Goal: Task Accomplishment & Management: Manage account settings

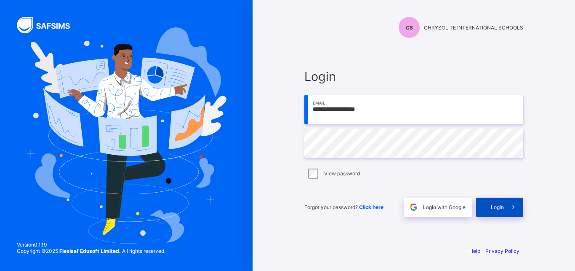
click at [493, 202] on div "Login" at bounding box center [499, 206] width 47 height 19
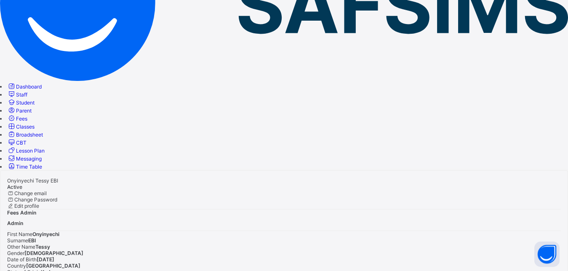
scroll to position [166, 0]
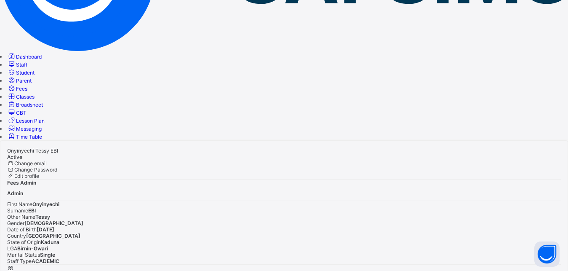
click at [565, 140] on div "Onyinyechi Tessy EBI Active Change email Change Password Edit profile Fees Admi…" at bounding box center [284, 224] width 568 height 169
drag, startPoint x: 571, startPoint y: 117, endPoint x: 560, endPoint y: 97, distance: 23.0
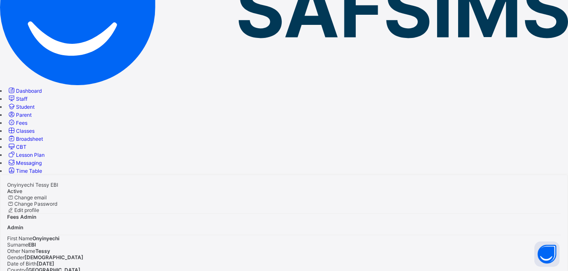
click at [27, 120] on span "Fees" at bounding box center [21, 123] width 11 height 6
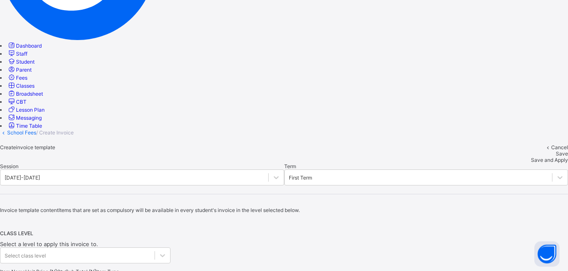
scroll to position [191, 0]
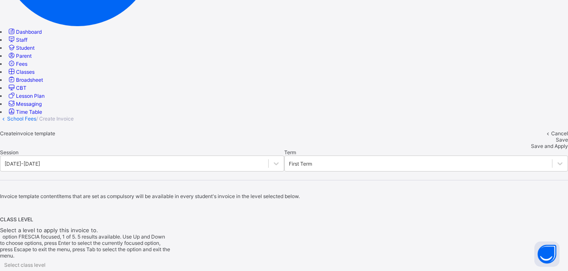
click at [9, 270] on icon at bounding box center [4, 274] width 8 height 8
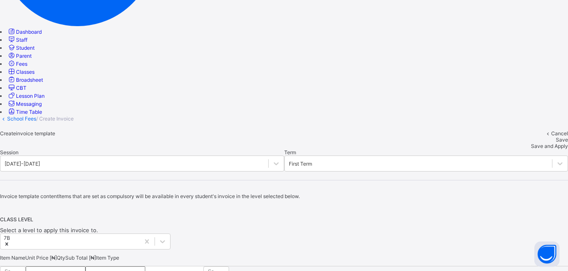
click at [85, 266] on input "number" at bounding box center [56, 270] width 60 height 8
click at [22, 270] on icon at bounding box center [17, 274] width 8 height 8
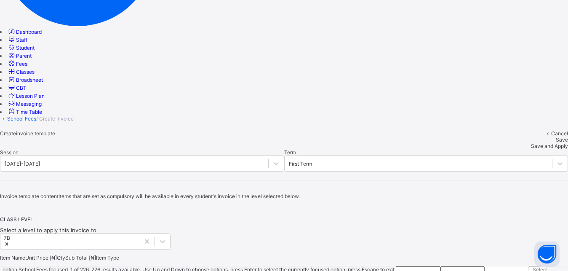
drag, startPoint x: 243, startPoint y: 89, endPoint x: 244, endPoint y: 85, distance: 4.4
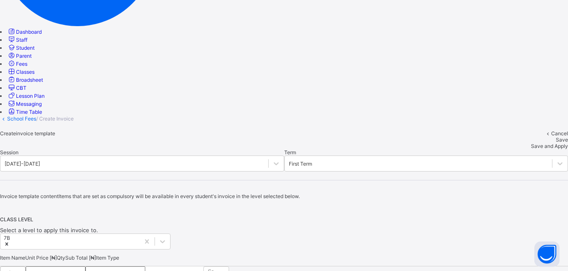
type input "*"
type input "**"
type input "***"
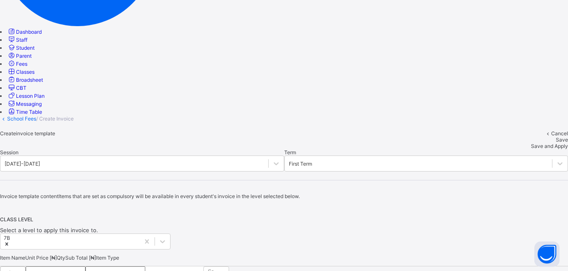
type input "***"
type input "****"
type input "******"
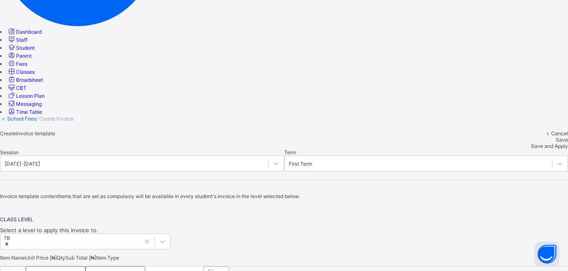
type input "******"
click at [225, 270] on icon at bounding box center [221, 274] width 8 height 8
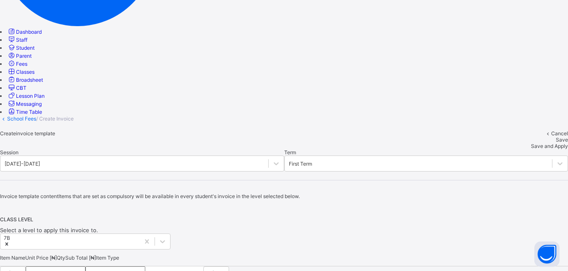
type input "*"
type input "**"
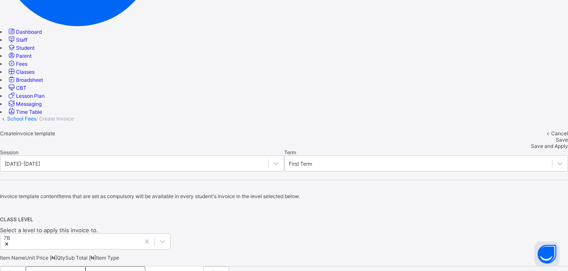
type input "**"
type input "****"
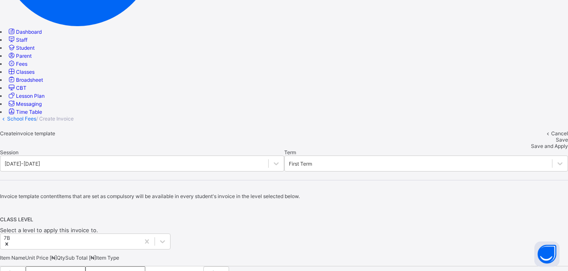
type input "*"
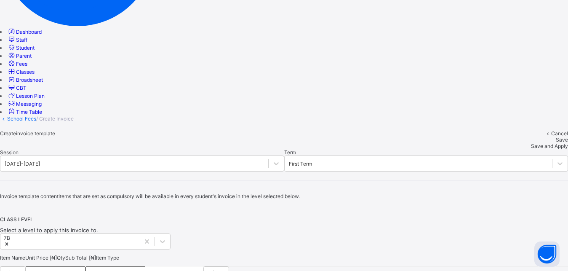
type input "*"
type input "**"
type input "****"
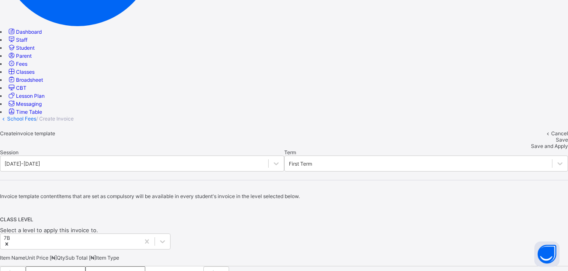
type input "****"
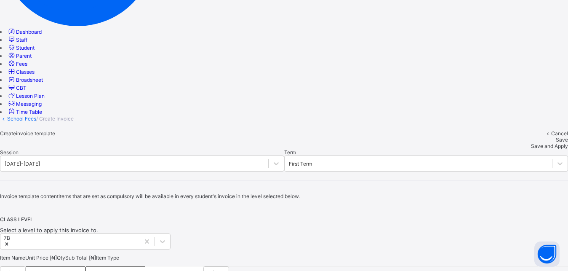
type input "*"
type input "**"
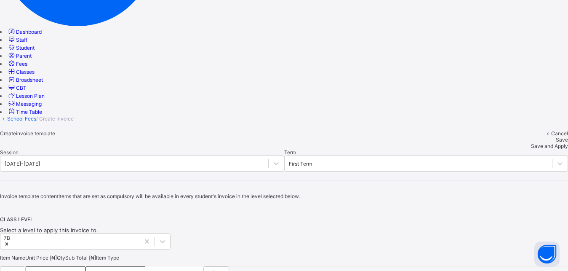
type input "***"
type input "****"
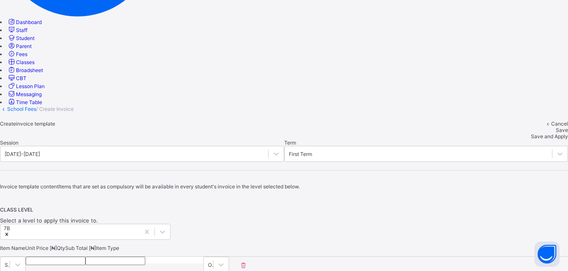
scroll to position [201, 0]
type input "*"
type input "**"
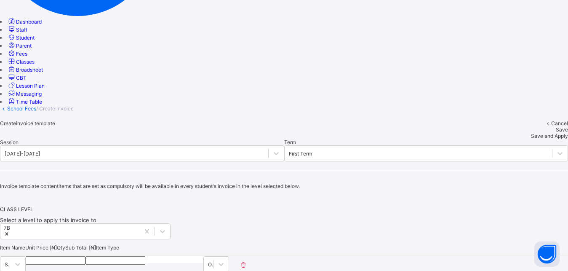
type input "**"
type input "****"
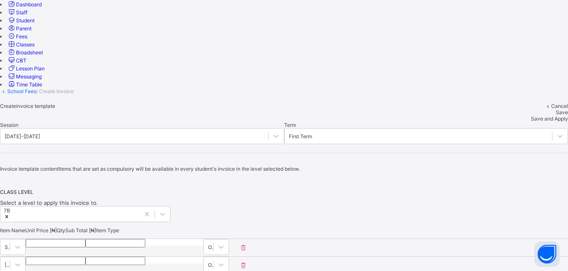
scroll to position [219, 0]
type input "*"
type input "***"
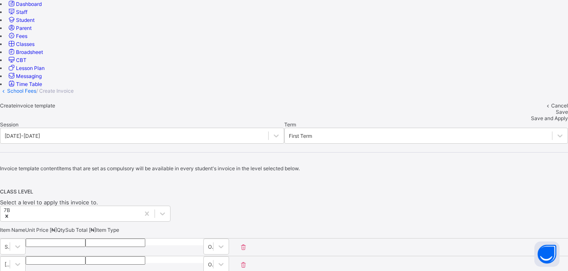
type input "***"
type input "****"
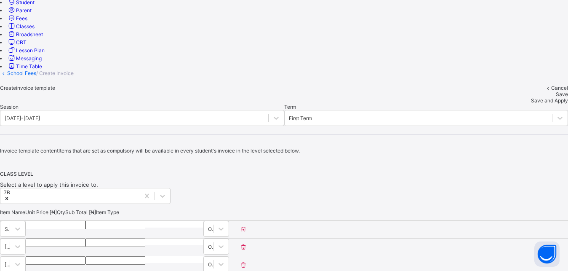
scroll to position [187, 0]
type input "**"
type input "***"
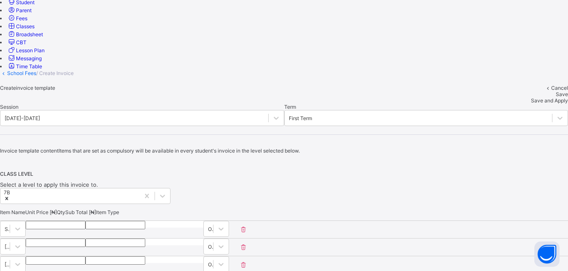
type input "***"
type input "****"
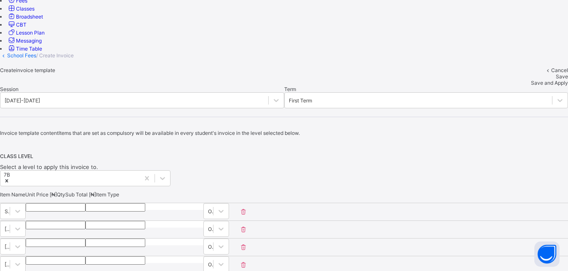
scroll to position [176, 0]
type input "*"
type input "**"
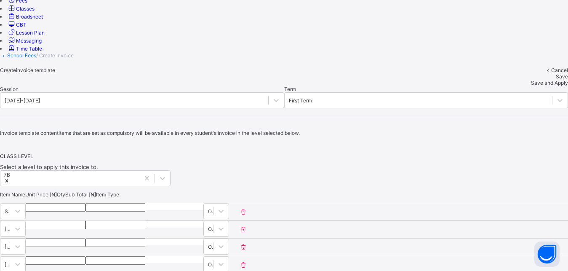
type input "**"
type input "****"
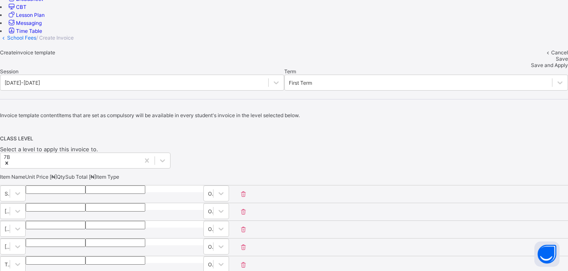
scroll to position [2555, 0]
type input "*"
type input "***"
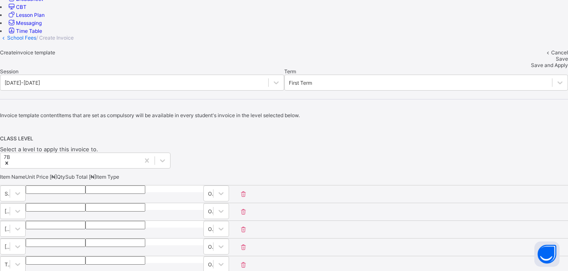
type input "***"
type input "****"
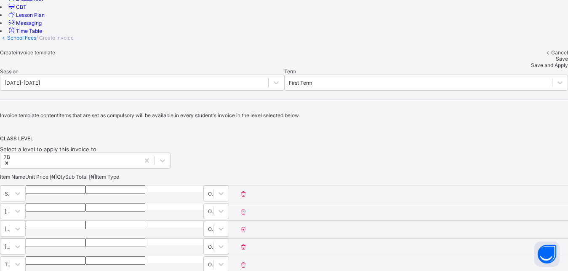
drag, startPoint x: 496, startPoint y: 159, endPoint x: 373, endPoint y: 143, distance: 124.0
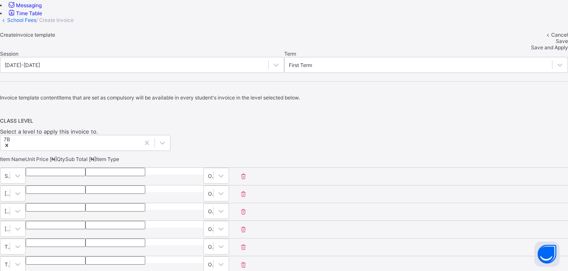
scroll to position [2532, 0]
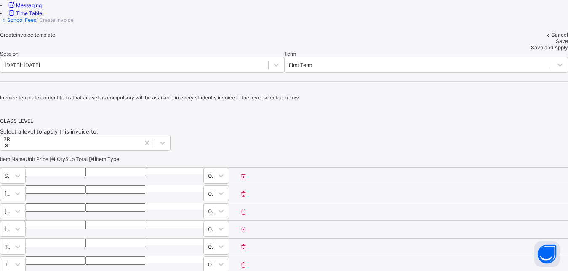
type input "*"
type input "**"
type input "****"
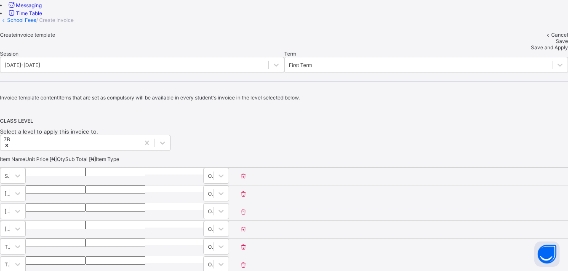
type input "****"
type input "*****"
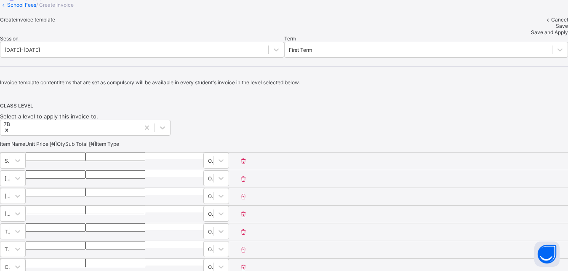
scroll to position [307, 0]
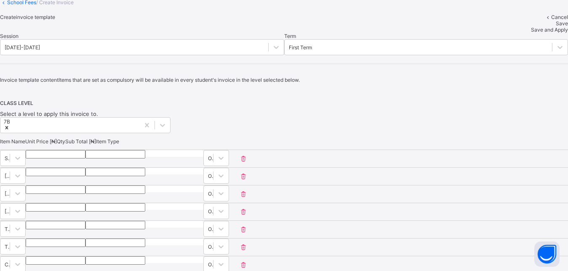
type input "***"
type input "*"
type input "**"
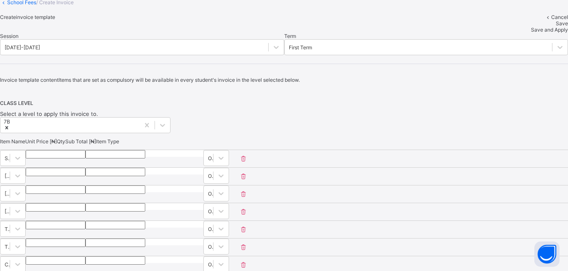
type input "**"
type input "****"
type input "*****"
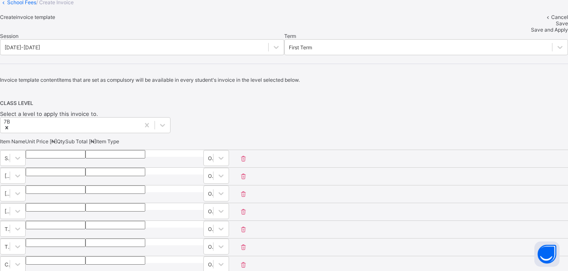
type input "*****"
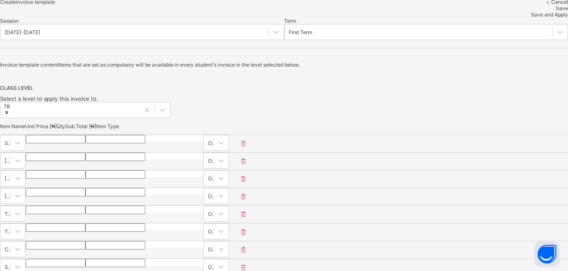
scroll to position [325, 0]
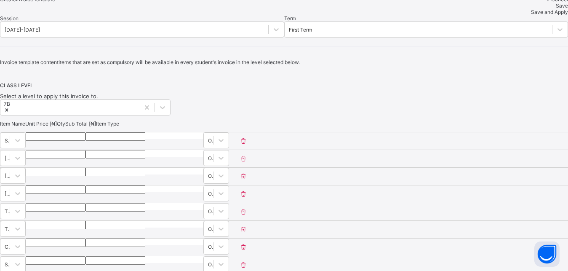
type input "***"
type input "*"
type input "****"
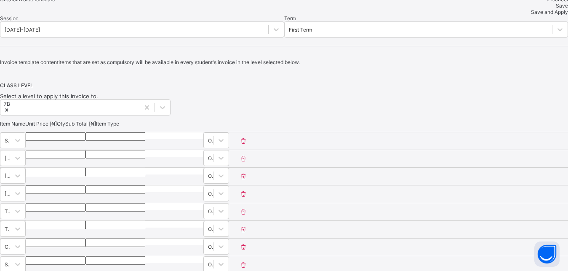
type input "****"
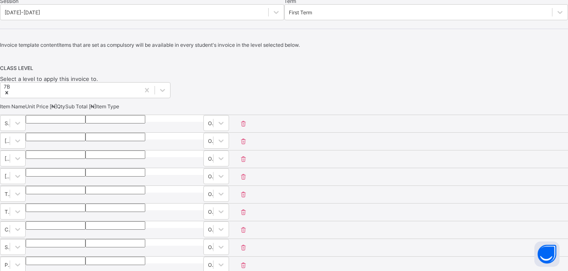
scroll to position [343, 0]
type input "***"
type input "*"
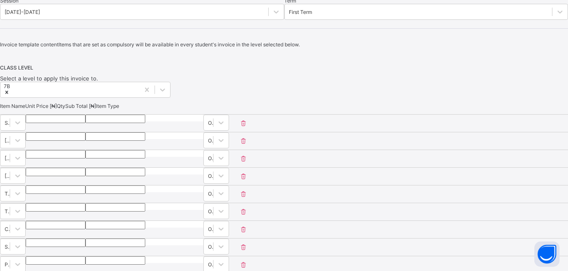
type input "**"
type input "****"
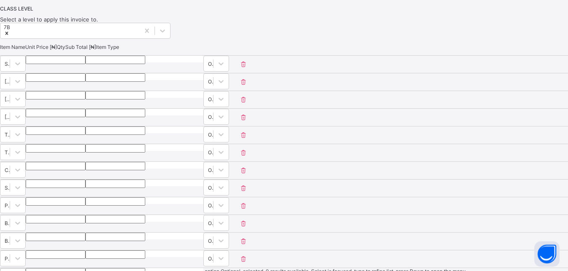
scroll to position [405, 0]
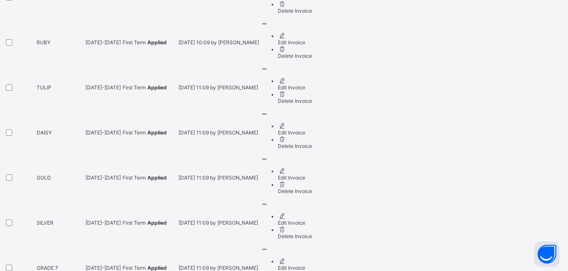
scroll to position [483, 0]
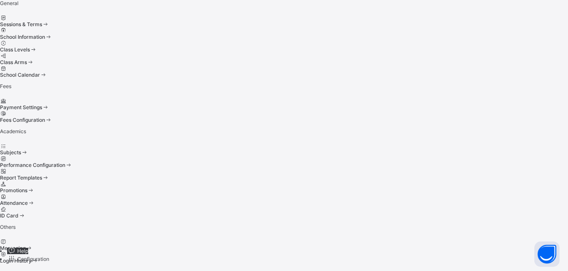
scroll to position [59, 0]
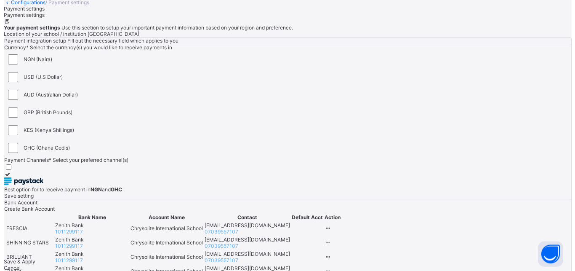
scroll to position [306, 0]
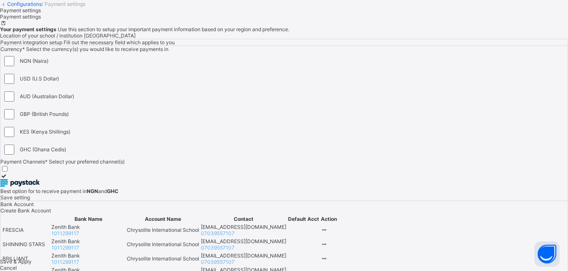
click at [51, 207] on span "Create Bank Account" at bounding box center [25, 210] width 51 height 6
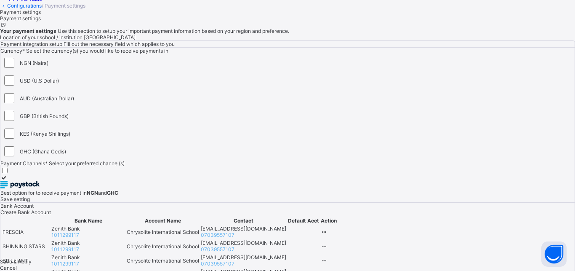
type input "**********"
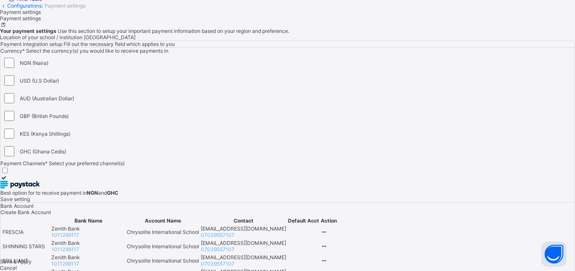
type input "*"
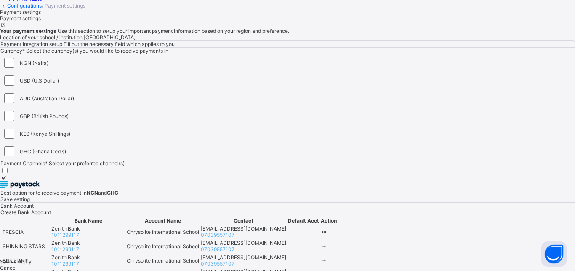
type input "*"
type input "**********"
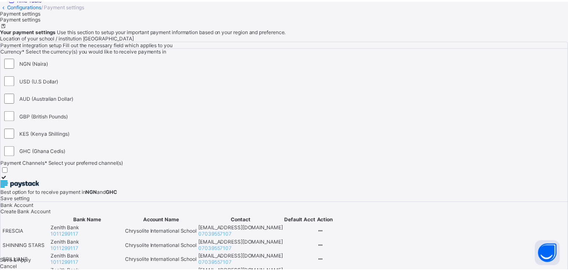
scroll to position [0, 0]
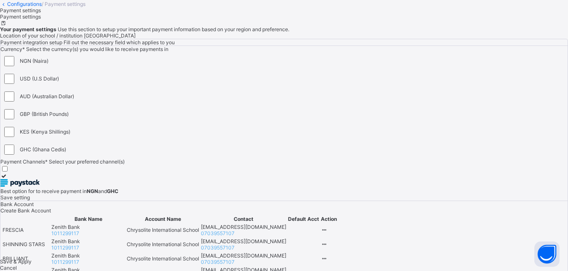
click at [337, 227] on div at bounding box center [329, 230] width 16 height 6
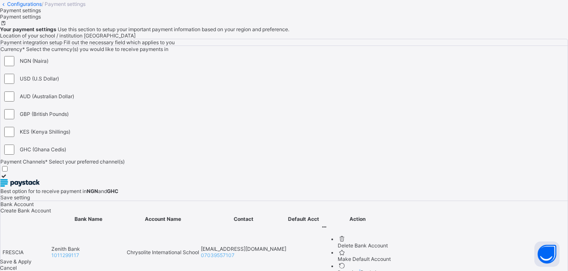
click at [394, 269] on div "Reassign Bank Account" at bounding box center [366, 272] width 56 height 6
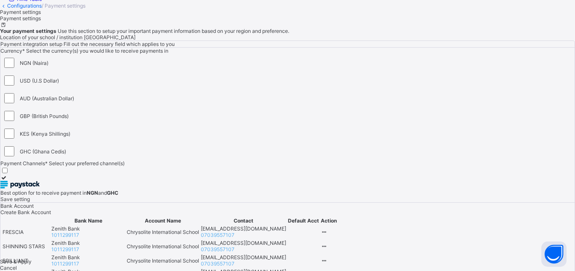
type input "**********"
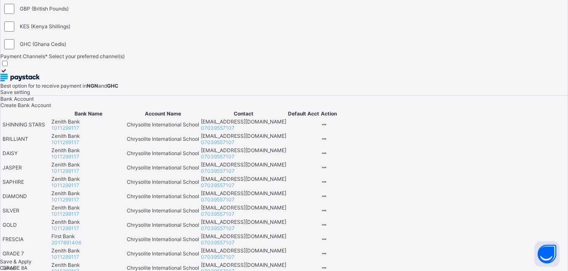
scroll to position [409, 0]
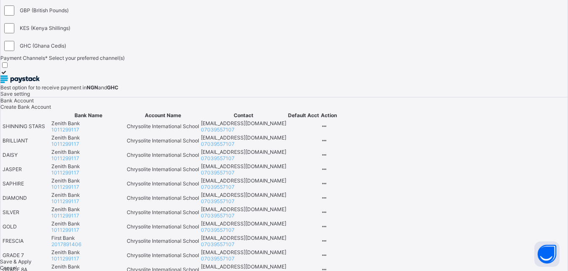
click at [328, 123] on icon at bounding box center [324, 126] width 7 height 6
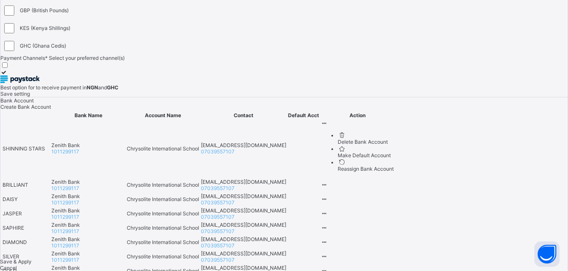
click at [394, 165] on div "Reassign Bank Account" at bounding box center [366, 168] width 56 height 6
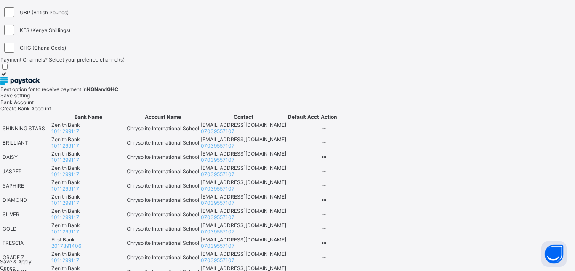
drag, startPoint x: 235, startPoint y: 128, endPoint x: 218, endPoint y: 162, distance: 37.9
type input "**********"
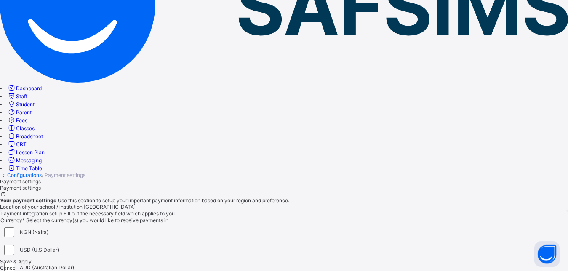
scroll to position [75, 0]
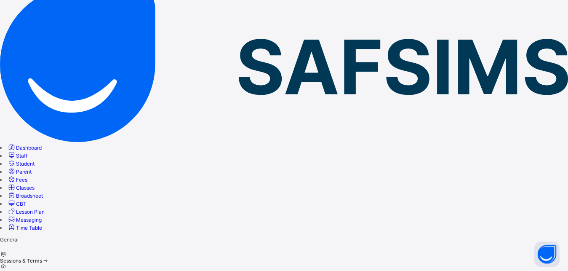
scroll to position [59, 0]
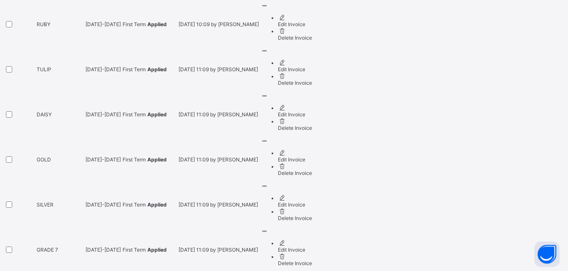
scroll to position [483, 0]
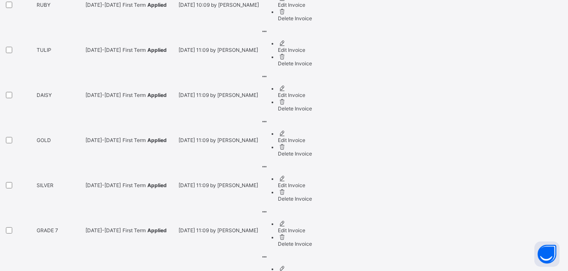
drag, startPoint x: 520, startPoint y: 248, endPoint x: 456, endPoint y: 237, distance: 65.5
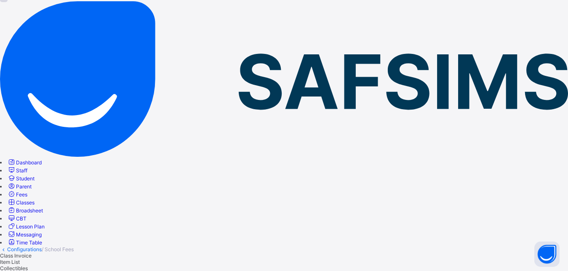
scroll to position [57, 0]
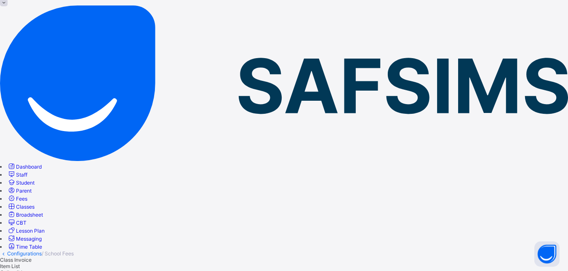
scroll to position [0, 0]
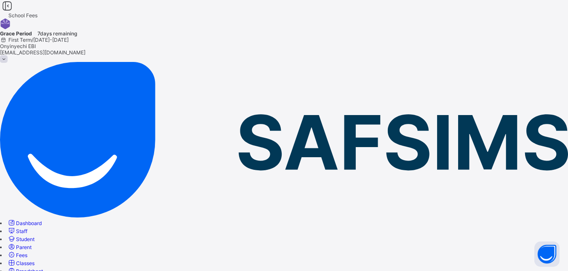
click at [27, 252] on link "Fees" at bounding box center [17, 255] width 20 height 6
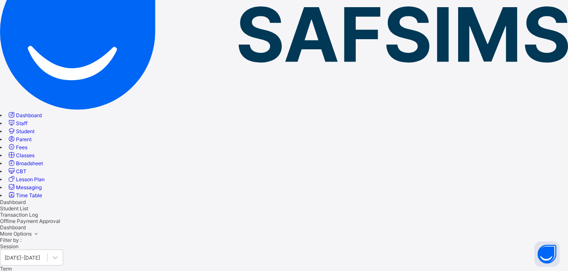
scroll to position [50, 0]
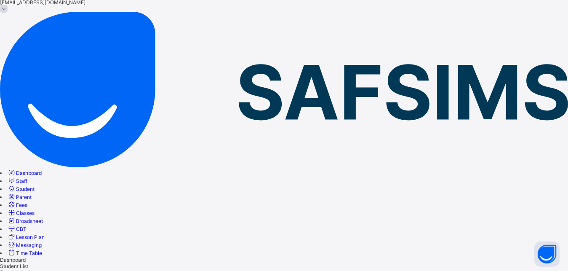
drag, startPoint x: 171, startPoint y: 9, endPoint x: 184, endPoint y: 24, distance: 19.4
click at [172, 263] on div "Student List" at bounding box center [284, 266] width 568 height 6
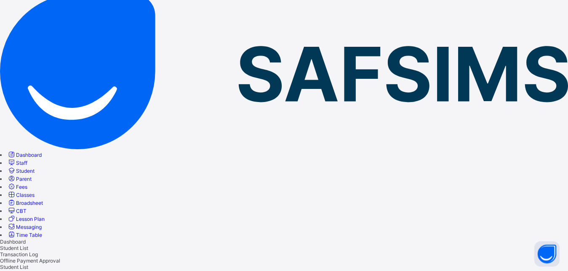
scroll to position [69, 0]
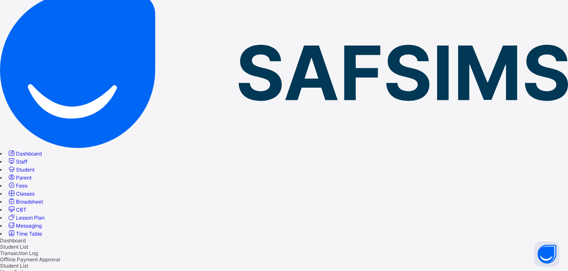
type input "*********"
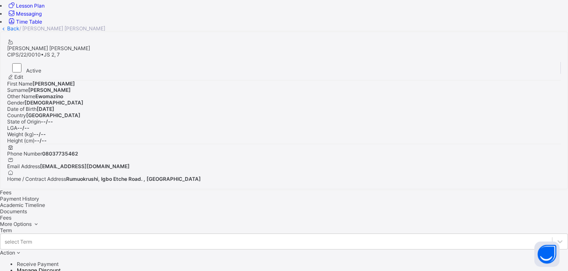
scroll to position [283, 0]
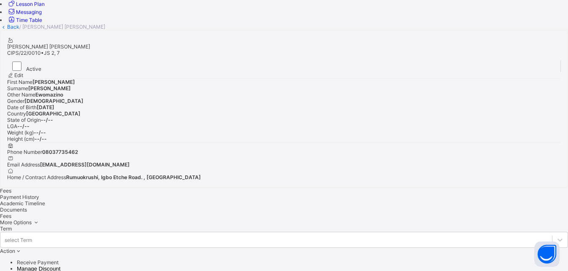
click at [528, 259] on li "Receive Payment" at bounding box center [292, 262] width 551 height 6
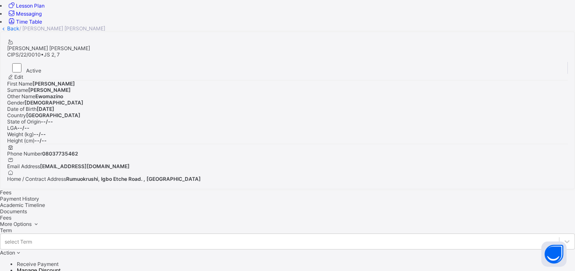
type input "**"
type input "******"
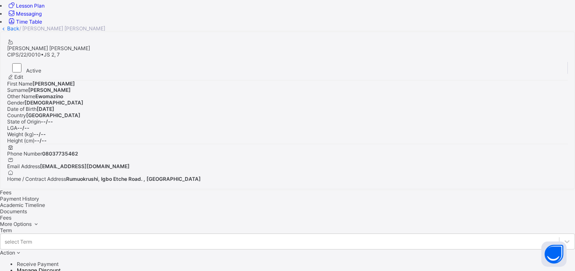
type input "**********"
type input "********"
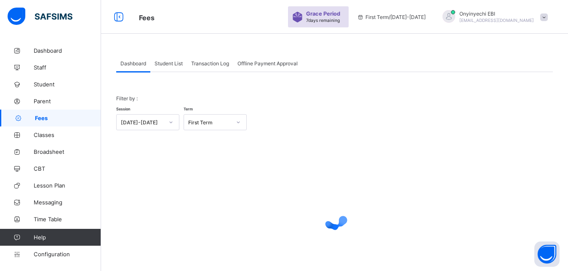
click at [163, 61] on span "Student List" at bounding box center [169, 63] width 28 height 6
click at [172, 61] on span "Student List" at bounding box center [169, 63] width 28 height 6
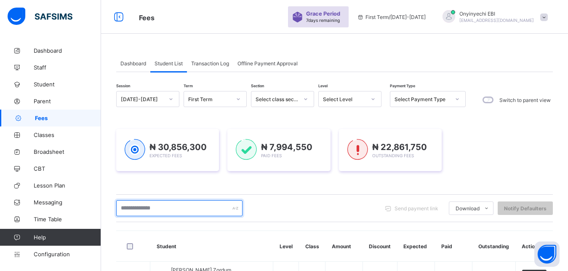
click at [142, 209] on input "text" at bounding box center [179, 208] width 126 height 16
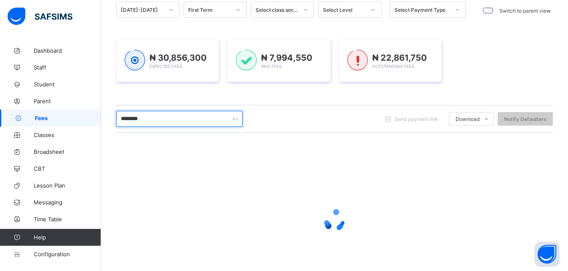
scroll to position [69, 0]
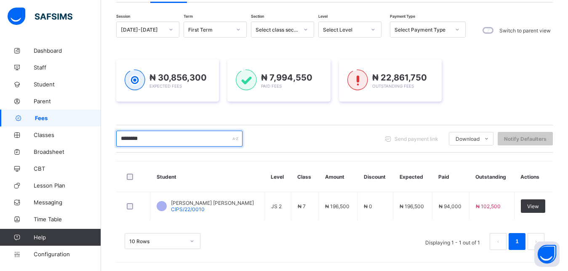
type input "*********"
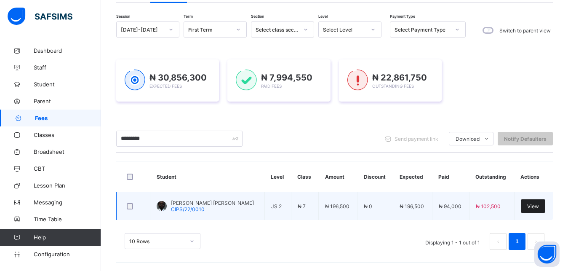
click at [536, 203] on span "View" at bounding box center [533, 206] width 12 height 6
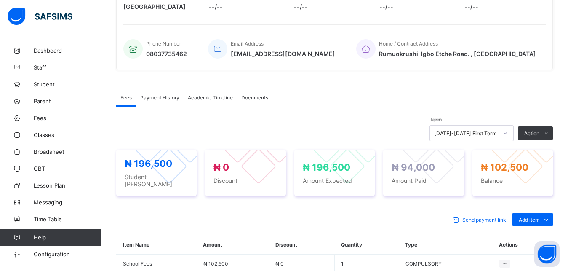
scroll to position [178, 0]
click at [535, 231] on ul "Optional items Special bill" at bounding box center [526, 246] width 54 height 31
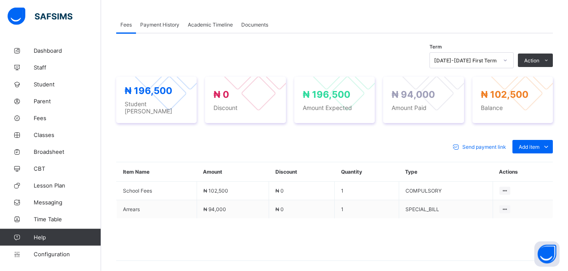
scroll to position [255, 0]
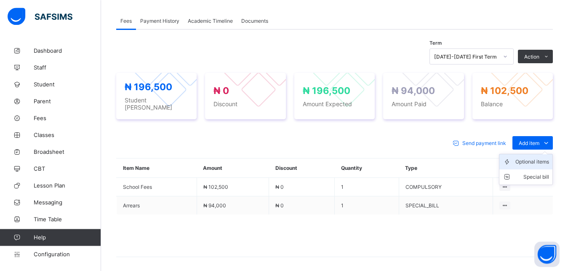
click at [537, 159] on div "Optional items" at bounding box center [532, 161] width 34 height 8
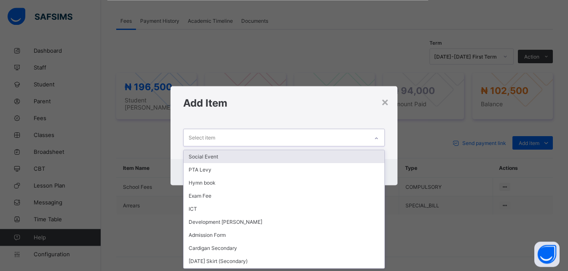
scroll to position [0, 0]
click at [193, 136] on div "Select item" at bounding box center [202, 137] width 27 height 16
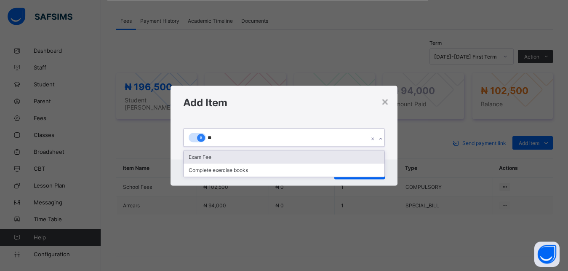
type input "***"
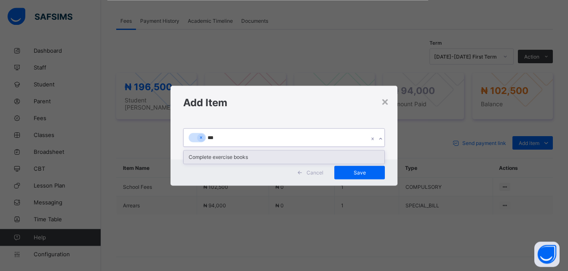
click at [209, 157] on div "Complete exercise books" at bounding box center [284, 156] width 201 height 13
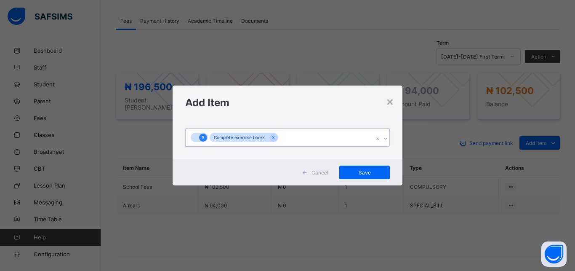
click at [204, 136] on icon at bounding box center [203, 137] width 5 height 6
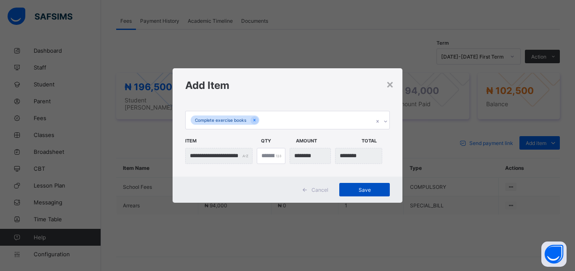
click at [362, 190] on span "Save" at bounding box center [365, 190] width 38 height 6
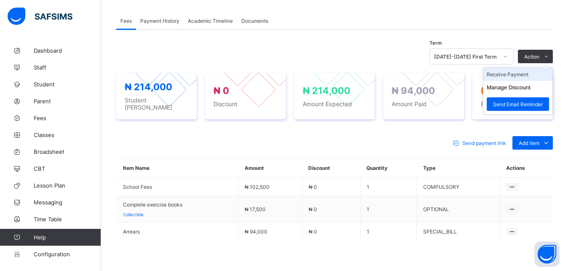
click at [538, 73] on li "Receive Payment" at bounding box center [517, 74] width 69 height 13
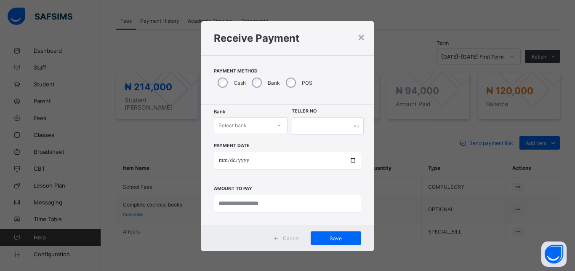
click at [259, 125] on div "Select bank" at bounding box center [242, 125] width 57 height 12
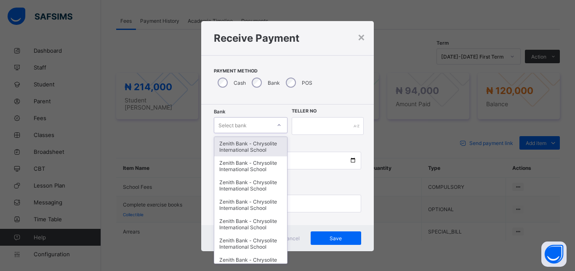
click at [265, 147] on div "Zenith Bank - Chrysolite International School" at bounding box center [250, 146] width 73 height 19
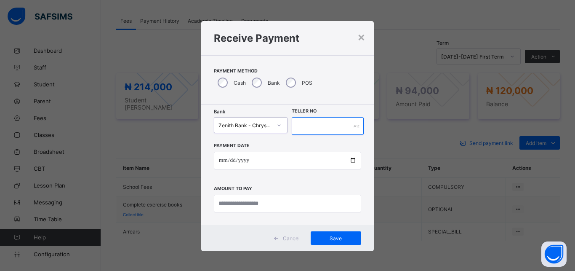
click at [315, 127] on input "text" at bounding box center [328, 126] width 72 height 18
type input "******"
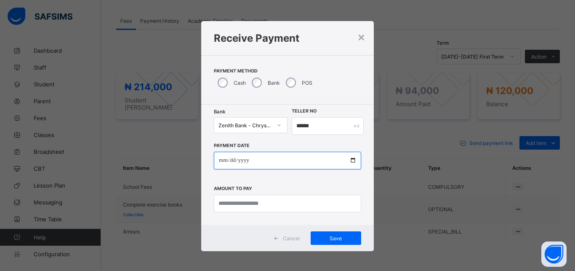
click at [347, 162] on input "date" at bounding box center [287, 161] width 147 height 18
type input "**********"
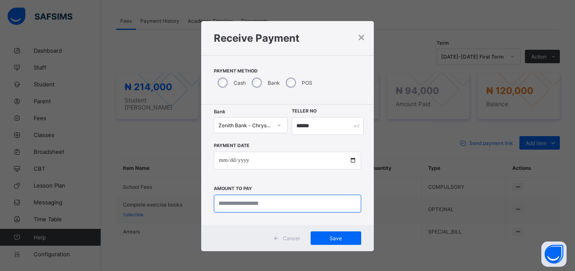
click at [231, 201] on input "currency" at bounding box center [287, 204] width 147 height 18
type input "********"
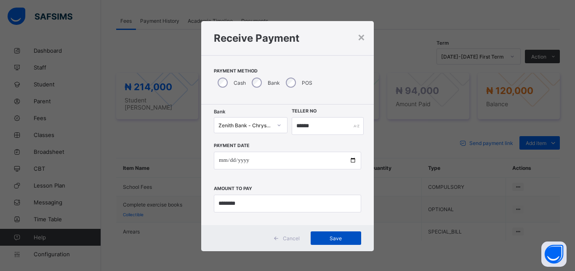
click at [330, 234] on div "Save" at bounding box center [336, 237] width 51 height 13
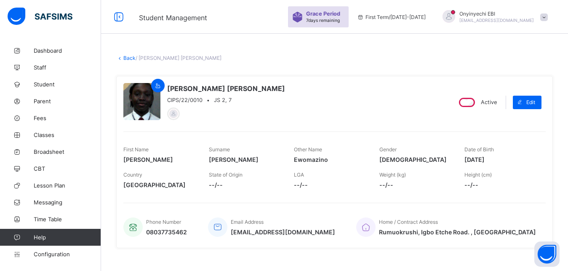
click at [128, 56] on link "Back" at bounding box center [129, 58] width 12 height 6
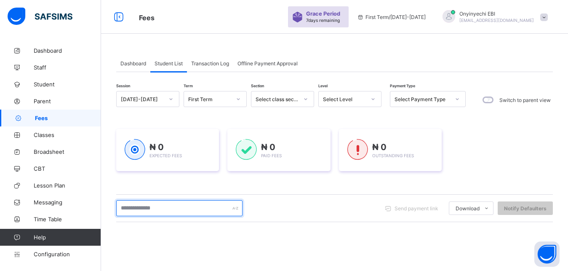
click at [156, 206] on input "text" at bounding box center [179, 208] width 126 height 16
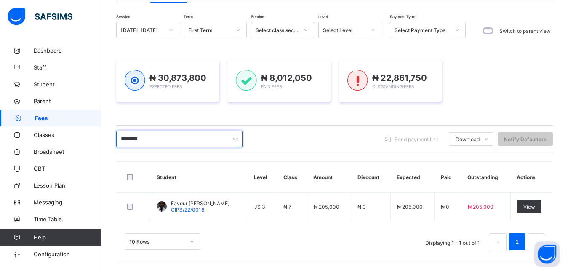
scroll to position [69, 0]
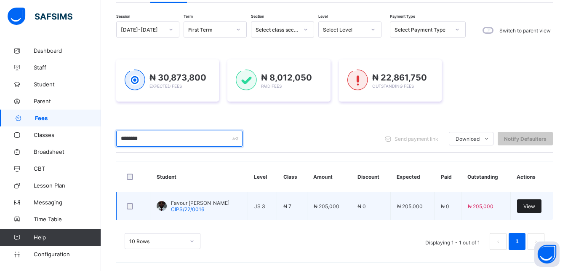
type input "********"
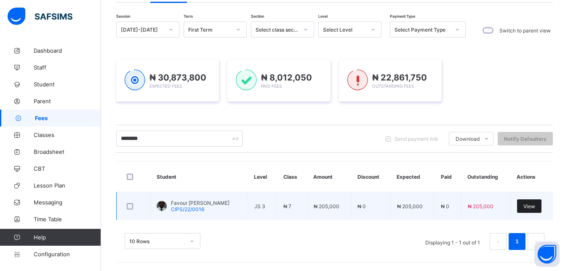
click at [536, 201] on div "View" at bounding box center [529, 205] width 24 height 13
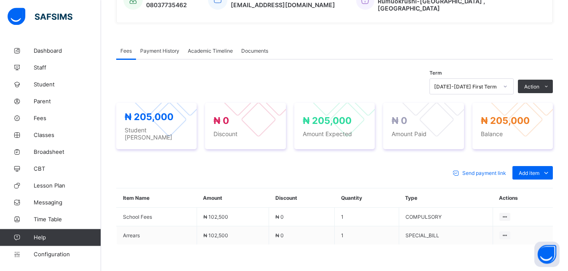
scroll to position [238, 0]
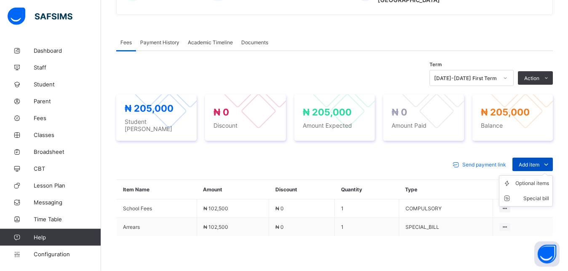
click at [549, 160] on icon at bounding box center [545, 164] width 9 height 8
click at [544, 179] on div "Optional items" at bounding box center [532, 183] width 34 height 8
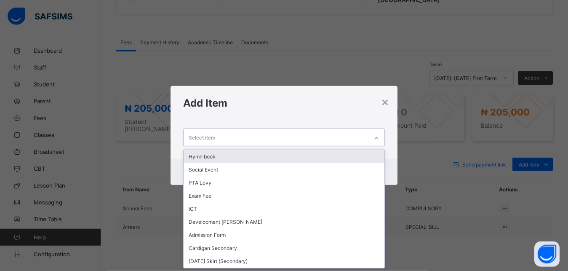
scroll to position [0, 0]
click at [192, 134] on div "Select item" at bounding box center [202, 137] width 27 height 16
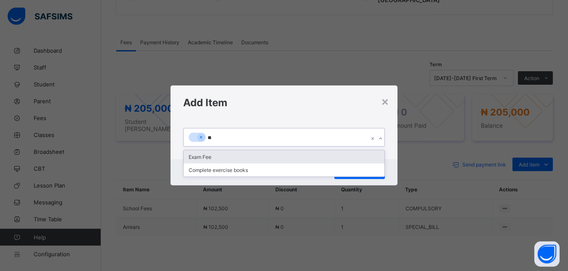
type input "***"
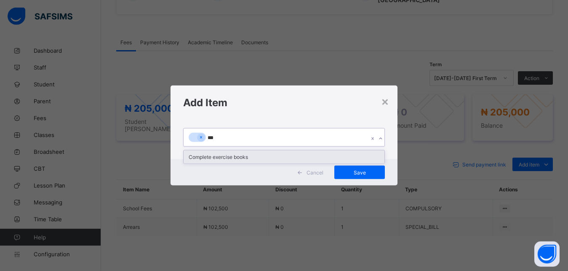
click at [204, 155] on div "Complete exercise books" at bounding box center [284, 156] width 201 height 13
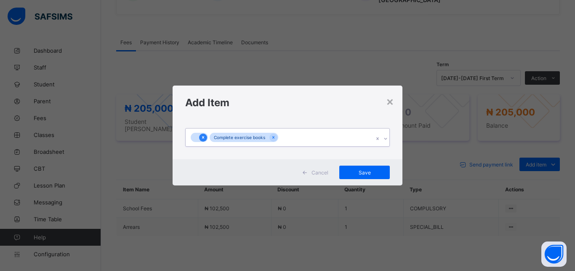
click at [205, 140] on icon at bounding box center [203, 137] width 5 height 6
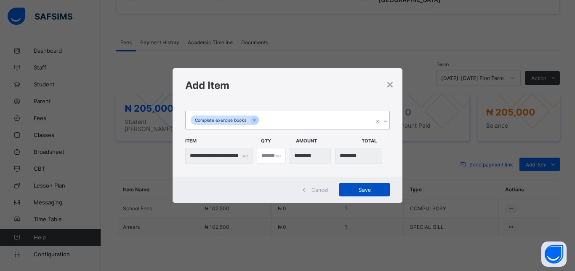
click at [365, 188] on span "Save" at bounding box center [365, 190] width 38 height 6
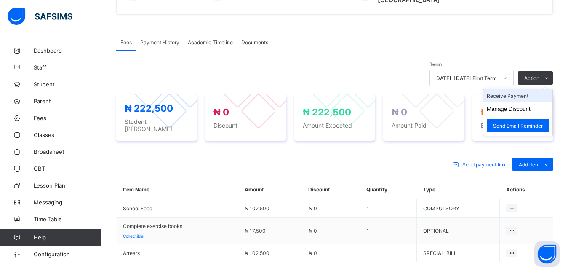
click at [527, 91] on li "Receive Payment" at bounding box center [517, 95] width 69 height 13
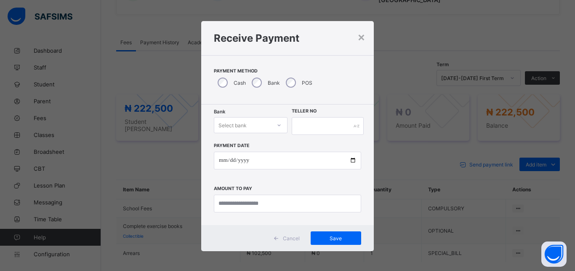
drag, startPoint x: 239, startPoint y: 124, endPoint x: 243, endPoint y: 133, distance: 10.0
click at [240, 125] on div "Select bank" at bounding box center [233, 125] width 28 height 16
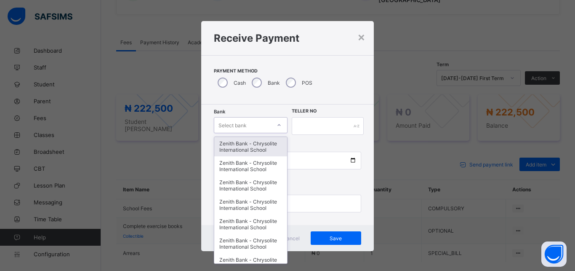
click at [242, 143] on div "Zenith Bank - Chrysolite International School" at bounding box center [250, 146] width 73 height 19
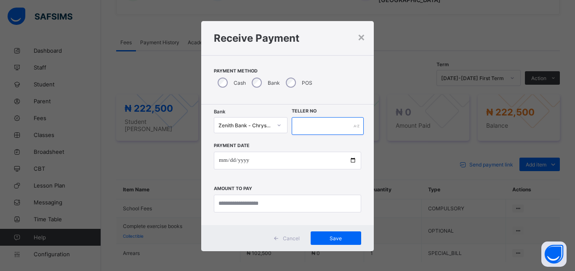
click at [297, 122] on input "text" at bounding box center [328, 126] width 72 height 18
type input "****"
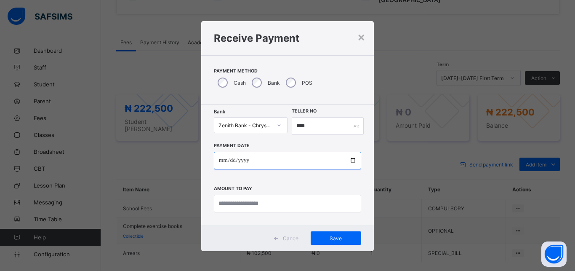
click at [345, 159] on input "date" at bounding box center [287, 161] width 147 height 18
type input "**********"
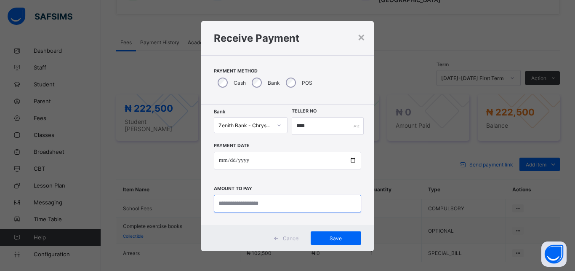
drag, startPoint x: 225, startPoint y: 205, endPoint x: 232, endPoint y: 203, distance: 6.5
click at [225, 203] on input "currency" at bounding box center [287, 204] width 147 height 18
type input "*********"
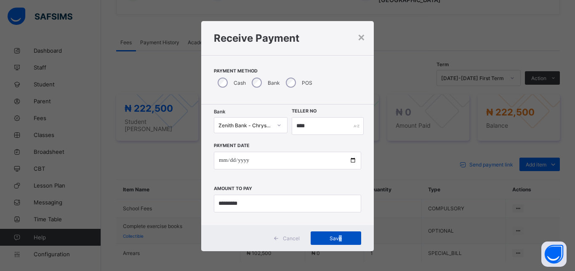
click at [336, 235] on span "Save" at bounding box center [336, 238] width 38 height 6
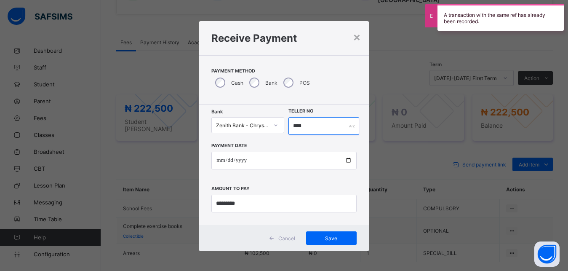
click at [303, 127] on input "****" at bounding box center [323, 126] width 71 height 18
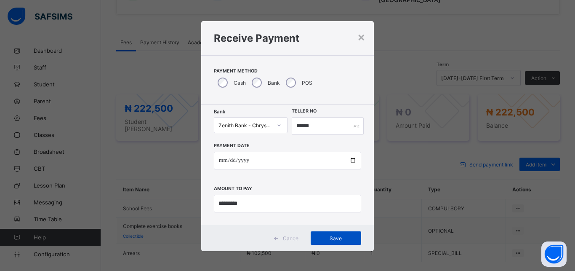
click at [331, 235] on div "Save" at bounding box center [336, 237] width 51 height 13
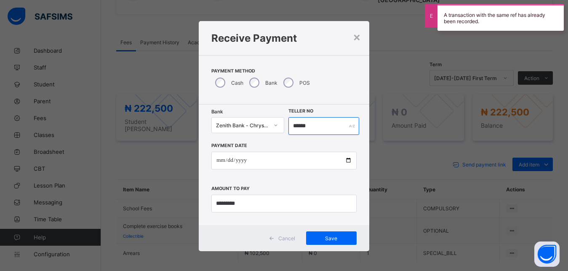
click at [307, 128] on input "******" at bounding box center [323, 126] width 71 height 18
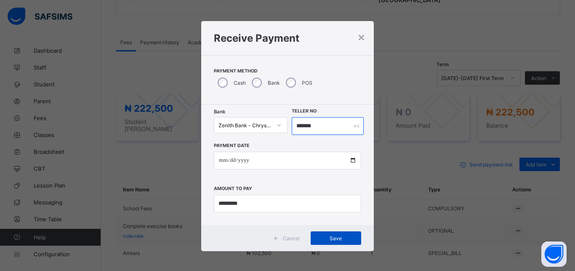
type input "*******"
click at [340, 235] on div "Save" at bounding box center [336, 237] width 51 height 13
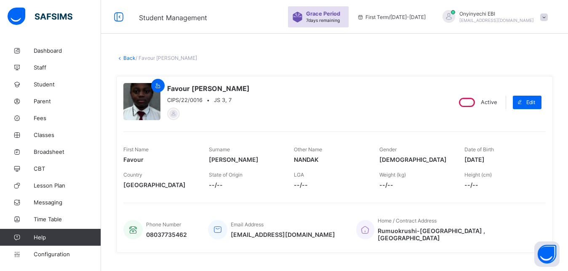
click at [125, 57] on link "Back" at bounding box center [129, 58] width 12 height 6
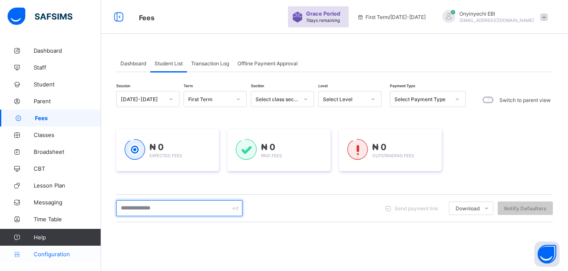
drag, startPoint x: 140, startPoint y: 207, endPoint x: 56, endPoint y: 261, distance: 100.8
click at [139, 207] on input "text" at bounding box center [179, 208] width 126 height 16
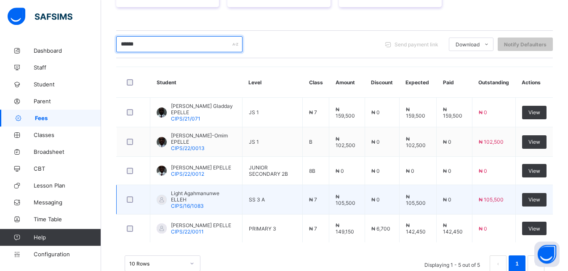
scroll to position [160, 0]
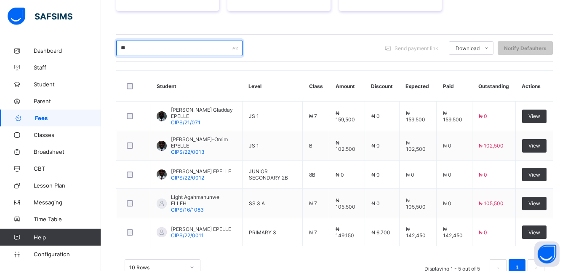
type input "*"
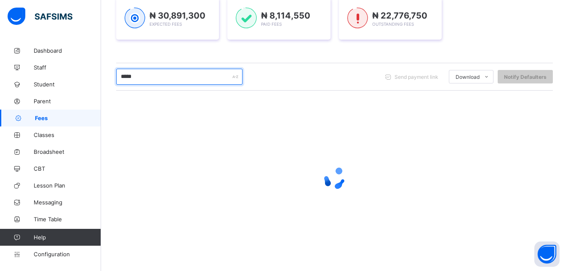
scroll to position [69, 0]
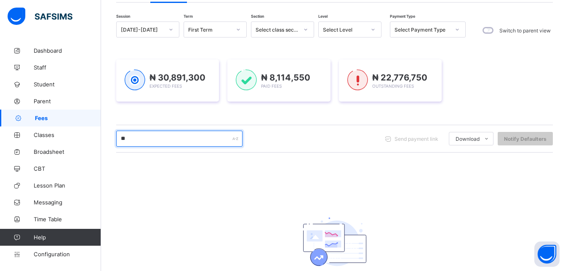
type input "*"
type input "****"
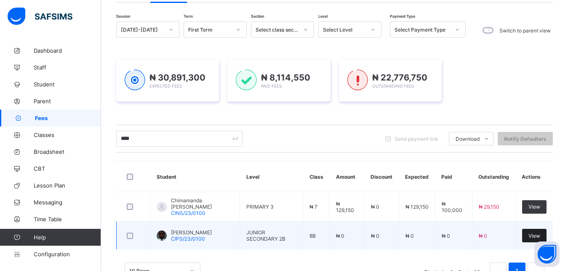
click at [538, 236] on span "View" at bounding box center [534, 235] width 12 height 6
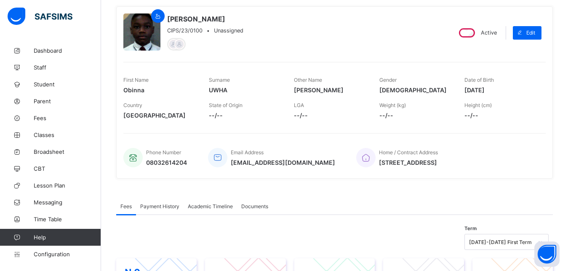
drag, startPoint x: 568, startPoint y: 77, endPoint x: 572, endPoint y: 80, distance: 5.5
click at [568, 80] on html "Student Management Grace Period 7 days remaining First Term / 2025-2026 Onyinye…" at bounding box center [284, 234] width 568 height 607
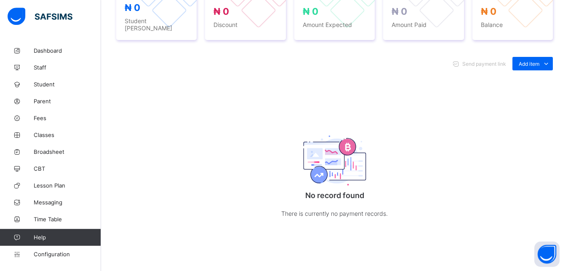
scroll to position [332, 0]
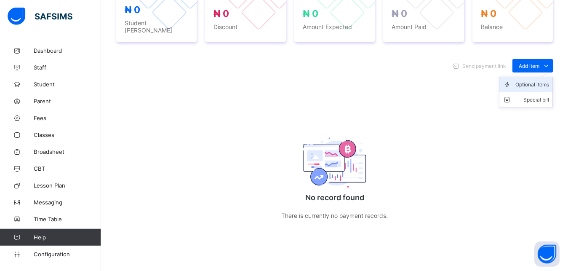
click at [544, 83] on div "Optional items" at bounding box center [532, 84] width 34 height 8
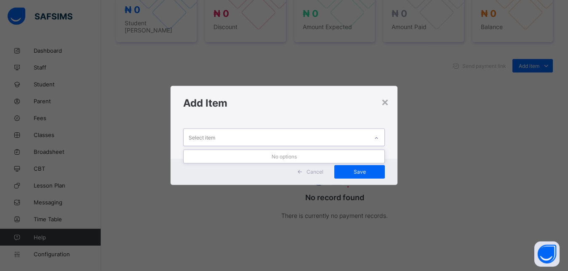
click at [383, 139] on div at bounding box center [376, 137] width 14 height 13
click at [382, 139] on div at bounding box center [376, 137] width 14 height 13
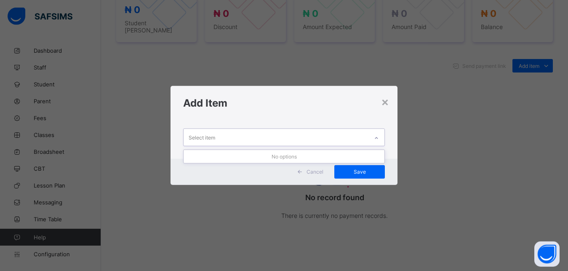
click at [384, 101] on div "×" at bounding box center [385, 101] width 8 height 14
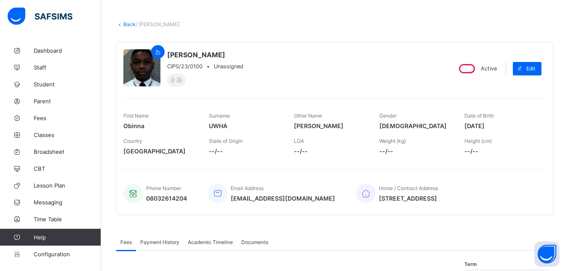
scroll to position [27, 0]
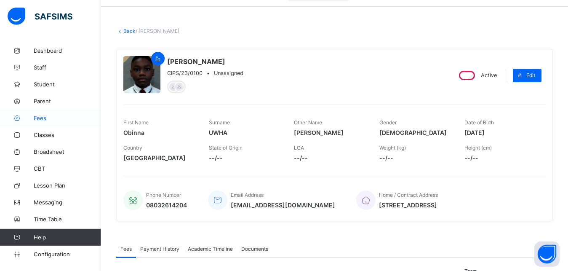
click at [47, 115] on span "Fees" at bounding box center [67, 118] width 67 height 7
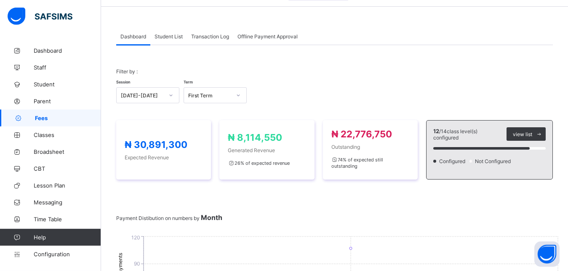
click at [170, 36] on span "Student List" at bounding box center [169, 36] width 28 height 6
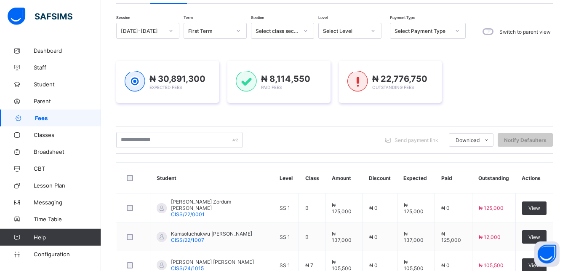
scroll to position [72, 0]
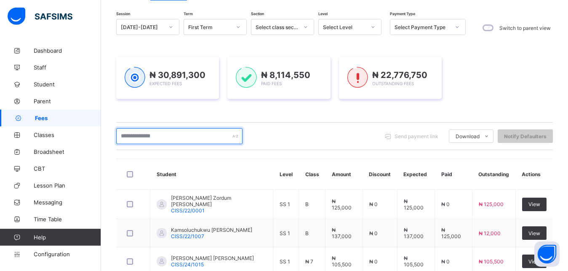
click at [145, 135] on input "text" at bounding box center [179, 136] width 126 height 16
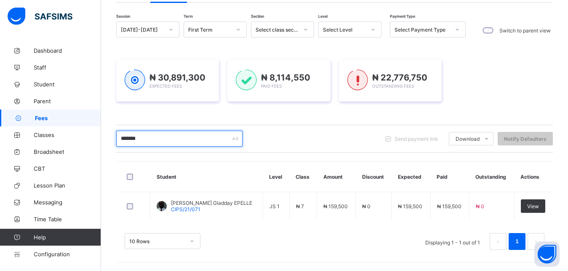
scroll to position [69, 0]
type input "*"
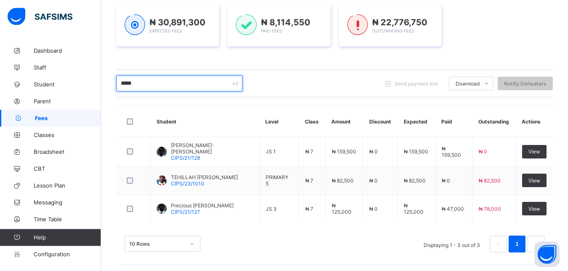
scroll to position [126, 0]
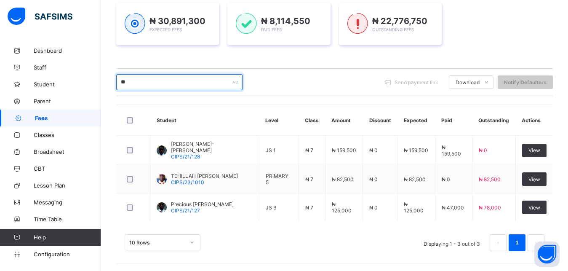
type input "*"
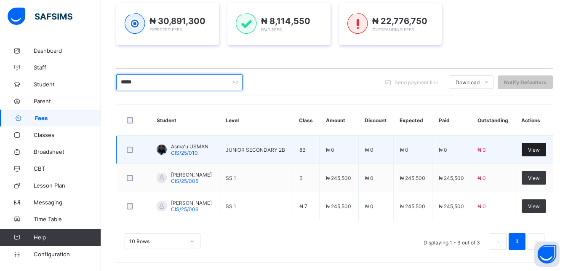
type input "*****"
click at [540, 147] on span "View" at bounding box center [534, 150] width 12 height 6
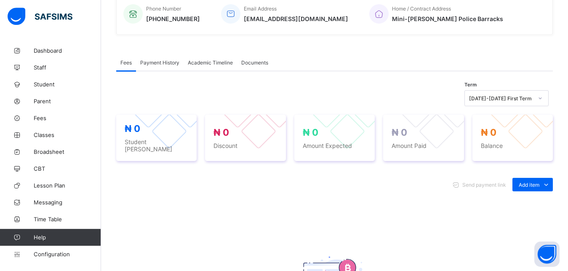
scroll to position [211, 0]
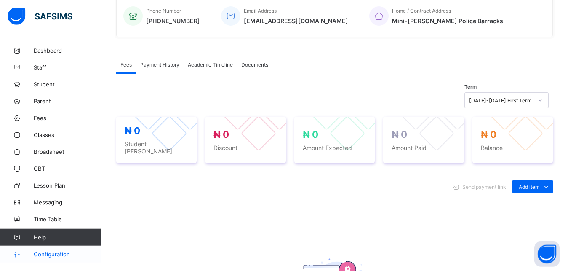
click at [41, 252] on span "Configuration" at bounding box center [67, 254] width 67 height 7
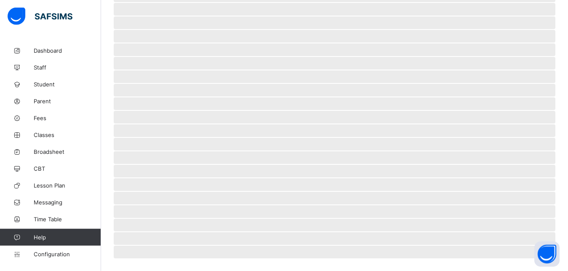
scroll to position [59, 0]
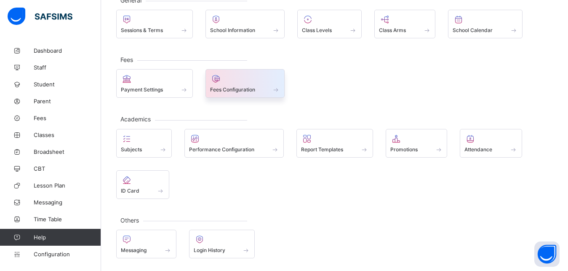
click at [216, 84] on span at bounding box center [245, 85] width 70 height 2
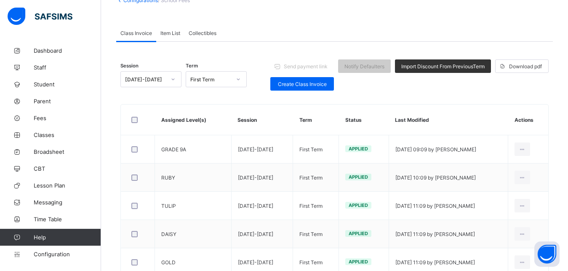
scroll to position [67, 0]
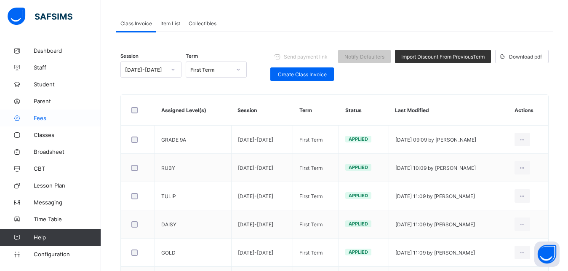
click at [41, 116] on span "Fees" at bounding box center [67, 118] width 67 height 7
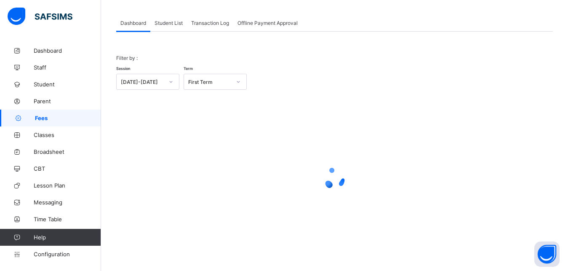
scroll to position [40, 0]
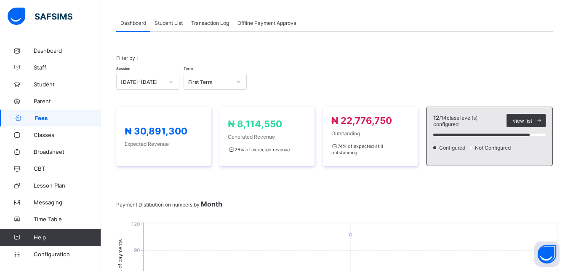
click at [165, 19] on div "Student List" at bounding box center [168, 22] width 37 height 17
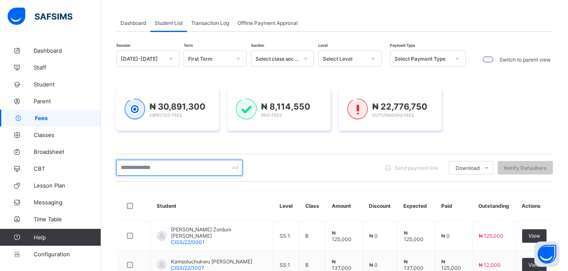
click at [135, 165] on input "text" at bounding box center [179, 168] width 126 height 16
click at [139, 167] on input "text" at bounding box center [179, 168] width 126 height 16
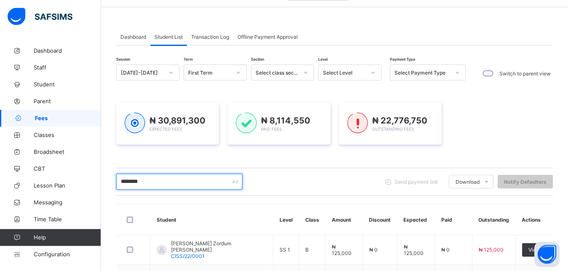
scroll to position [0, 0]
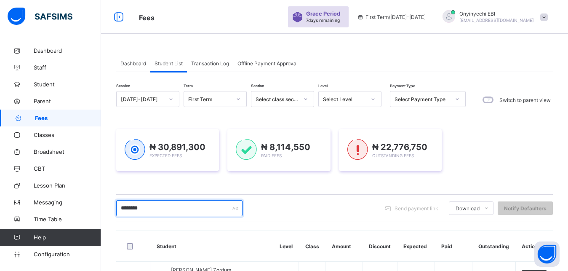
click at [158, 211] on input "********" at bounding box center [179, 208] width 126 height 16
type input "*"
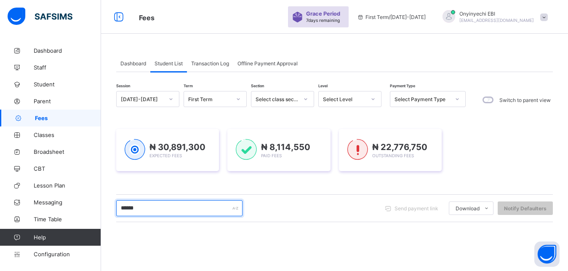
type input "*******"
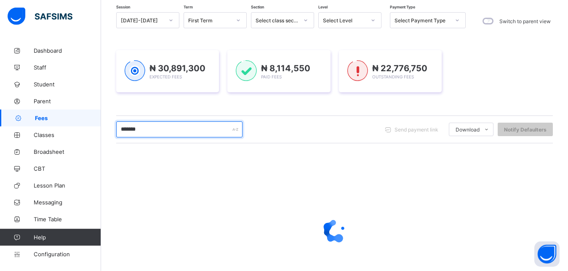
scroll to position [69, 0]
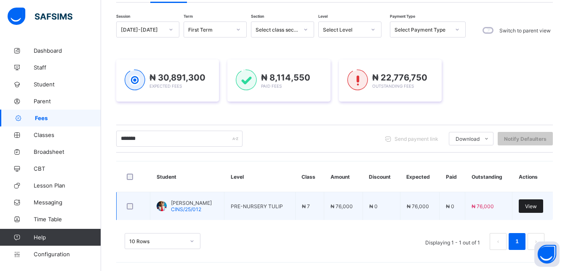
click at [537, 205] on span "View" at bounding box center [531, 206] width 12 height 6
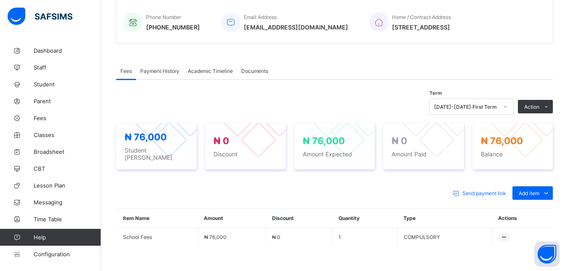
scroll to position [205, 0]
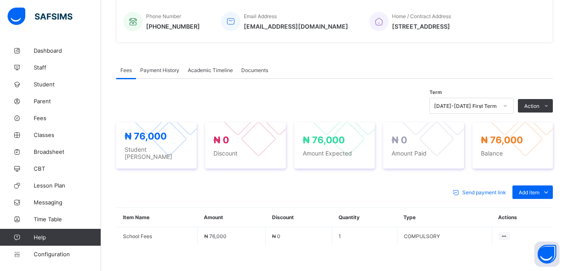
drag, startPoint x: 535, startPoint y: 206, endPoint x: 508, endPoint y: 202, distance: 26.9
click at [0, 0] on div "Optional items" at bounding box center [0, 0] width 0 height 0
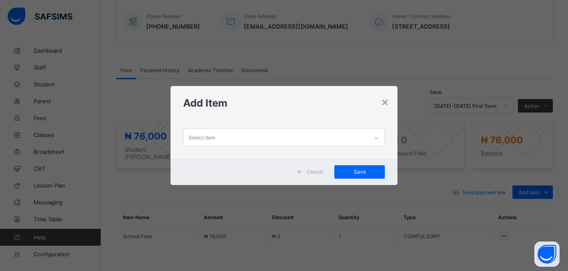
scroll to position [0, 0]
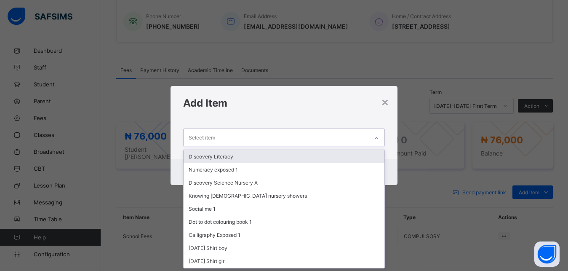
click at [192, 137] on div "Select item" at bounding box center [202, 137] width 27 height 16
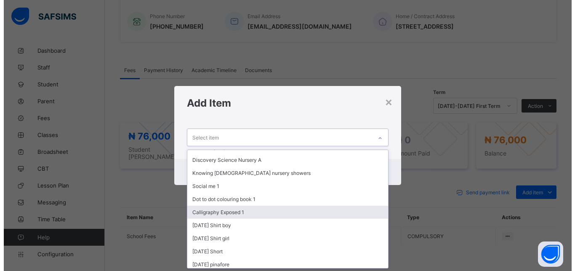
scroll to position [32, 0]
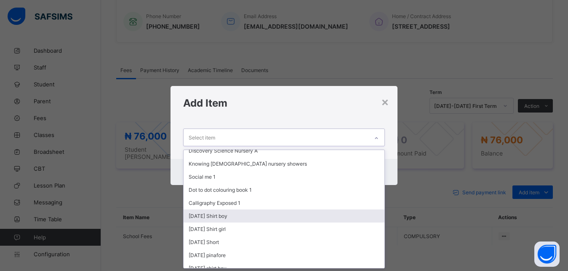
click at [215, 216] on div "[DATE] Shirt boy" at bounding box center [284, 215] width 201 height 13
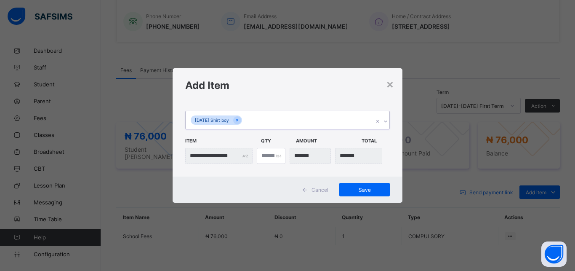
click at [245, 117] on div at bounding box center [244, 120] width 1 height 8
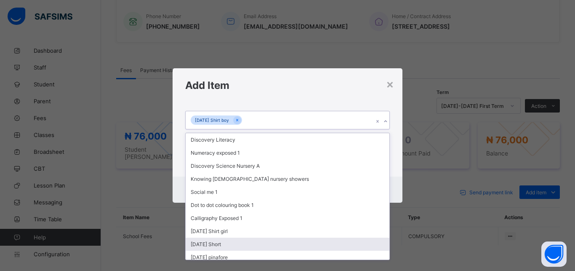
click at [207, 243] on div "[DATE] Short" at bounding box center [288, 243] width 204 height 13
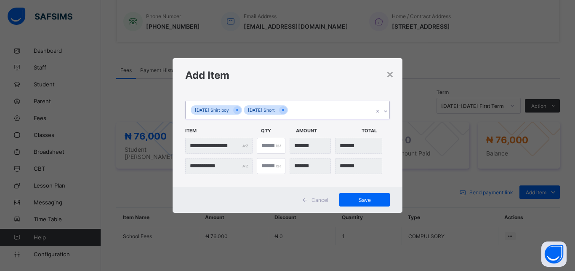
click at [296, 108] on div "Monday Shirt boy Monday Short" at bounding box center [280, 110] width 188 height 18
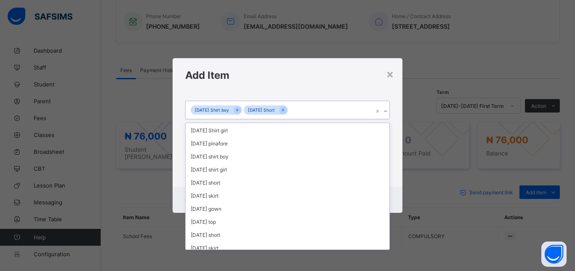
scroll to position [97, 0]
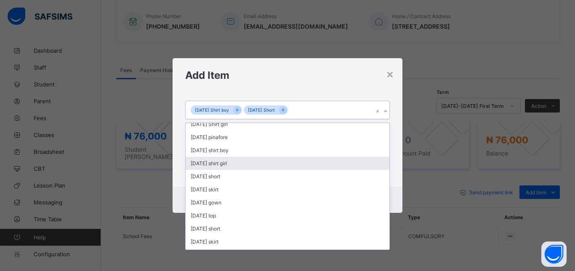
click at [207, 149] on div "[DATE] shirt boy" at bounding box center [288, 150] width 204 height 13
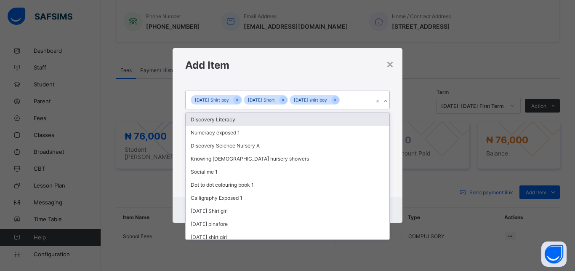
click at [342, 98] on input "text" at bounding box center [341, 100] width 1 height 5
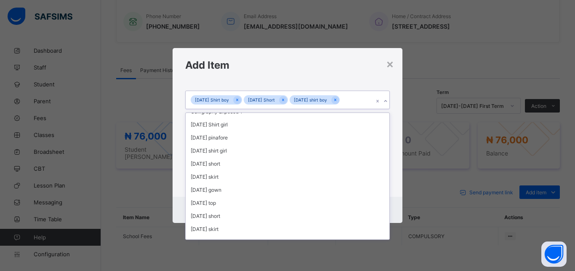
scroll to position [88, 0]
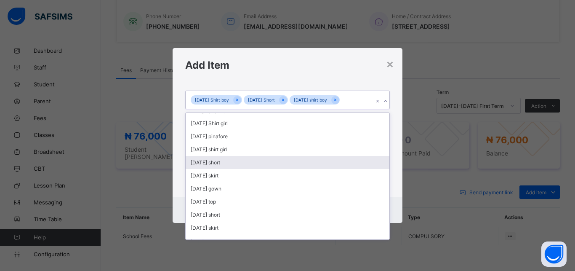
click at [214, 162] on div "[DATE] short" at bounding box center [288, 162] width 204 height 13
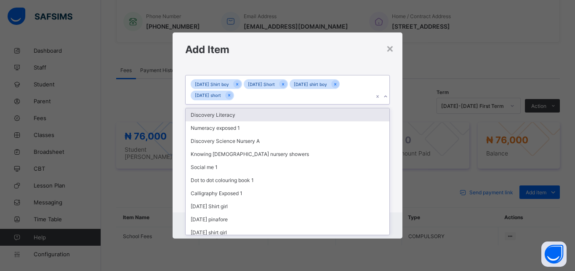
click at [237, 93] on input "text" at bounding box center [236, 95] width 1 height 5
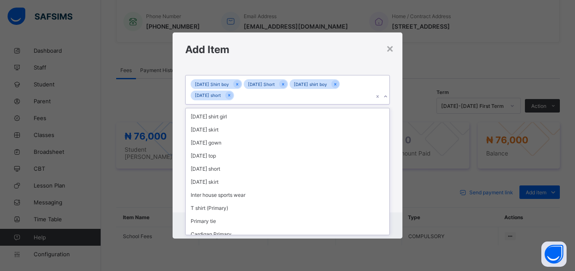
scroll to position [120, 0]
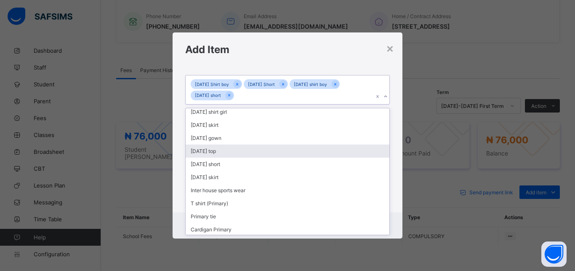
click at [240, 154] on div "[DATE] top" at bounding box center [288, 150] width 204 height 13
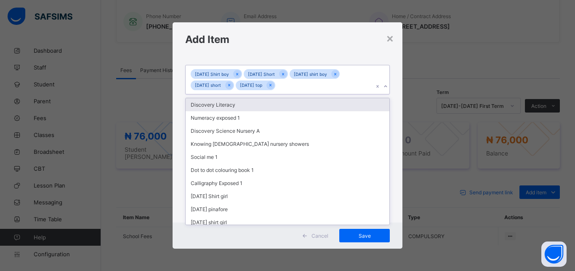
click at [278, 84] on input "text" at bounding box center [277, 85] width 1 height 5
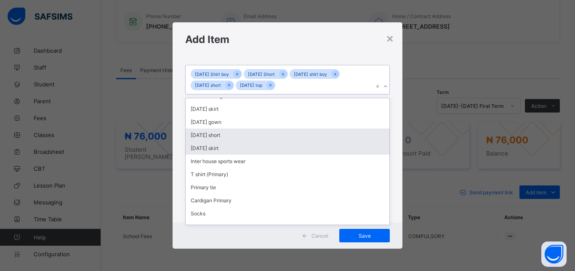
scroll to position [131, 0]
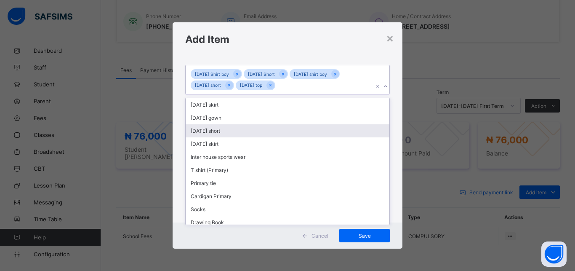
click at [229, 130] on div "[DATE] short" at bounding box center [288, 130] width 204 height 13
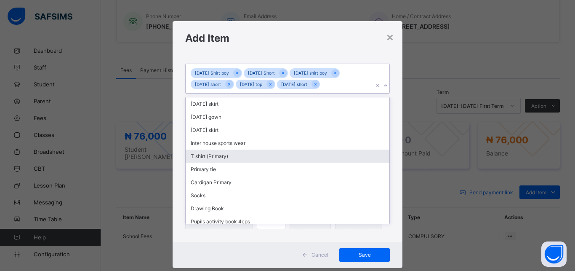
click at [269, 153] on div "T shirt (Primary)" at bounding box center [288, 155] width 204 height 13
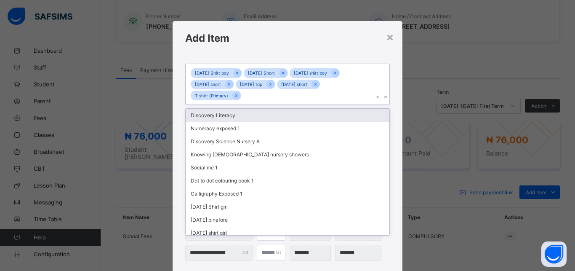
click at [243, 93] on input "text" at bounding box center [243, 95] width 1 height 5
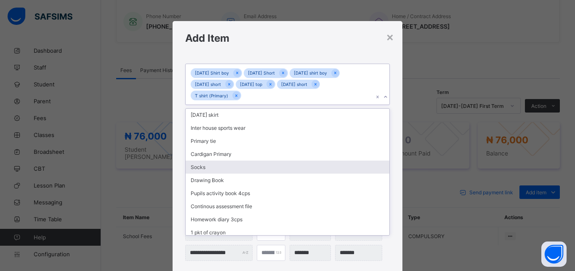
scroll to position [150, 0]
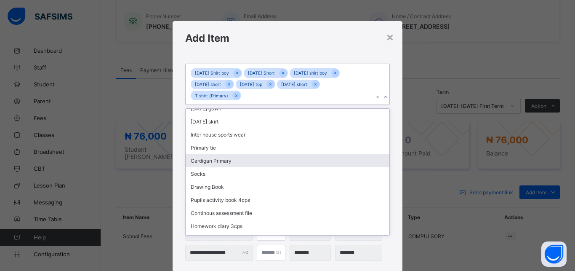
click at [228, 162] on div "Cardigan Primary" at bounding box center [288, 160] width 204 height 13
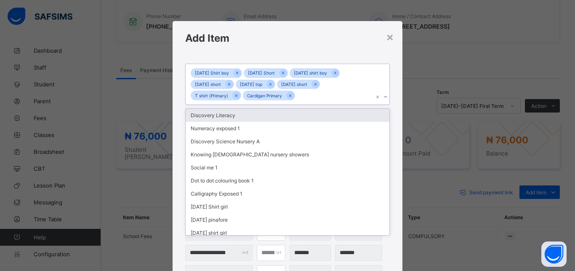
click at [294, 94] on div "Monday Shirt boy Monday Short Tuesday shirt boy Tuesday short Wednesday top Wed…" at bounding box center [280, 84] width 188 height 40
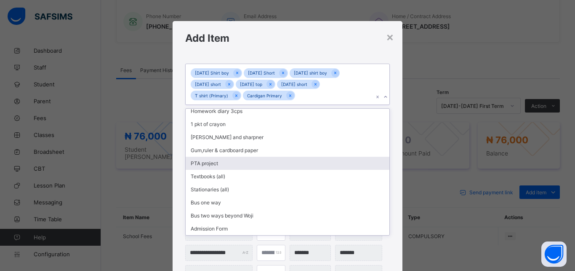
scroll to position [240, 0]
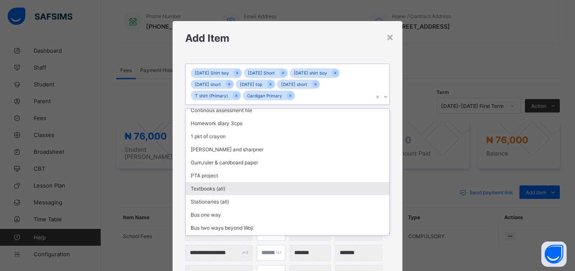
click at [275, 191] on div "Textbooks (all)" at bounding box center [288, 188] width 204 height 13
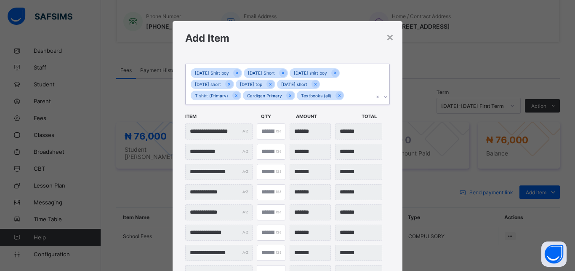
click at [346, 93] on input "text" at bounding box center [346, 95] width 1 height 5
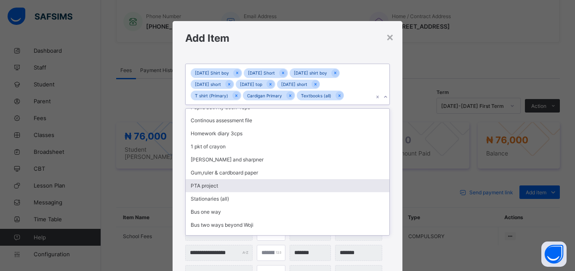
scroll to position [219, 0]
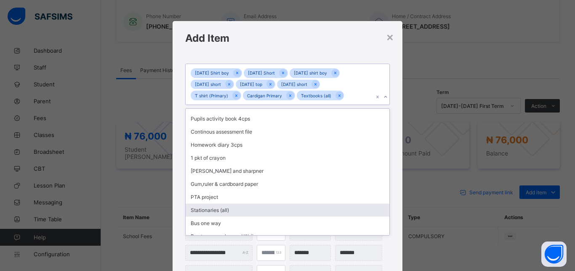
click at [263, 208] on div "Stationaries (all)" at bounding box center [288, 209] width 204 height 13
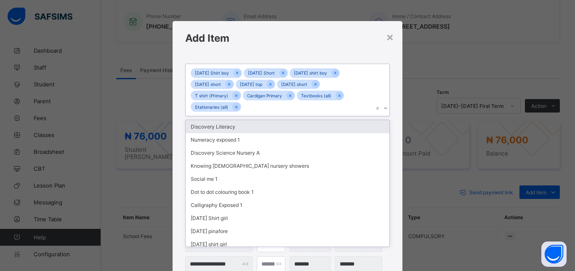
click at [243, 105] on input "text" at bounding box center [243, 107] width 1 height 5
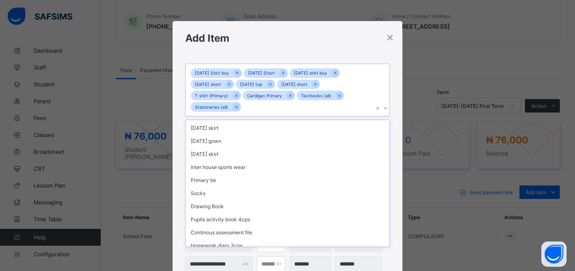
scroll to position [127, 0]
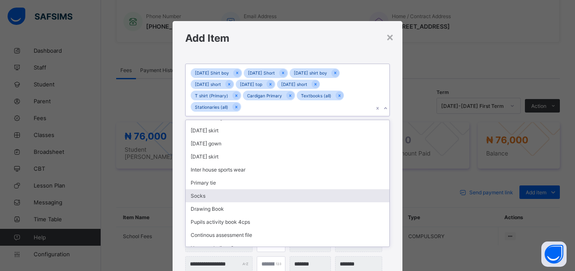
click at [213, 197] on div "Socks" at bounding box center [288, 195] width 204 height 13
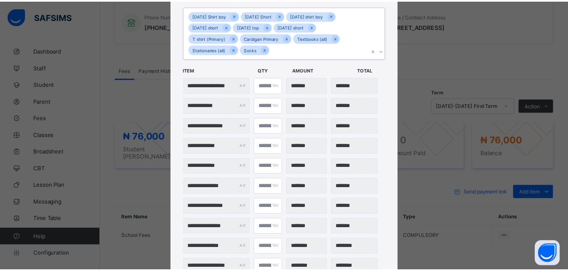
scroll to position [142, 0]
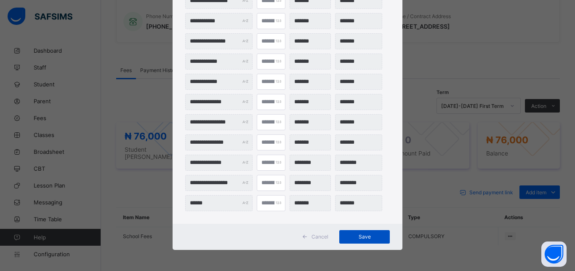
click at [365, 234] on span "Save" at bounding box center [365, 236] width 38 height 6
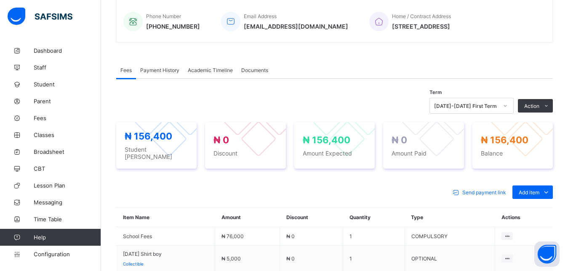
drag, startPoint x: 541, startPoint y: 205, endPoint x: 497, endPoint y: 205, distance: 43.8
click at [0, 0] on div "Optional items" at bounding box center [0, 0] width 0 height 0
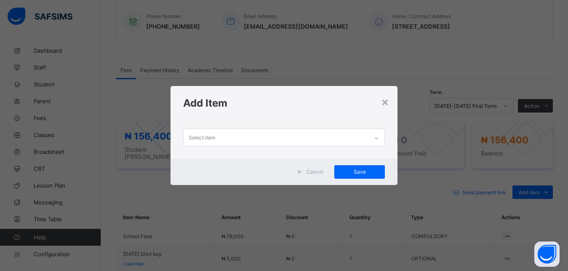
click at [189, 138] on div "Select item" at bounding box center [202, 137] width 27 height 16
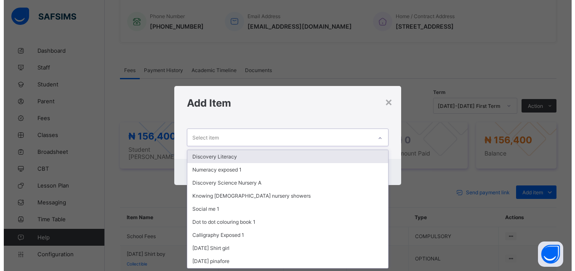
scroll to position [0, 0]
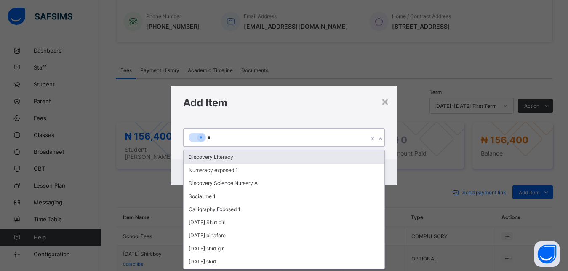
type input "**"
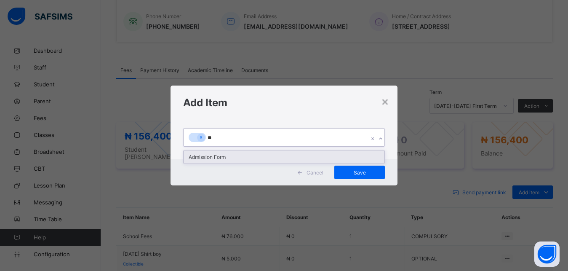
click at [224, 158] on div "Admission Form" at bounding box center [284, 156] width 201 height 13
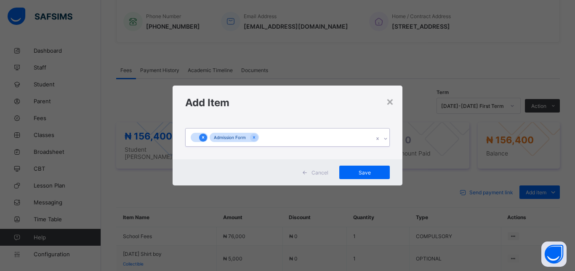
click at [203, 138] on icon at bounding box center [203, 137] width 2 height 3
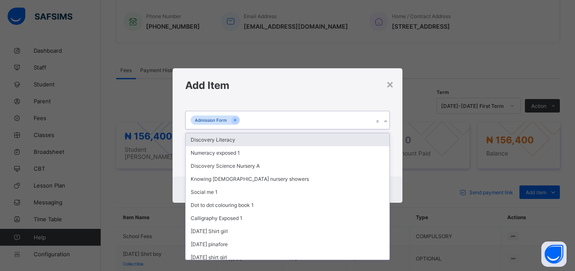
click at [251, 119] on div "Admission Form" at bounding box center [280, 120] width 188 height 18
click at [391, 110] on div "**********" at bounding box center [288, 139] width 230 height 74
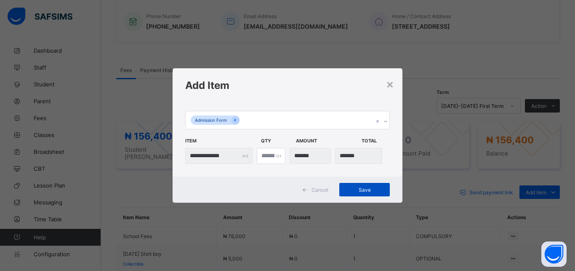
click at [370, 188] on span "Save" at bounding box center [365, 190] width 38 height 6
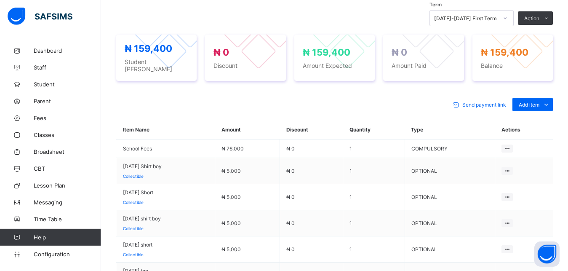
scroll to position [304, 0]
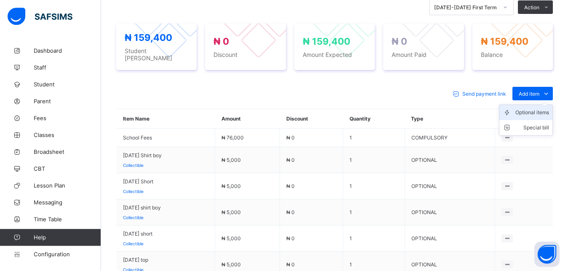
click at [545, 108] on div "Optional items" at bounding box center [532, 112] width 34 height 8
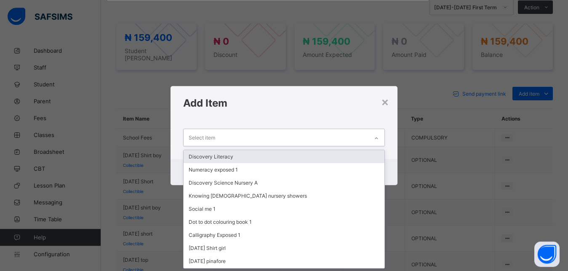
scroll to position [0, 0]
click at [190, 132] on div "Select item" at bounding box center [202, 137] width 27 height 16
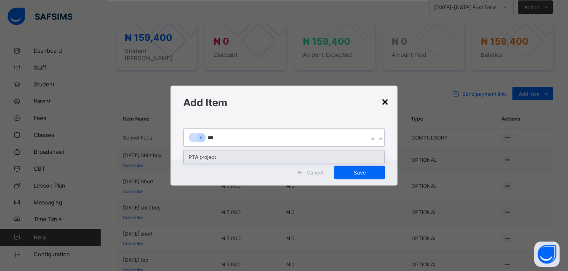
type input "***"
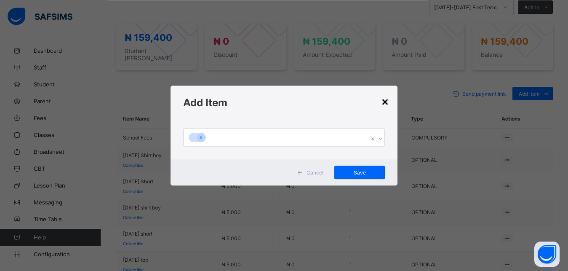
click at [384, 102] on div "×" at bounding box center [385, 101] width 8 height 14
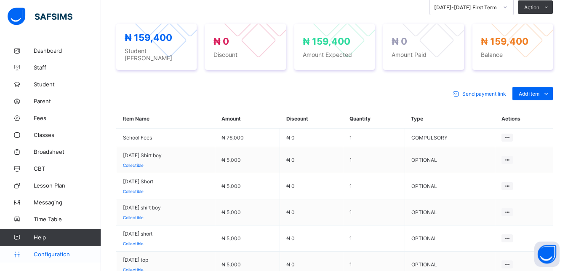
click at [52, 251] on span "Configuration" at bounding box center [67, 254] width 67 height 7
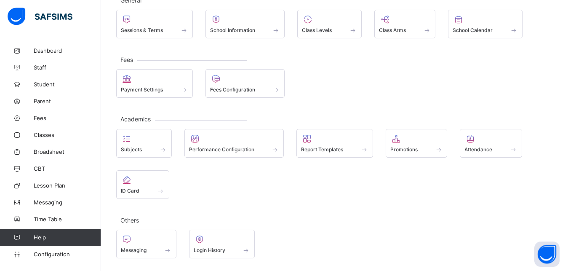
scroll to position [59, 0]
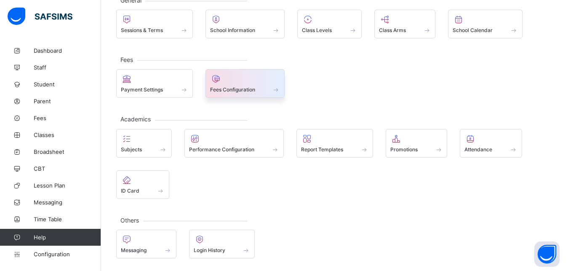
click at [222, 88] on span "Fees Configuration" at bounding box center [232, 89] width 45 height 6
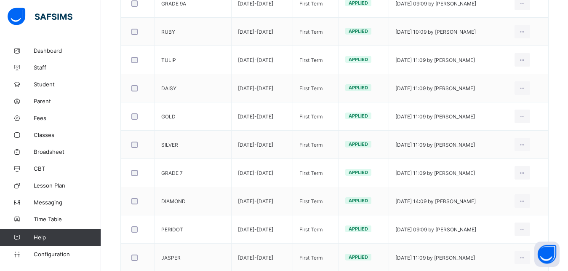
scroll to position [174, 0]
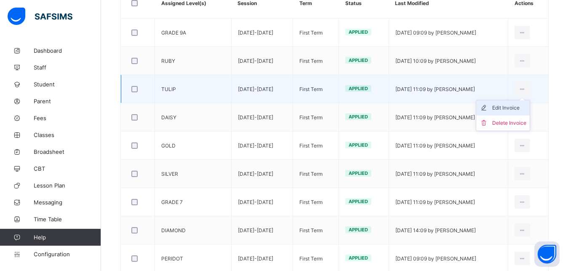
click at [515, 105] on div "Edit Invoice" at bounding box center [509, 108] width 34 height 8
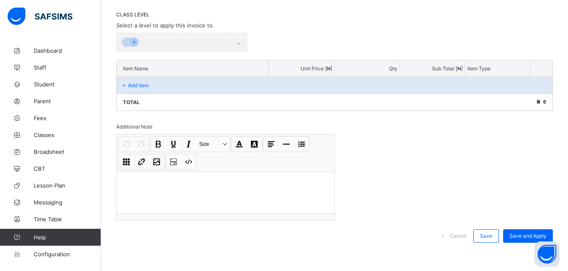
scroll to position [113, 0]
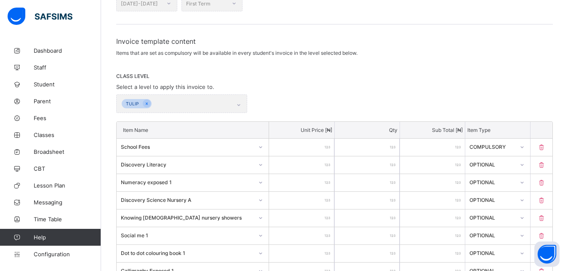
click at [240, 105] on div "TULIP" at bounding box center [181, 103] width 131 height 19
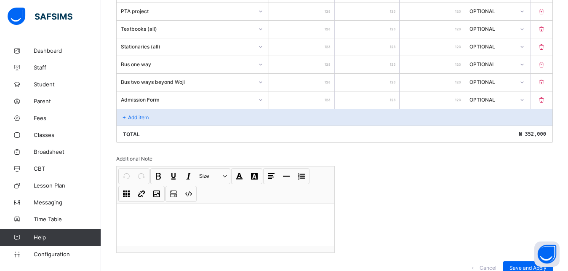
scroll to position [821, 0]
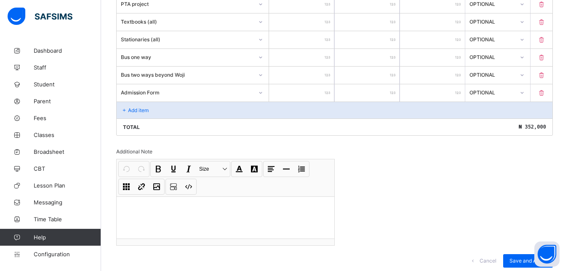
click at [125, 107] on icon at bounding box center [124, 110] width 7 height 6
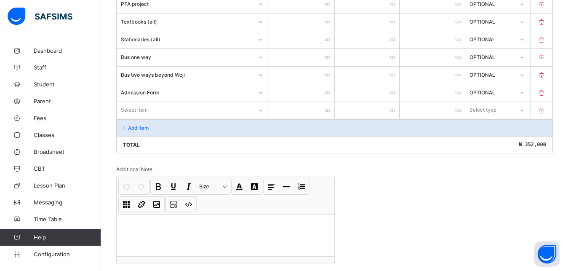
click at [263, 109] on icon at bounding box center [260, 110] width 5 height 8
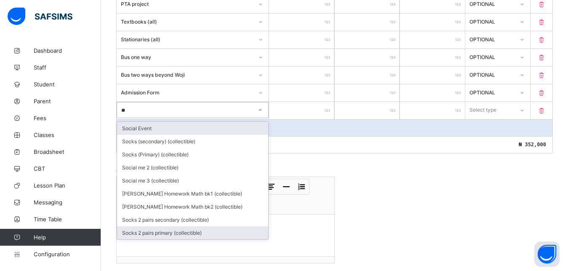
scroll to position [0, 0]
type input "***"
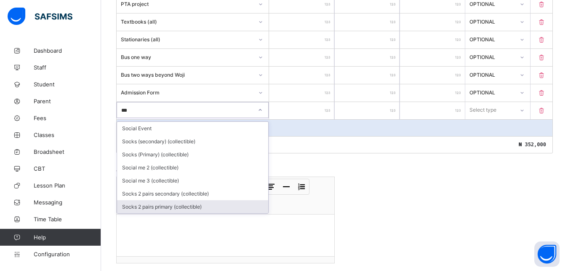
click at [162, 205] on div "Socks 2 pairs primary (collectible)" at bounding box center [192, 206] width 151 height 13
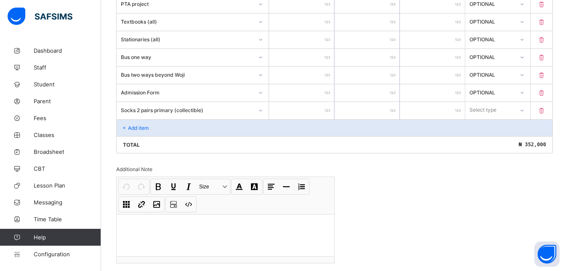
type input "*"
type input "***"
type input "****"
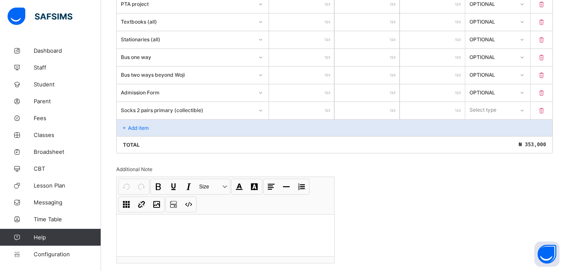
type input "****"
click at [525, 111] on icon at bounding box center [522, 110] width 5 height 8
click at [513, 143] on div "Optional" at bounding box center [498, 141] width 64 height 13
click at [123, 125] on icon at bounding box center [124, 128] width 7 height 6
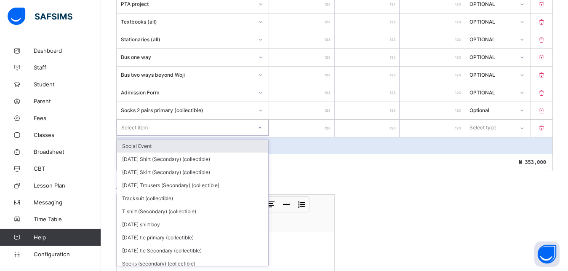
click at [133, 128] on div "Select item" at bounding box center [134, 128] width 27 height 16
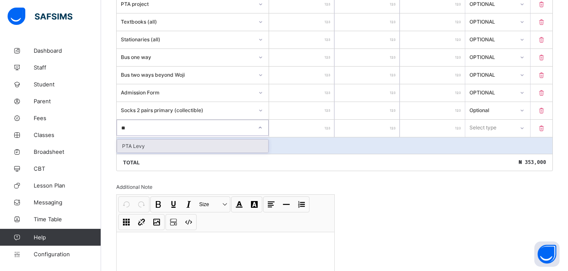
type input "***"
click at [146, 143] on div "PTA Levy" at bounding box center [192, 145] width 151 height 13
type input "**"
type input "****"
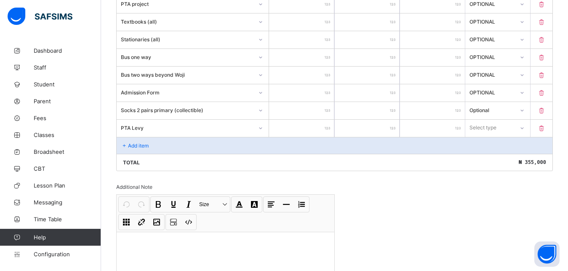
type input "****"
drag, startPoint x: 530, startPoint y: 128, endPoint x: 528, endPoint y: 133, distance: 6.0
click at [524, 130] on icon at bounding box center [521, 127] width 5 height 8
click at [509, 158] on div "Optional" at bounding box center [498, 158] width 64 height 13
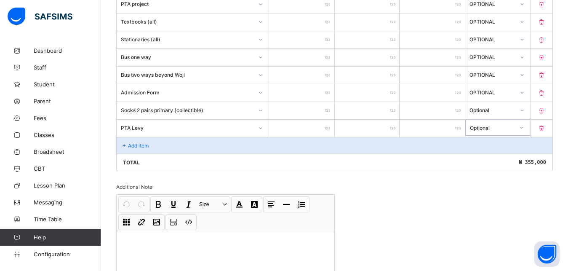
scroll to position [883, 0]
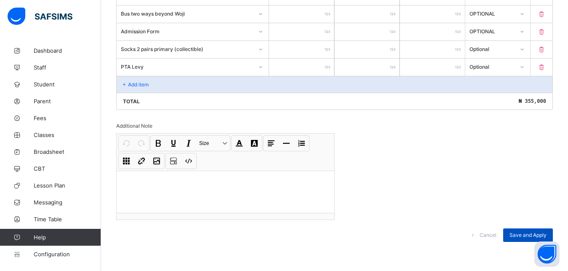
click at [521, 233] on span "Save and Apply" at bounding box center [527, 235] width 37 height 6
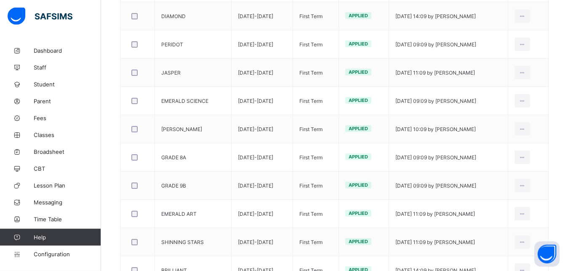
scroll to position [261, 0]
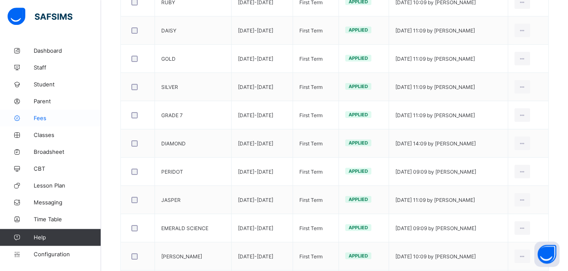
click at [38, 114] on link "Fees" at bounding box center [50, 117] width 101 height 17
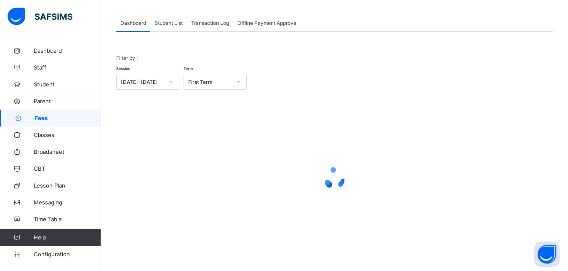
scroll to position [40, 0]
click at [172, 23] on span "Student List" at bounding box center [169, 23] width 28 height 6
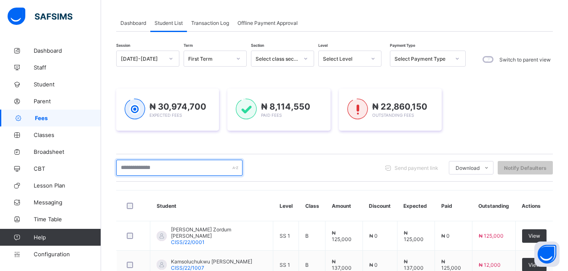
click at [133, 165] on input "text" at bounding box center [179, 168] width 126 height 16
click at [132, 168] on input "text" at bounding box center [179, 168] width 126 height 16
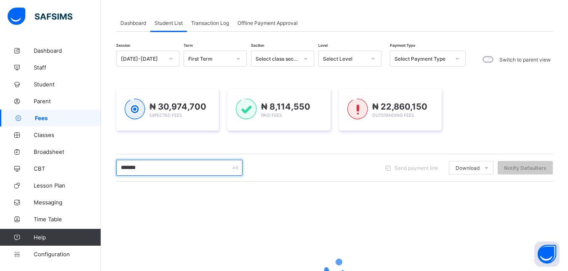
type input "*******"
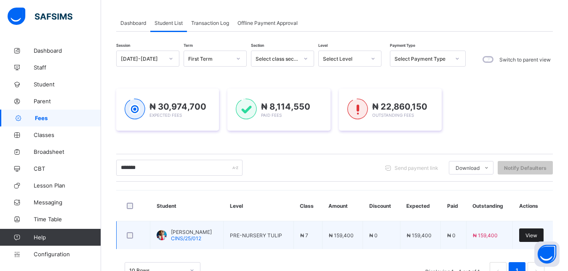
click at [536, 233] on span "View" at bounding box center [531, 235] width 12 height 6
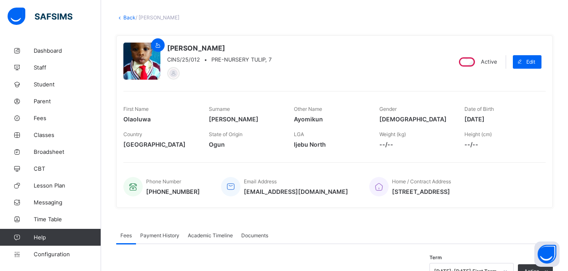
scroll to position [526, 0]
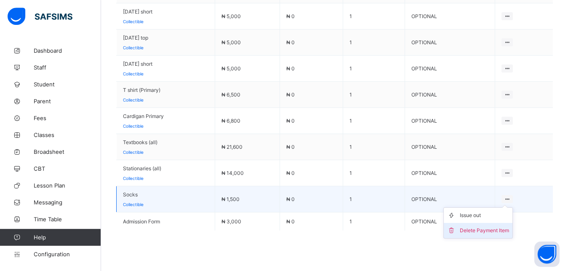
click at [475, 223] on li "Delete Payment Item" at bounding box center [478, 230] width 69 height 15
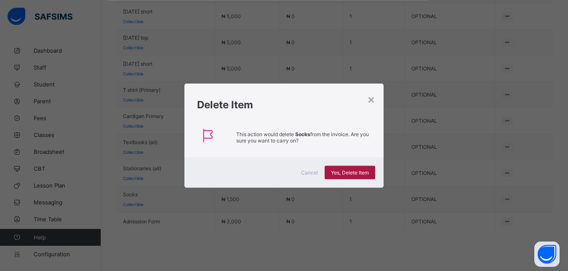
click at [344, 169] on div "Yes, Delete Item" at bounding box center [350, 171] width 51 height 13
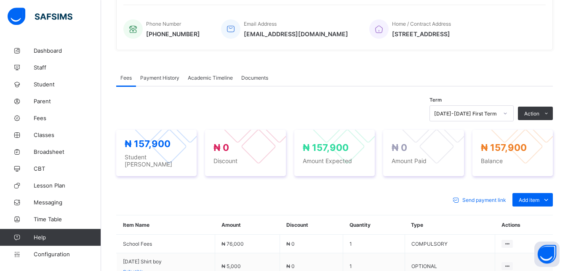
scroll to position [242, 0]
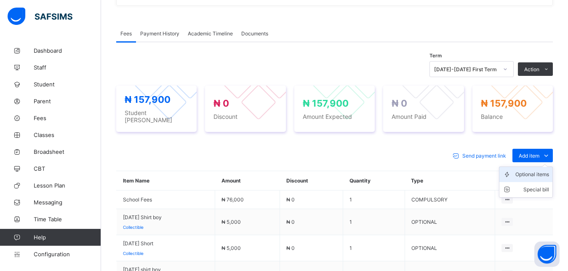
click at [535, 170] on div "Optional items" at bounding box center [532, 174] width 34 height 8
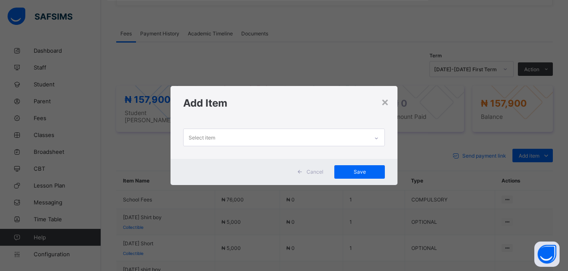
click at [248, 136] on div "Select item" at bounding box center [276, 137] width 185 height 16
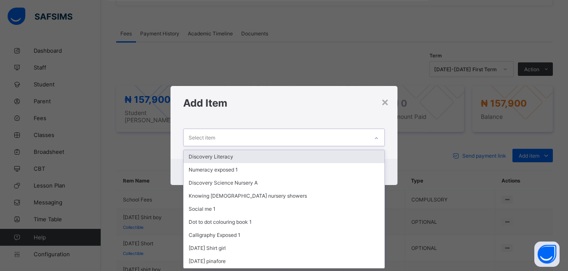
scroll to position [0, 0]
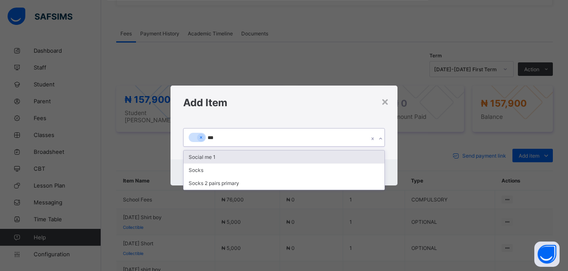
type input "****"
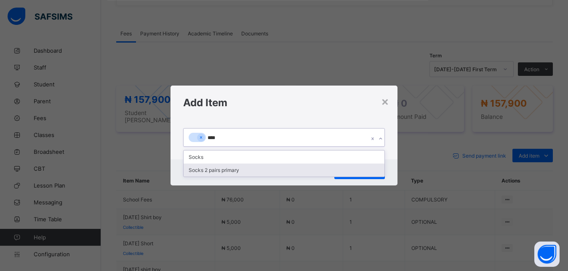
click at [213, 169] on div "Socks 2 pairs primary" at bounding box center [284, 169] width 201 height 13
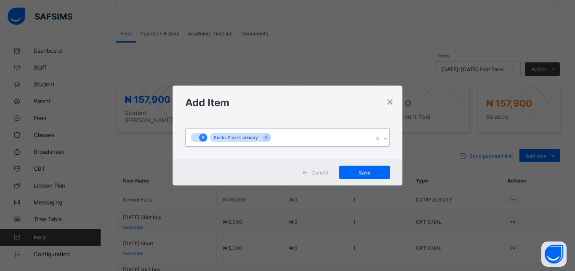
click at [202, 136] on icon at bounding box center [203, 137] width 5 height 6
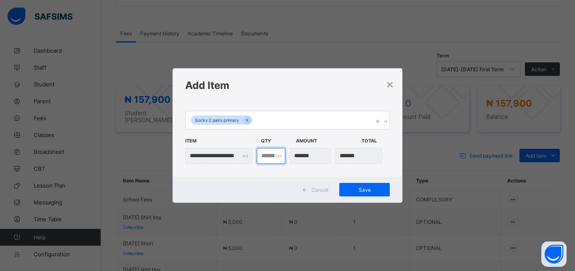
click at [267, 156] on input "*" at bounding box center [271, 156] width 29 height 16
type input "**"
type input "********"
click at [264, 154] on input "**" at bounding box center [271, 156] width 29 height 16
type input "*"
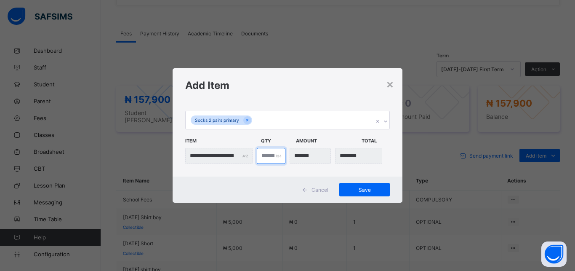
type input "*******"
type input "*"
click at [374, 189] on span "Save" at bounding box center [365, 190] width 38 height 6
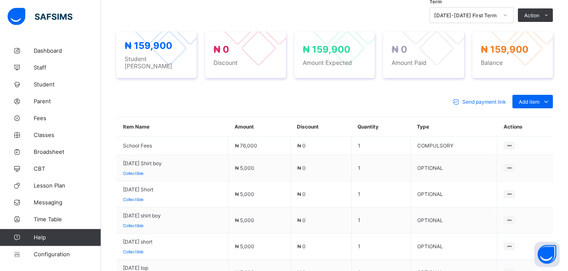
scroll to position [294, 0]
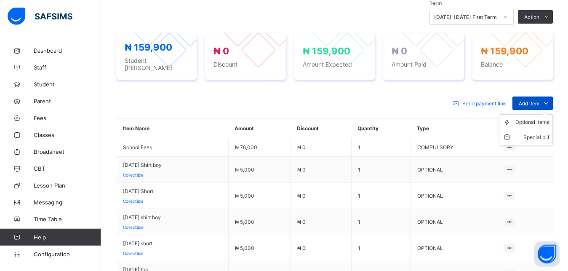
click at [532, 100] on span "Add item" at bounding box center [529, 103] width 21 height 6
click at [523, 118] on div "Optional items" at bounding box center [532, 122] width 34 height 8
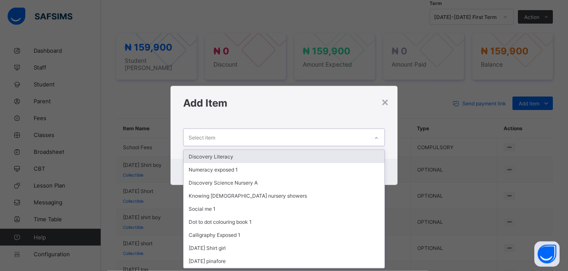
scroll to position [0, 0]
click at [322, 139] on div "Select item" at bounding box center [276, 137] width 185 height 16
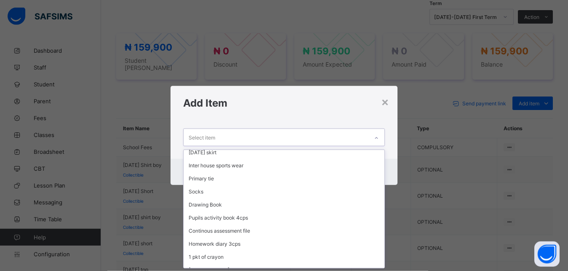
scroll to position [234, 0]
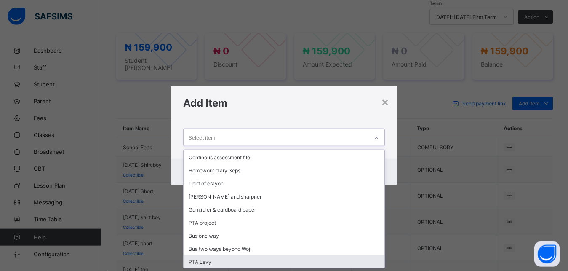
click at [260, 262] on div "PTA Levy" at bounding box center [284, 261] width 201 height 13
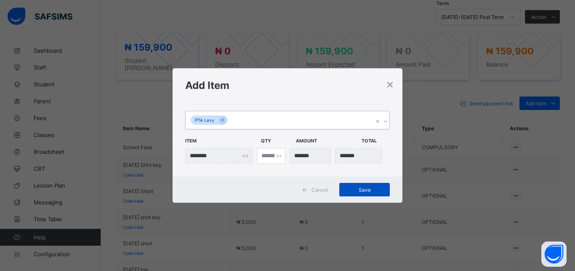
click at [371, 187] on span "Save" at bounding box center [365, 190] width 38 height 6
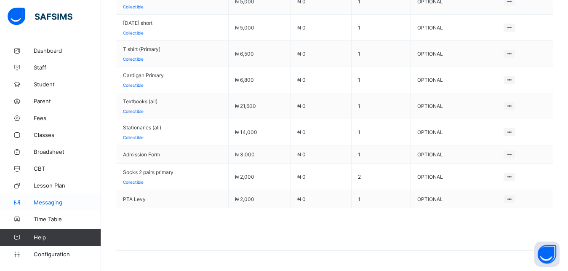
scroll to position [395, 0]
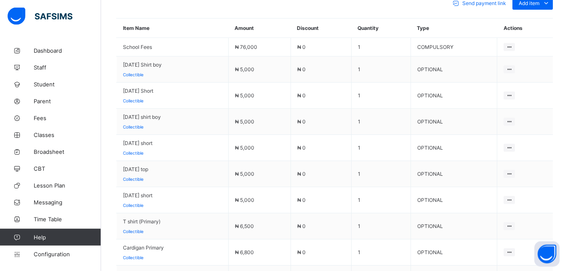
drag, startPoint x: 65, startPoint y: 251, endPoint x: 64, endPoint y: 239, distance: 12.3
click at [65, 248] on link "Configuration" at bounding box center [50, 253] width 101 height 17
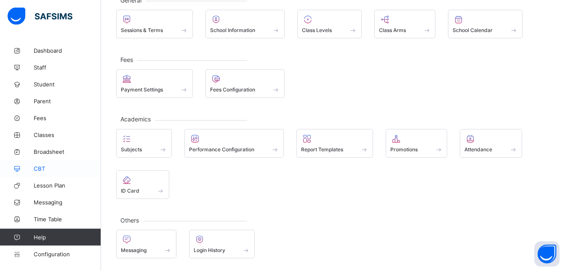
scroll to position [59, 0]
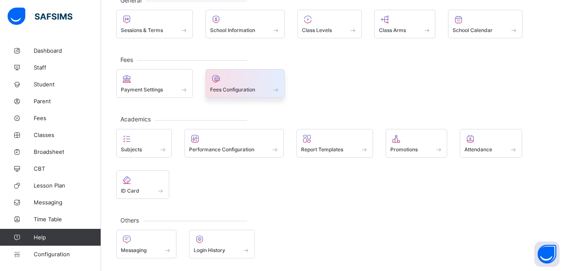
click at [241, 90] on span "Fees Configuration" at bounding box center [232, 89] width 45 height 6
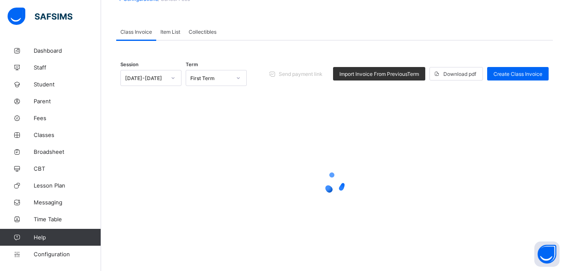
scroll to position [54, 0]
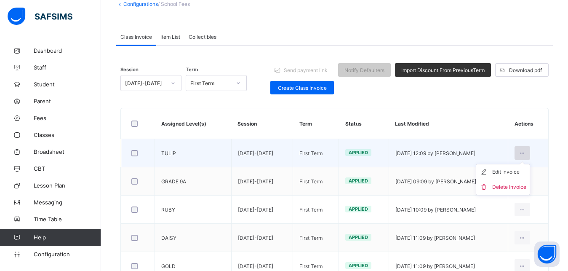
click at [526, 154] on icon at bounding box center [522, 153] width 7 height 6
click at [517, 169] on div "Edit Invoice" at bounding box center [509, 172] width 34 height 8
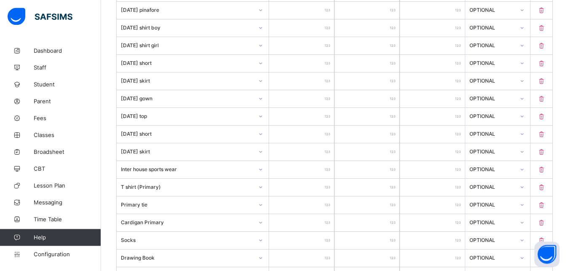
scroll to position [701, 0]
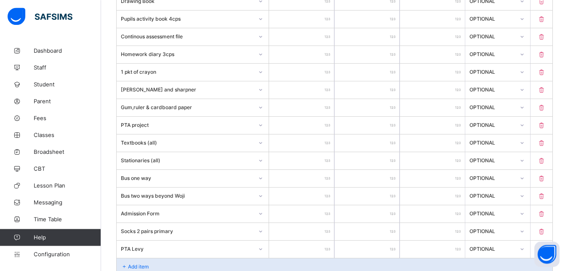
click at [319, 248] on input "****" at bounding box center [301, 248] width 65 height 17
type input "***"
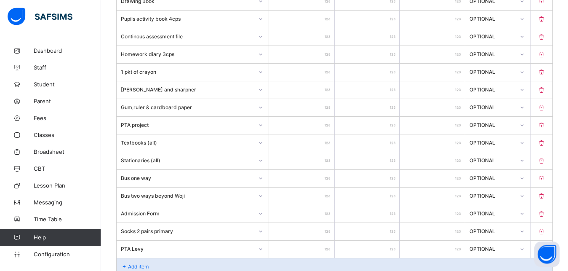
type input "****"
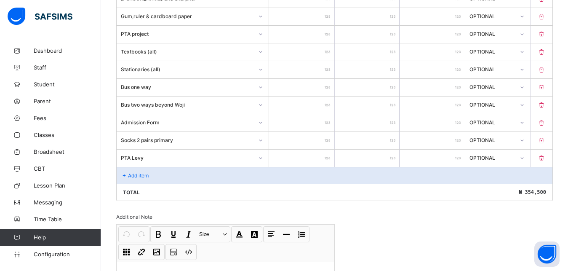
scroll to position [809, 0]
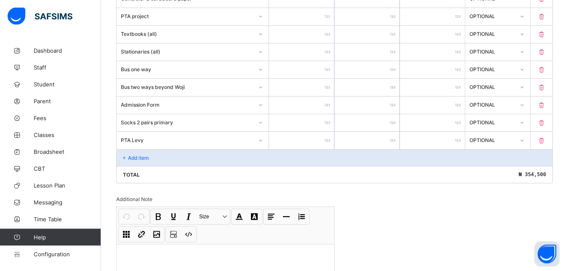
drag, startPoint x: 569, startPoint y: 268, endPoint x: 575, endPoint y: 229, distance: 39.6
type input "****"
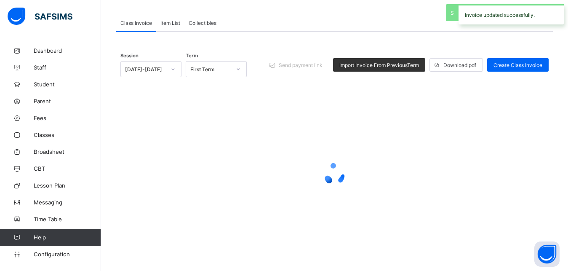
scroll to position [54, 0]
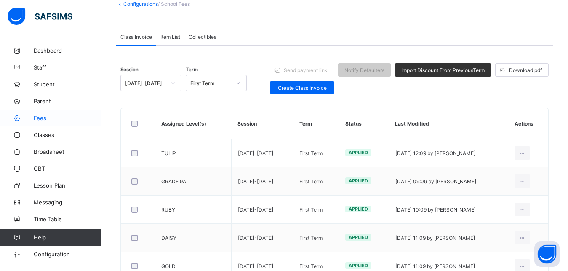
click at [35, 113] on link "Fees" at bounding box center [50, 117] width 101 height 17
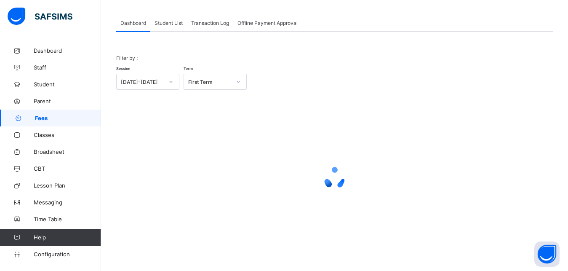
scroll to position [40, 0]
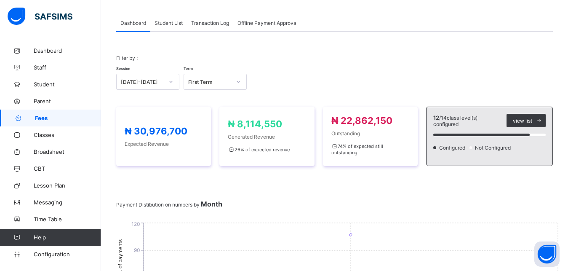
click at [173, 22] on span "Student List" at bounding box center [169, 23] width 28 height 6
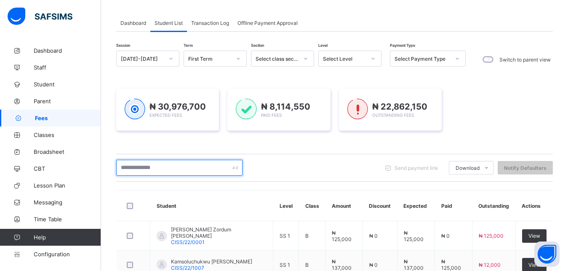
click at [163, 167] on input "text" at bounding box center [179, 168] width 126 height 16
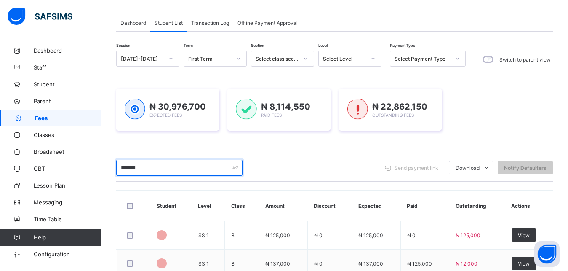
type input "*******"
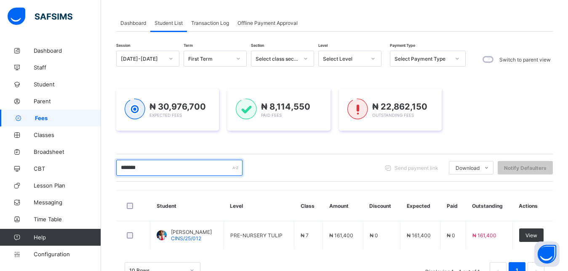
scroll to position [69, 0]
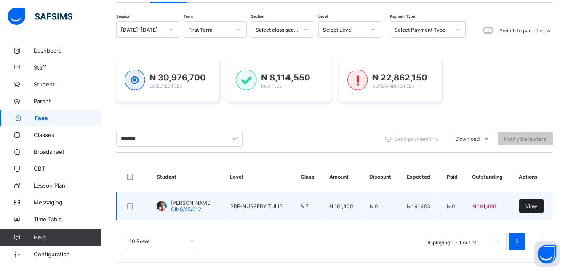
click at [539, 202] on div "View" at bounding box center [531, 205] width 24 height 13
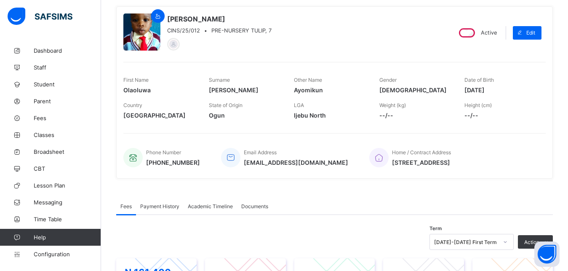
scroll to position [193, 0]
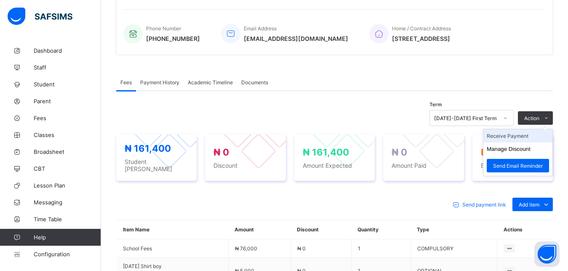
click at [528, 134] on li "Receive Payment" at bounding box center [517, 135] width 69 height 13
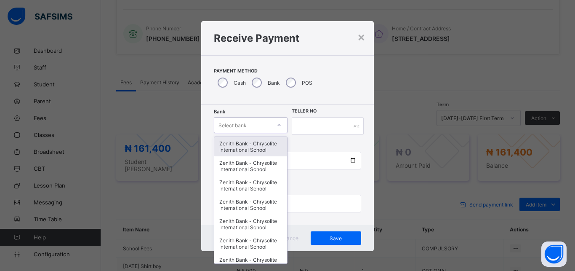
click at [246, 123] on div "Select bank" at bounding box center [242, 125] width 57 height 12
click at [278, 125] on icon at bounding box center [279, 125] width 3 height 2
click at [277, 124] on icon at bounding box center [279, 125] width 5 height 8
type input "**"
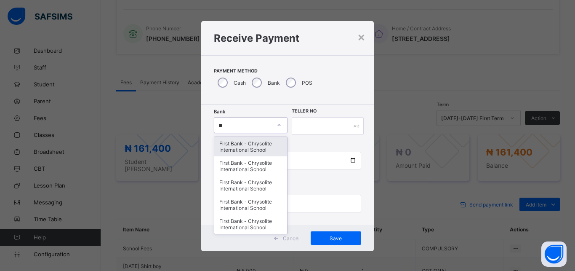
click at [229, 140] on div "First Bank - Chrysolite International School" at bounding box center [250, 146] width 73 height 19
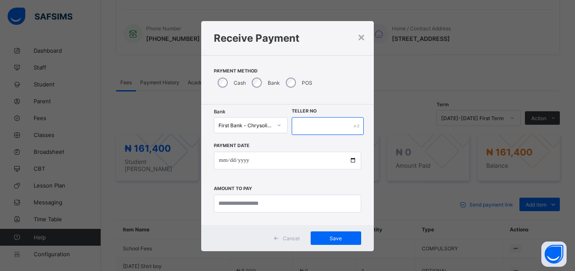
click at [298, 127] on input "text" at bounding box center [328, 126] width 72 height 18
type input "****"
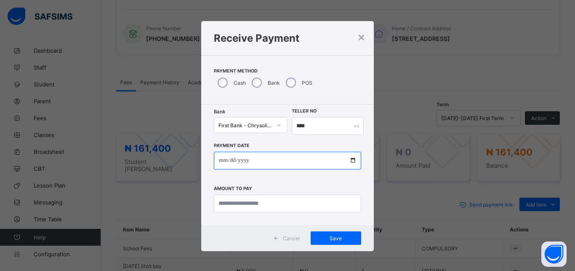
click at [349, 158] on input "date" at bounding box center [287, 161] width 147 height 18
type input "**********"
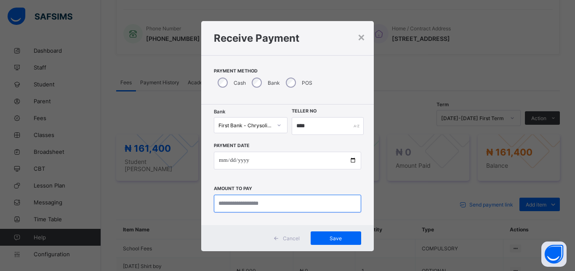
click at [231, 201] on input "currency" at bounding box center [287, 204] width 147 height 18
click at [240, 204] on input "currency" at bounding box center [287, 204] width 147 height 18
click at [285, 202] on input "currency" at bounding box center [287, 204] width 147 height 18
click at [253, 198] on input "currency" at bounding box center [287, 204] width 147 height 18
click at [226, 203] on input "currency" at bounding box center [287, 204] width 147 height 18
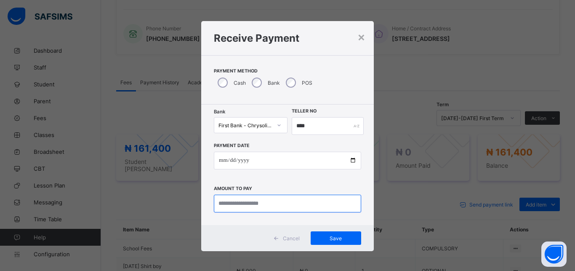
click at [237, 203] on input "currency" at bounding box center [287, 204] width 147 height 18
drag, startPoint x: 245, startPoint y: 202, endPoint x: 273, endPoint y: 213, distance: 30.6
click at [271, 212] on input "currency" at bounding box center [287, 204] width 147 height 18
type input "*********"
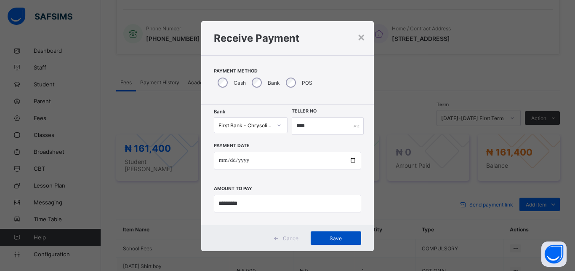
click at [331, 233] on div "Save" at bounding box center [336, 237] width 51 height 13
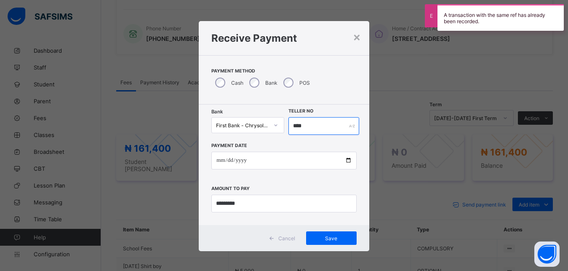
click at [309, 124] on input "****" at bounding box center [323, 126] width 71 height 18
click at [302, 125] on input "****" at bounding box center [323, 126] width 71 height 18
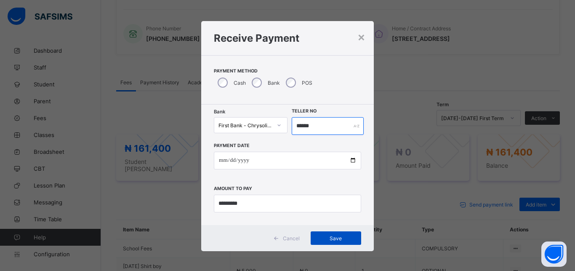
type input "******"
click at [332, 236] on span "Save" at bounding box center [336, 238] width 38 height 6
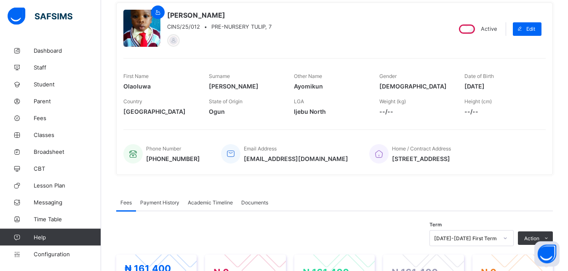
scroll to position [484, 0]
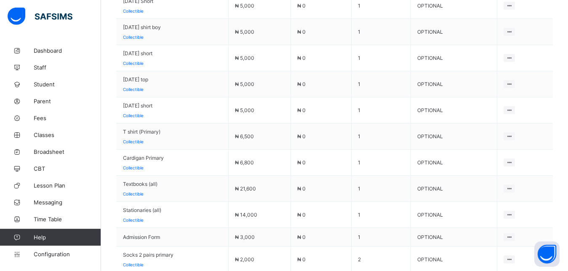
drag, startPoint x: 575, startPoint y: 179, endPoint x: 575, endPoint y: 67, distance: 111.6
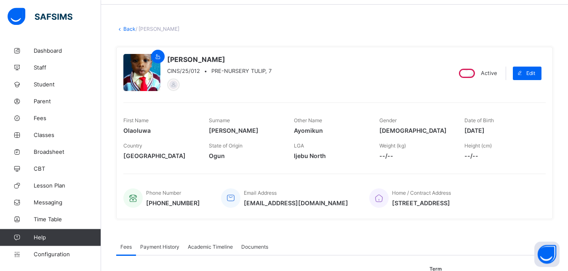
scroll to position [0, 0]
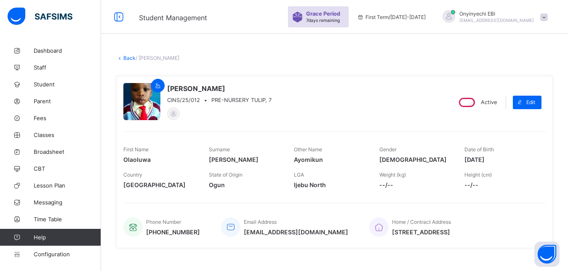
click at [127, 55] on link "Back" at bounding box center [129, 58] width 12 height 6
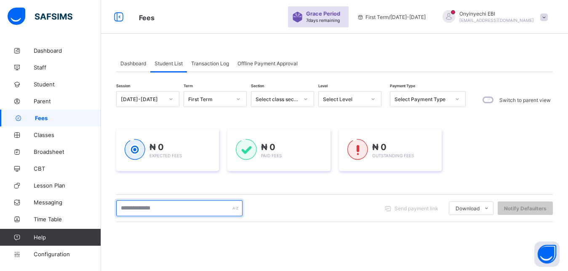
click at [141, 208] on input "text" at bounding box center [179, 208] width 126 height 16
type input "**********"
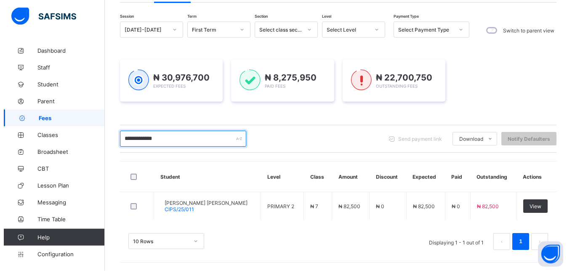
scroll to position [69, 0]
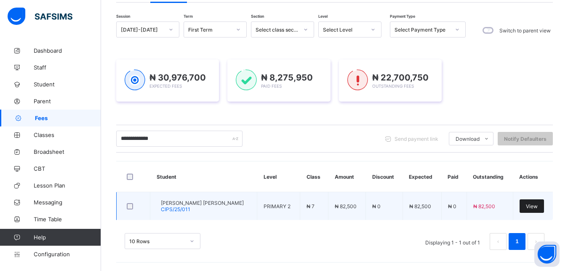
click at [537, 206] on span "View" at bounding box center [532, 206] width 12 height 6
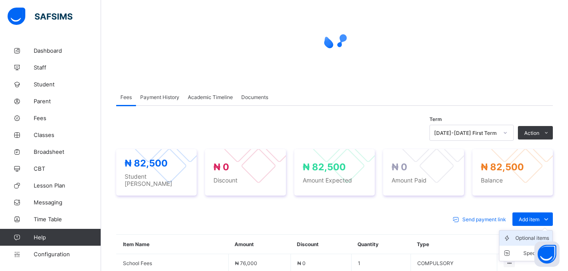
click at [533, 234] on div "Optional items" at bounding box center [532, 238] width 34 height 8
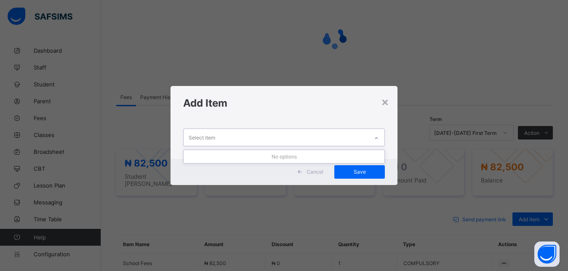
click at [190, 136] on div "Select item" at bounding box center [202, 137] width 27 height 16
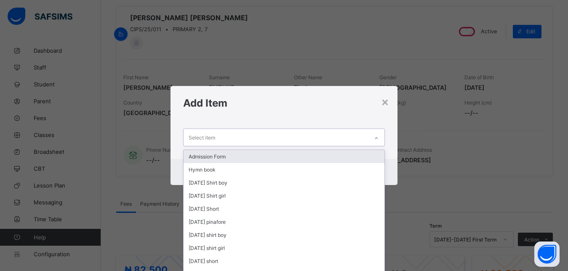
click at [209, 155] on div "Admission Form" at bounding box center [284, 156] width 201 height 13
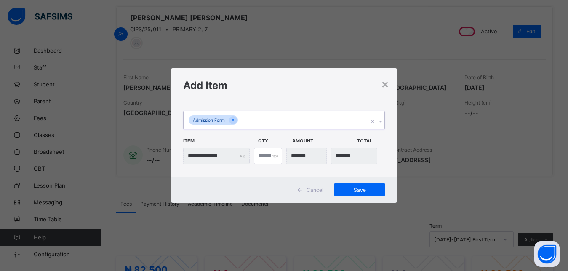
click at [242, 115] on div "Admission Form" at bounding box center [276, 120] width 185 height 18
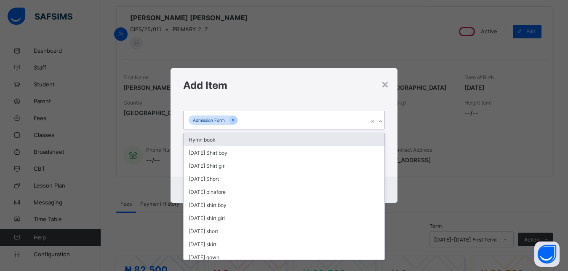
click at [244, 118] on div "Admission Form" at bounding box center [276, 120] width 185 height 18
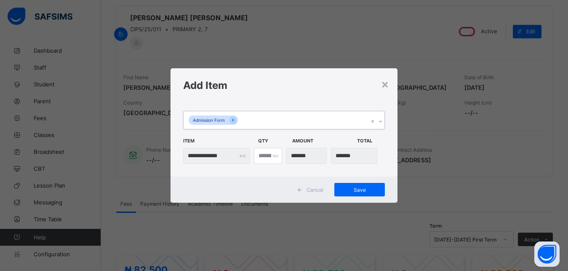
click at [244, 118] on div "Admission Form" at bounding box center [276, 120] width 185 height 18
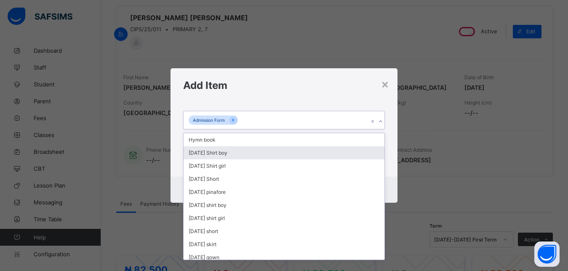
click at [219, 155] on div "[DATE] Shirt boy" at bounding box center [284, 152] width 201 height 13
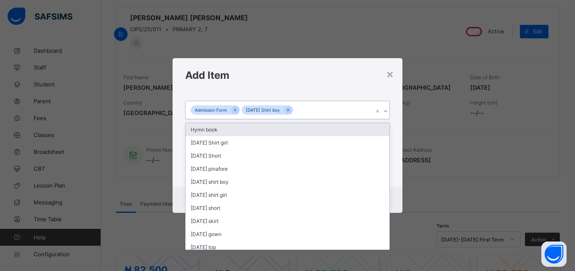
click at [298, 109] on div "Admission Form Monday Shirt boy" at bounding box center [280, 110] width 188 height 18
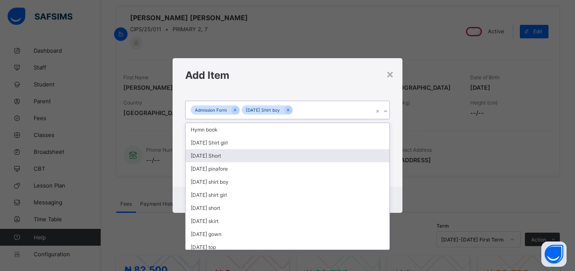
click at [213, 155] on div "[DATE] Short" at bounding box center [288, 155] width 204 height 13
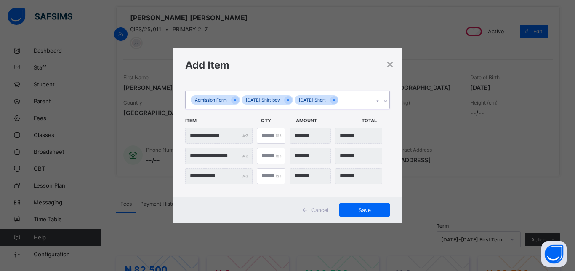
click at [345, 97] on div "Admission Form Monday Shirt boy Monday Short" at bounding box center [280, 100] width 188 height 18
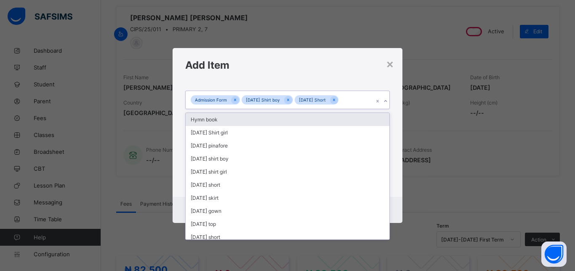
click at [349, 97] on div "Admission Form Monday Shirt boy Monday Short" at bounding box center [280, 100] width 188 height 18
click at [347, 97] on div "Admission Form Monday Shirt boy Monday Short" at bounding box center [280, 100] width 188 height 18
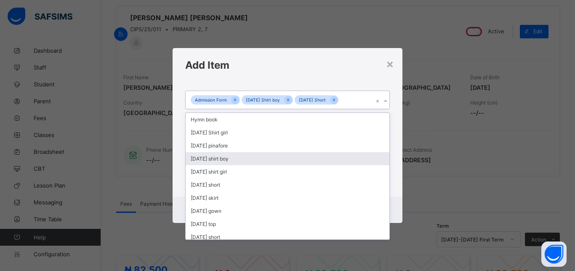
click at [227, 158] on div "[DATE] shirt boy" at bounding box center [288, 158] width 204 height 13
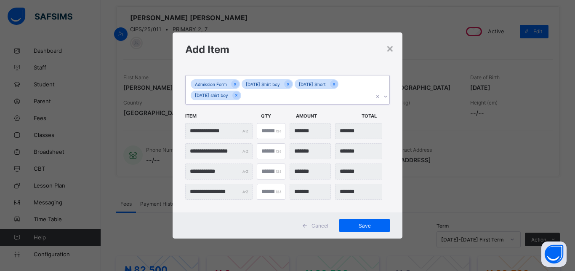
click at [247, 92] on div "Admission Form Monday Shirt boy Monday Short Tuesday shirt boy" at bounding box center [280, 89] width 188 height 29
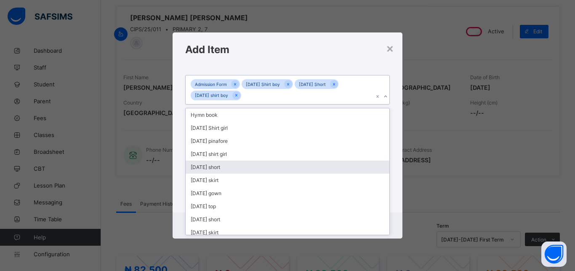
click at [214, 165] on div "[DATE] short" at bounding box center [288, 166] width 204 height 13
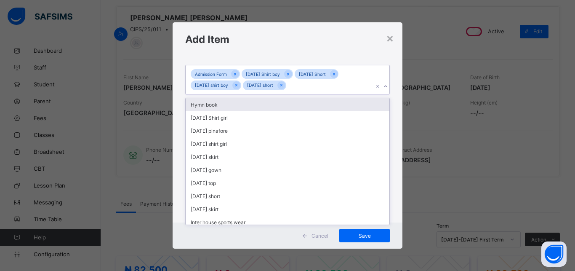
click at [293, 82] on div "Admission Form Monday Shirt boy Monday Short Tuesday shirt boy Tuesday short" at bounding box center [280, 79] width 188 height 29
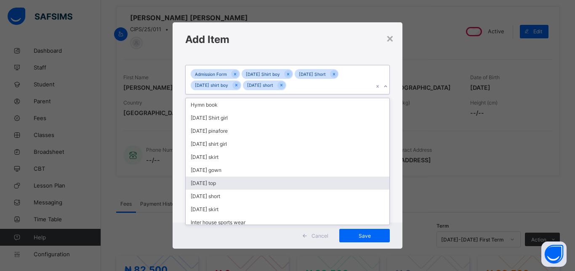
click at [234, 183] on div "[DATE] top" at bounding box center [288, 182] width 204 height 13
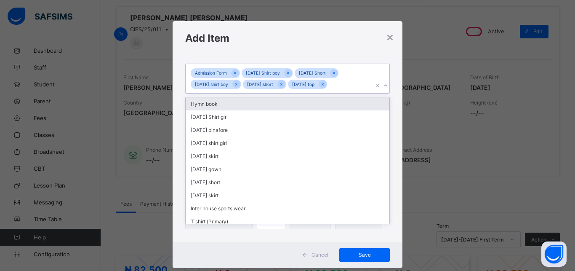
click at [330, 82] on input "text" at bounding box center [329, 84] width 1 height 5
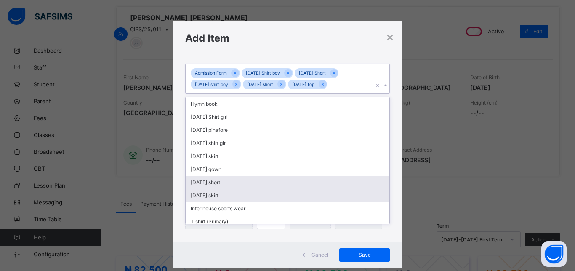
click at [243, 183] on div "[DATE] short" at bounding box center [288, 182] width 204 height 13
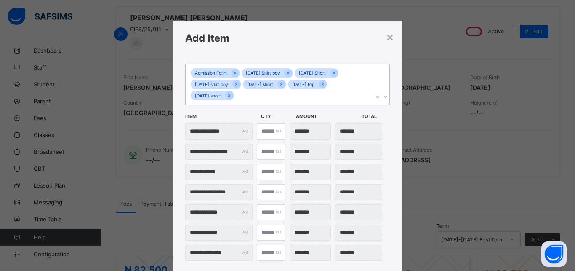
click at [223, 181] on div "**********" at bounding box center [287, 185] width 205 height 152
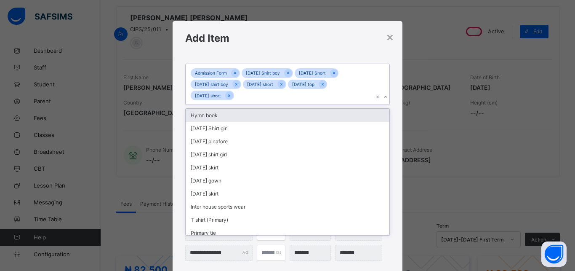
drag, startPoint x: 245, startPoint y: 90, endPoint x: 244, endPoint y: 96, distance: 5.6
click at [245, 92] on div "Admission Form Monday Shirt boy Monday Short Tuesday shirt boy Tuesday short We…" at bounding box center [280, 84] width 188 height 40
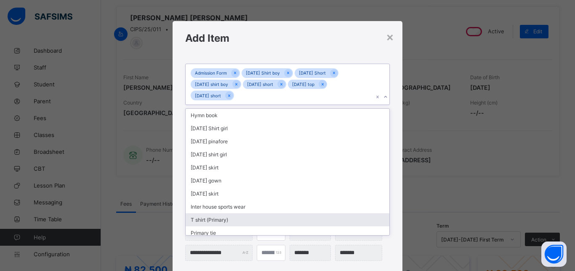
click at [208, 219] on div "T shirt (Primary)" at bounding box center [288, 219] width 204 height 13
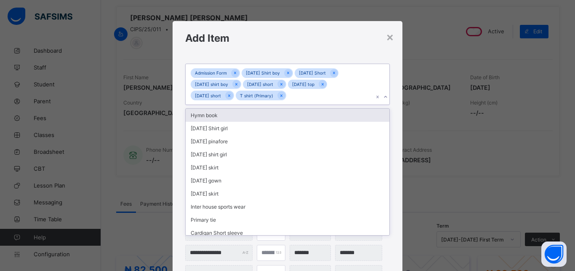
click at [295, 93] on div "Admission Form Monday Shirt boy Monday Short Tuesday shirt boy Tuesday short We…" at bounding box center [280, 84] width 188 height 40
click at [297, 94] on div "Admission Form Monday Shirt boy Monday Short Tuesday shirt boy Tuesday short We…" at bounding box center [280, 84] width 188 height 40
click at [294, 97] on div "Admission Form Monday Shirt boy Monday Short Tuesday shirt boy Tuesday short We…" at bounding box center [280, 84] width 188 height 40
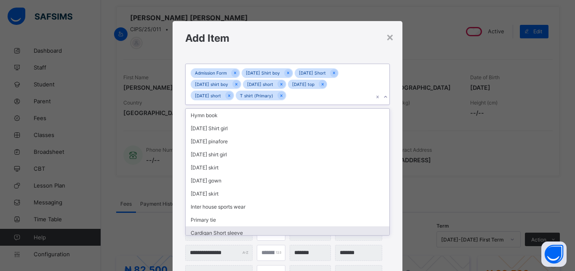
click at [235, 231] on div "Cardigan Short sleeve" at bounding box center [288, 232] width 204 height 13
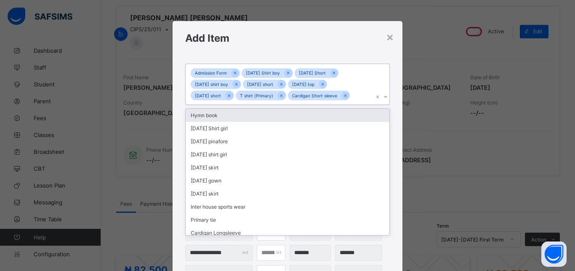
click at [358, 93] on div "Admission Form Monday Shirt boy Monday Short Tuesday shirt boy Tuesday short We…" at bounding box center [280, 84] width 188 height 40
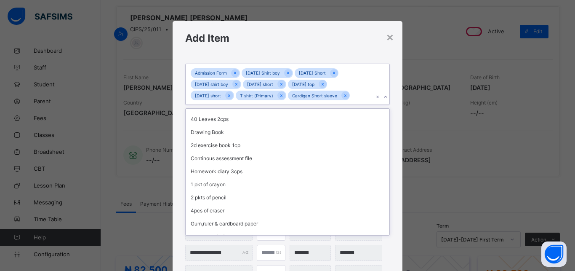
scroll to position [384, 0]
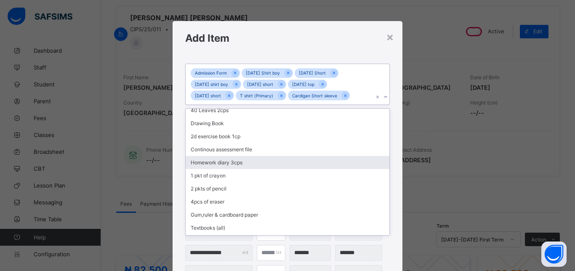
click at [218, 158] on div "Homework diary 3cps" at bounding box center [288, 162] width 204 height 13
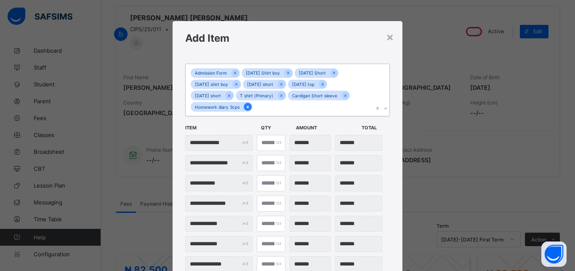
click at [246, 106] on icon at bounding box center [247, 107] width 5 height 6
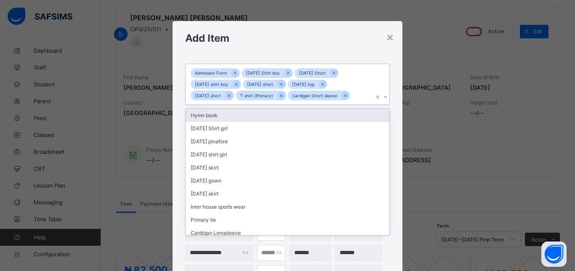
click at [358, 92] on div "Admission Form Monday Shirt boy Monday Short Tuesday shirt boy Tuesday short We…" at bounding box center [280, 84] width 188 height 40
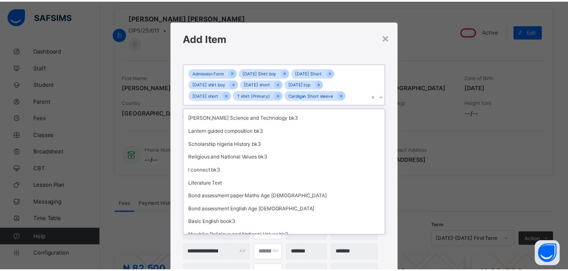
scroll to position [242, 0]
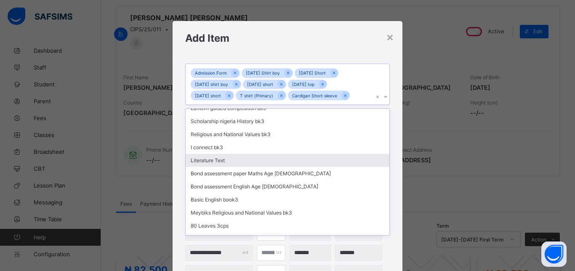
click at [212, 154] on div "Literature Text" at bounding box center [288, 160] width 204 height 13
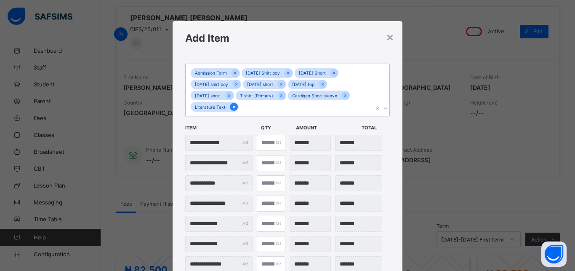
click at [233, 107] on icon at bounding box center [234, 107] width 2 height 3
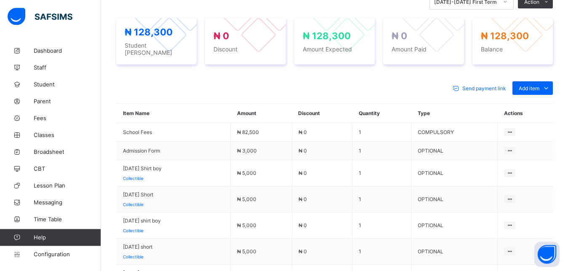
scroll to position [321, 0]
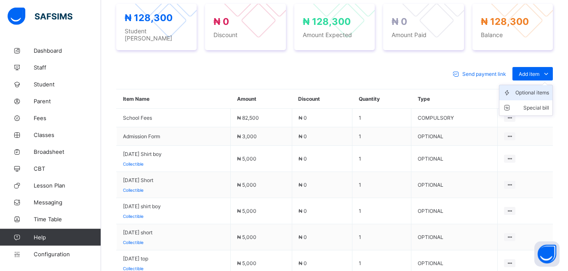
click at [541, 89] on div "Optional items" at bounding box center [532, 92] width 34 height 8
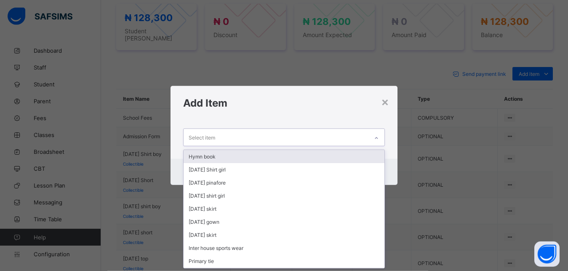
scroll to position [0, 0]
click at [239, 135] on div "Select item" at bounding box center [276, 137] width 185 height 16
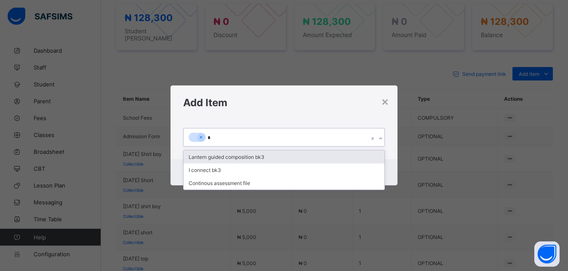
type input "**"
click at [241, 135] on div "co" at bounding box center [276, 137] width 185 height 18
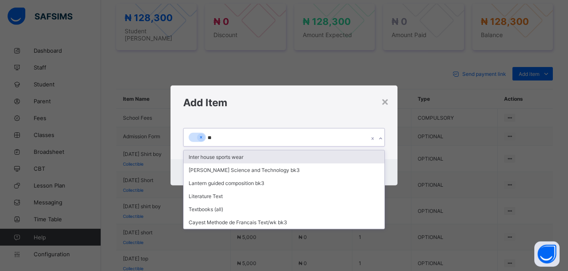
type input "***"
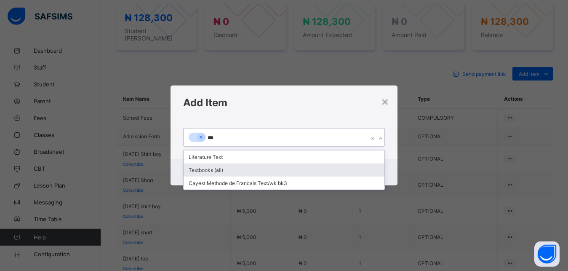
click at [200, 171] on div "Textbooks (all)" at bounding box center [284, 169] width 201 height 13
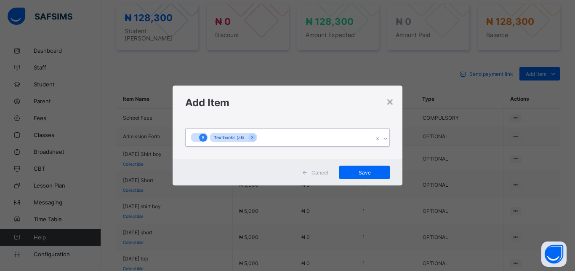
click at [202, 136] on icon at bounding box center [203, 137] width 2 height 3
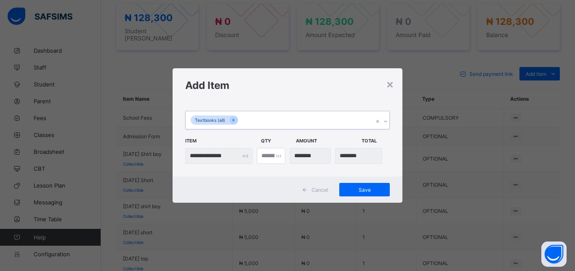
click at [203, 137] on span "Item" at bounding box center [221, 140] width 72 height 14
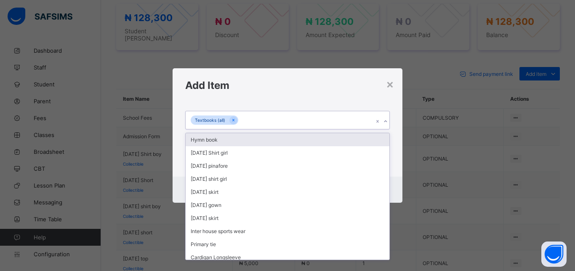
click at [248, 119] on div "Textbooks (all)" at bounding box center [280, 120] width 188 height 18
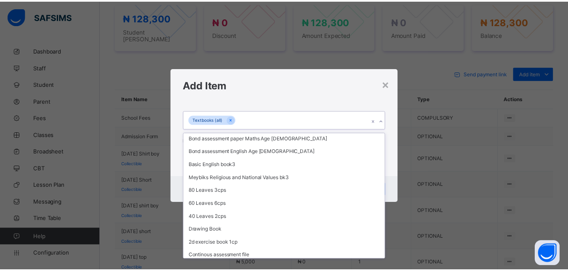
scroll to position [487, 0]
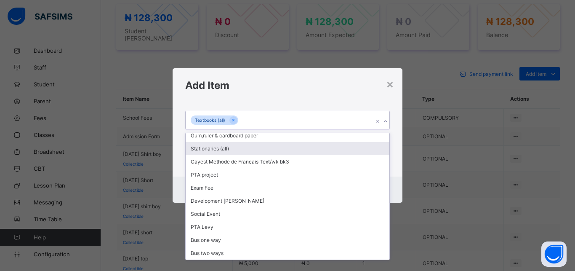
click at [216, 150] on div "Stationaries (all)" at bounding box center [288, 148] width 204 height 13
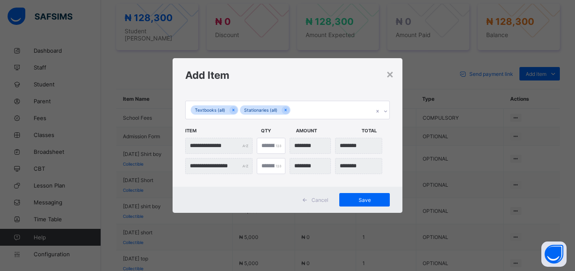
drag, startPoint x: 382, startPoint y: 257, endPoint x: 379, endPoint y: 243, distance: 15.2
click at [382, 248] on div "**********" at bounding box center [287, 135] width 575 height 271
click at [364, 197] on span "Save" at bounding box center [365, 200] width 38 height 6
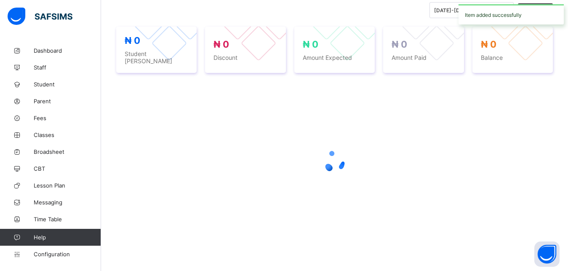
scroll to position [297, 0]
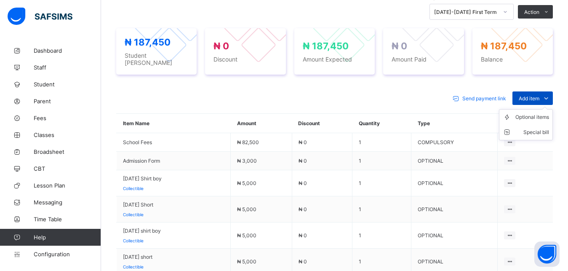
click at [533, 95] on span "Add item" at bounding box center [529, 98] width 21 height 6
click at [547, 95] on span at bounding box center [545, 97] width 13 height 13
click at [543, 115] on div "Optional items" at bounding box center [532, 117] width 34 height 8
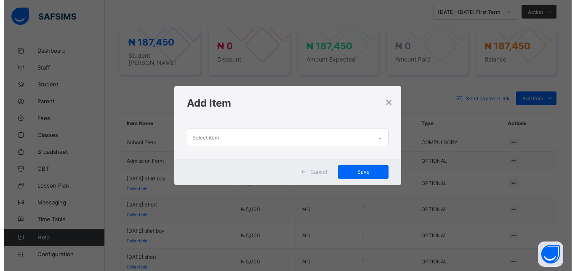
scroll to position [0, 0]
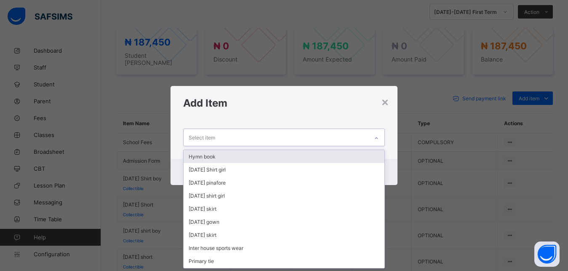
click at [224, 136] on div "Select item" at bounding box center [276, 137] width 185 height 16
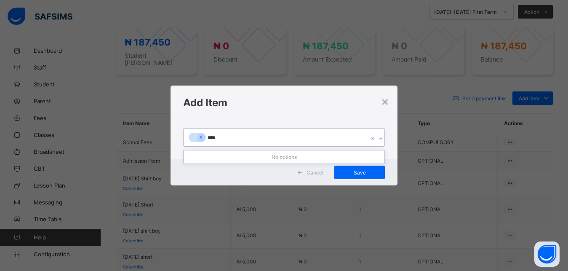
type input "****"
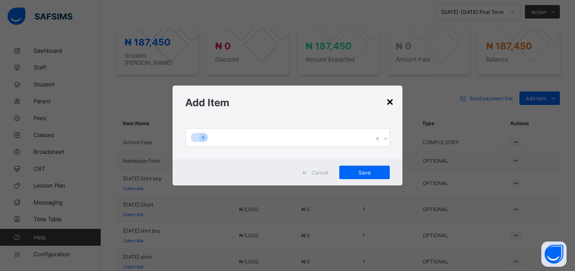
click at [391, 99] on div "×" at bounding box center [390, 101] width 8 height 14
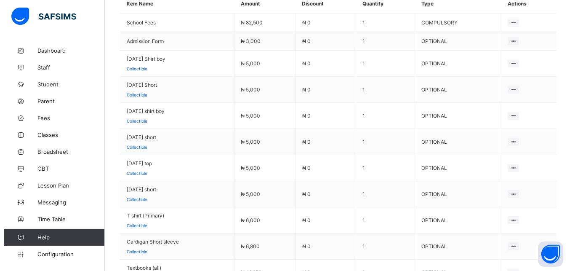
scroll to position [363, 0]
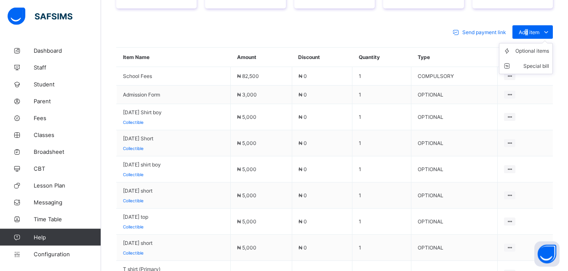
drag, startPoint x: 534, startPoint y: 31, endPoint x: 532, endPoint y: 43, distance: 12.5
click at [532, 39] on div "Add item" at bounding box center [532, 31] width 40 height 13
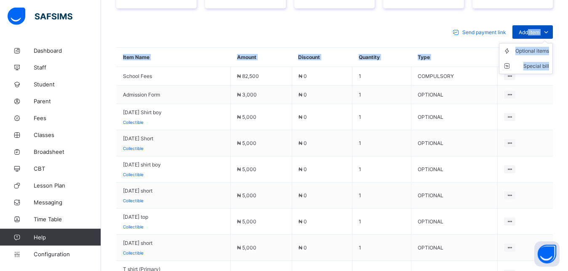
click at [537, 29] on span "Add item" at bounding box center [529, 32] width 21 height 6
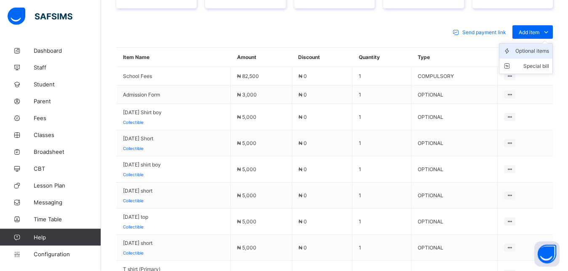
click at [537, 49] on div "Optional items" at bounding box center [532, 51] width 34 height 8
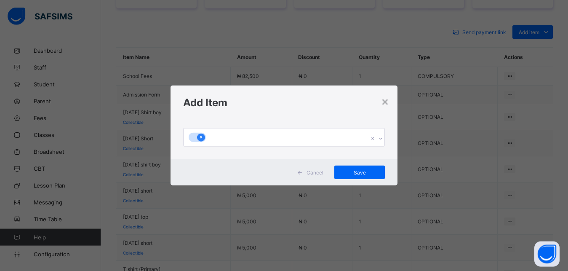
click at [199, 137] on icon at bounding box center [201, 137] width 5 height 6
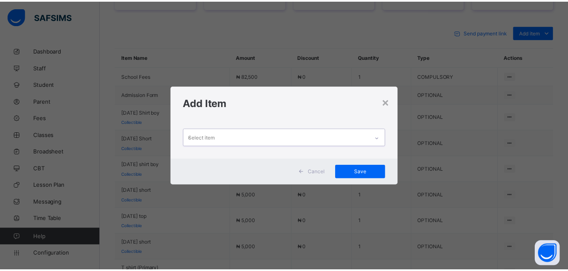
scroll to position [0, 0]
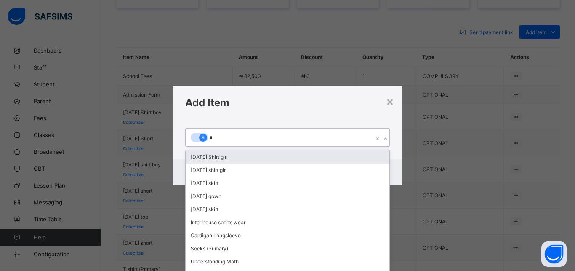
type input "**"
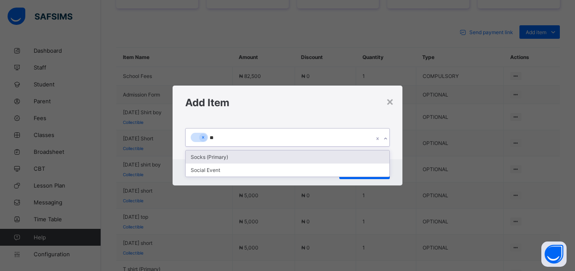
click at [218, 157] on div "Socks (Primary)" at bounding box center [288, 156] width 204 height 13
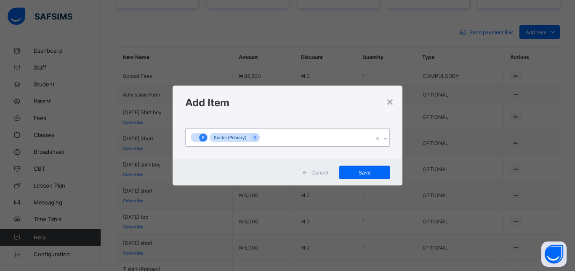
click at [203, 138] on icon at bounding box center [203, 137] width 2 height 3
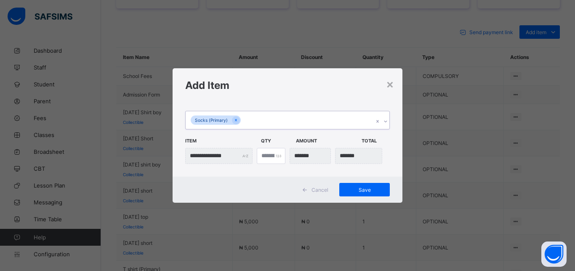
click at [204, 136] on span "Item" at bounding box center [221, 140] width 72 height 14
click at [256, 117] on div "Socks (Primary)" at bounding box center [280, 120] width 188 height 18
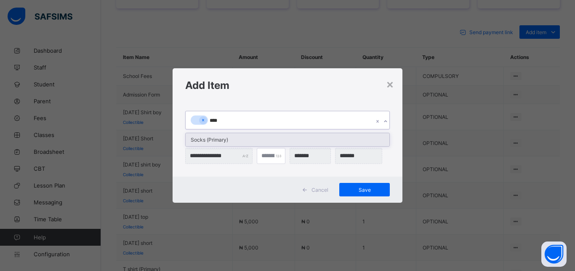
type input "****"
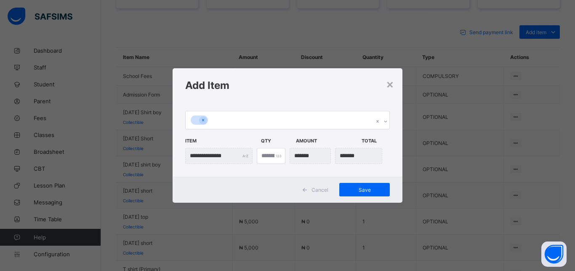
click at [278, 155] on div "*" at bounding box center [271, 156] width 29 height 16
click at [267, 155] on input "*" at bounding box center [271, 156] width 29 height 16
type input "***"
type input "*"
type input "*******"
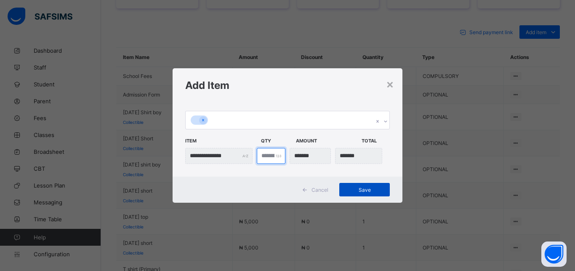
type input "*"
click at [361, 188] on span "Save" at bounding box center [365, 190] width 38 height 6
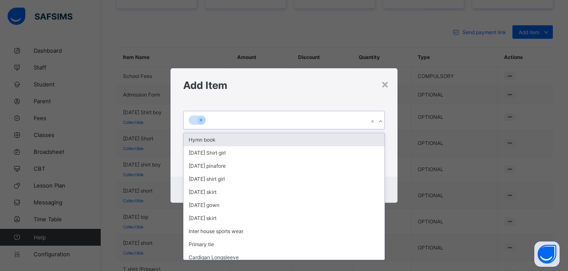
click at [208, 121] on input "text" at bounding box center [208, 120] width 1 height 5
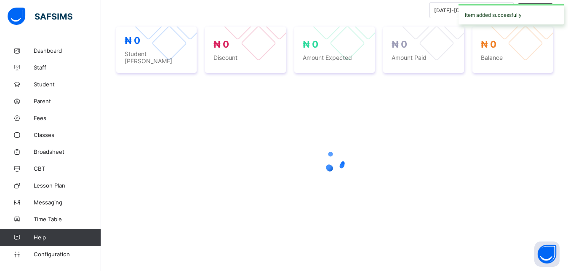
scroll to position [297, 0]
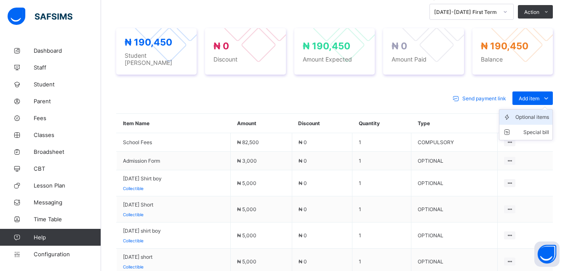
click at [539, 114] on div "Optional items" at bounding box center [532, 117] width 34 height 8
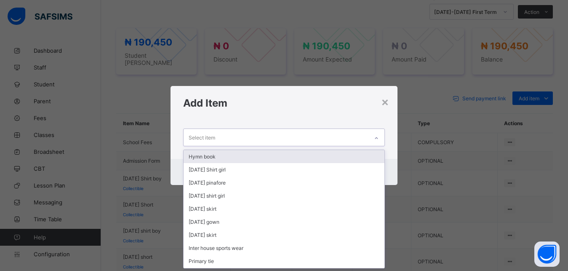
scroll to position [0, 0]
click at [366, 136] on div "Select item" at bounding box center [276, 137] width 185 height 16
click at [320, 155] on div "Hymn book" at bounding box center [284, 156] width 201 height 13
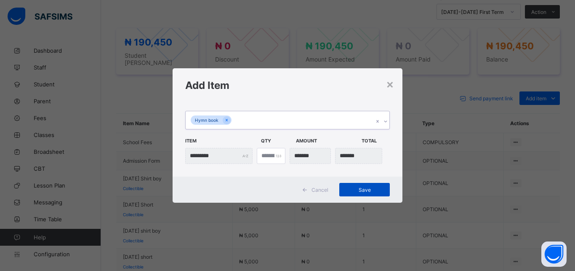
click at [364, 189] on span "Save" at bounding box center [365, 190] width 38 height 6
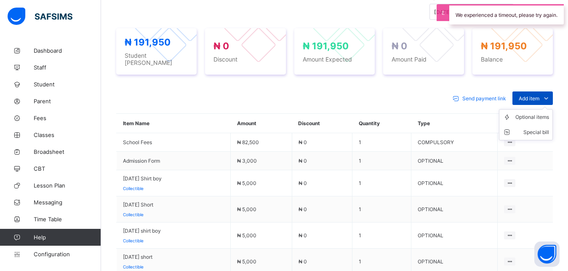
click at [529, 97] on span "Add item" at bounding box center [529, 98] width 21 height 6
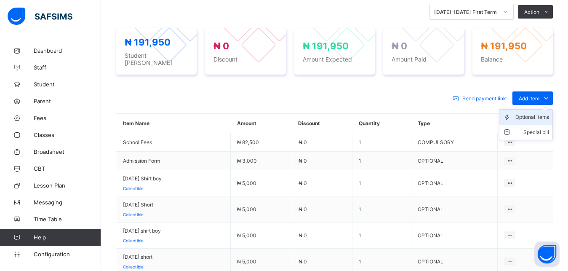
click at [528, 116] on div "Optional items" at bounding box center [532, 117] width 34 height 8
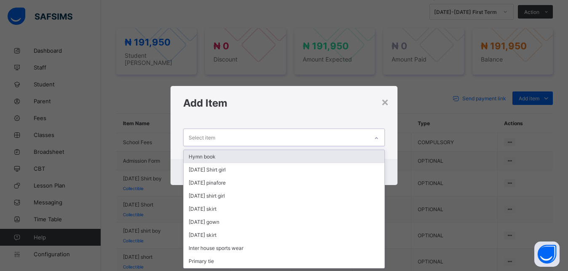
click at [259, 135] on div "Select item" at bounding box center [276, 137] width 185 height 16
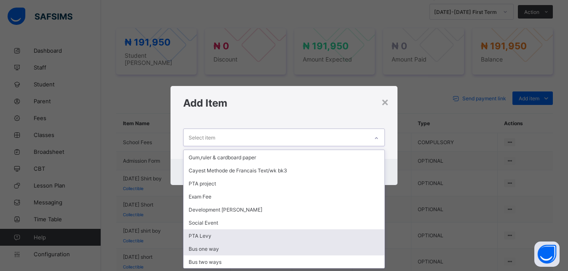
scroll to position [456, 0]
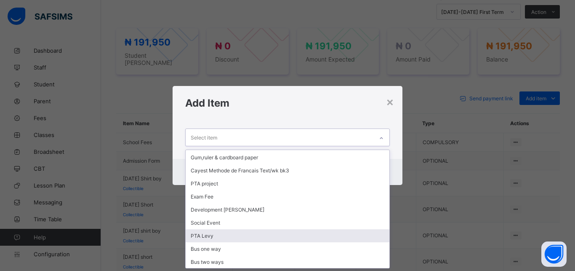
click at [259, 237] on div "PTA Levy" at bounding box center [288, 235] width 204 height 13
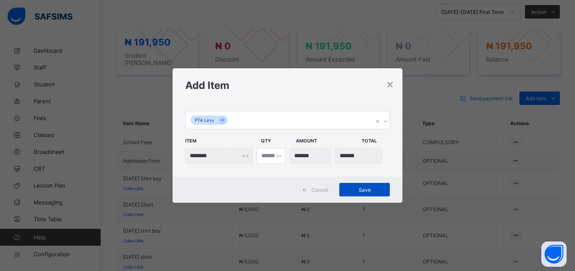
click at [358, 188] on span "Save" at bounding box center [365, 190] width 38 height 6
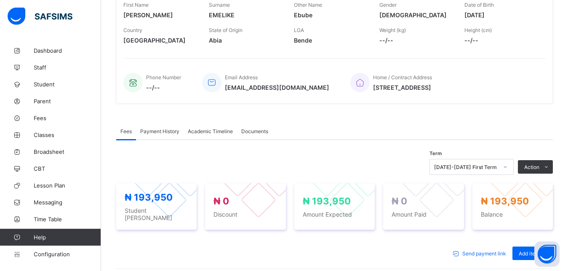
scroll to position [141, 0]
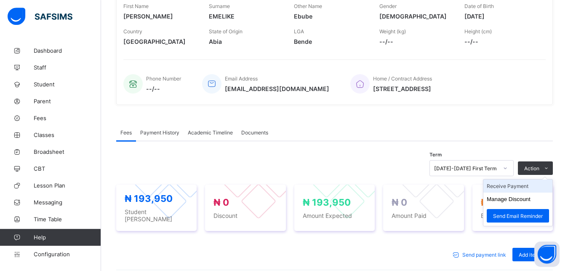
click at [522, 187] on li "Receive Payment" at bounding box center [517, 185] width 69 height 13
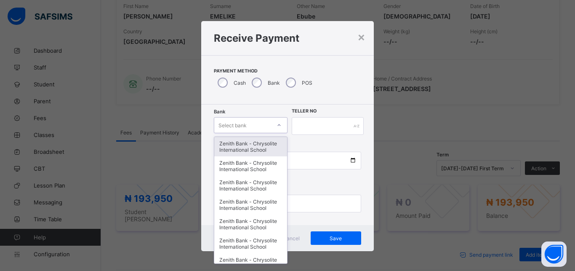
click at [277, 125] on icon at bounding box center [279, 125] width 5 height 8
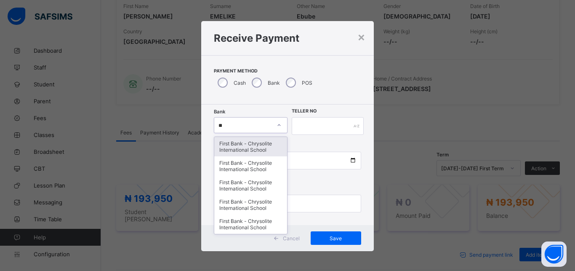
type input "***"
click at [242, 146] on div "First Bank - Chrysolite International School" at bounding box center [250, 146] width 73 height 19
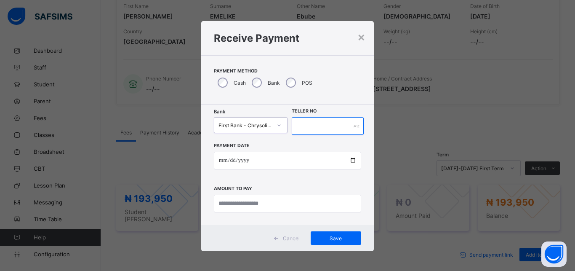
click at [317, 124] on input "text" at bounding box center [328, 126] width 72 height 18
click at [304, 121] on input "text" at bounding box center [328, 126] width 72 height 18
click at [295, 121] on input "text" at bounding box center [328, 126] width 72 height 18
type input "******"
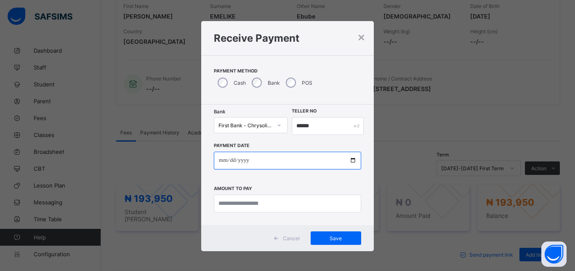
click at [351, 160] on input "date" at bounding box center [287, 161] width 147 height 18
type input "**********"
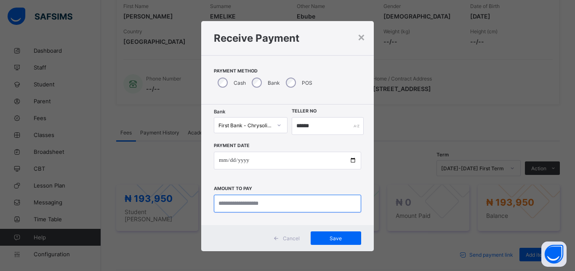
click at [247, 204] on input "currency" at bounding box center [287, 204] width 147 height 18
type input "*******"
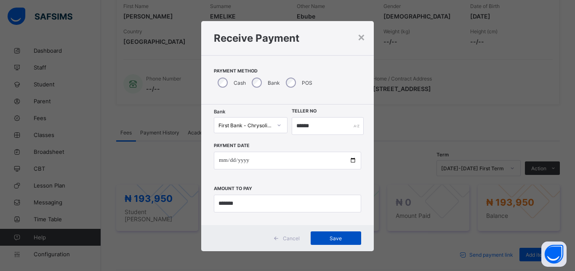
click at [326, 236] on span "Save" at bounding box center [336, 238] width 38 height 6
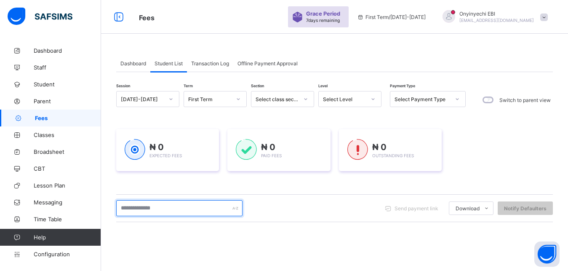
click at [177, 204] on input "text" at bounding box center [179, 208] width 126 height 16
type input "******"
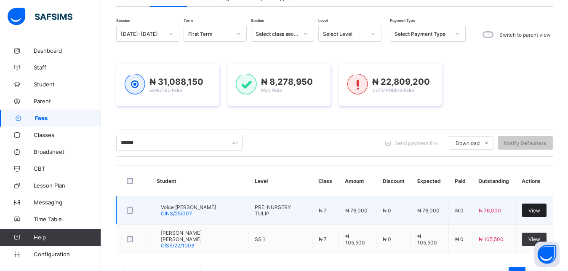
click at [540, 208] on span "View" at bounding box center [534, 210] width 12 height 6
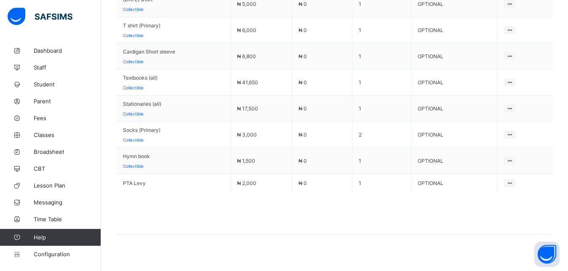
scroll to position [612, 0]
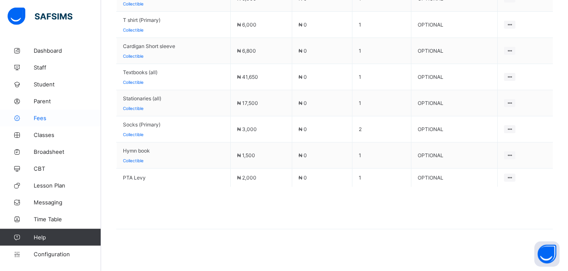
click at [41, 117] on span "Fees" at bounding box center [67, 118] width 67 height 7
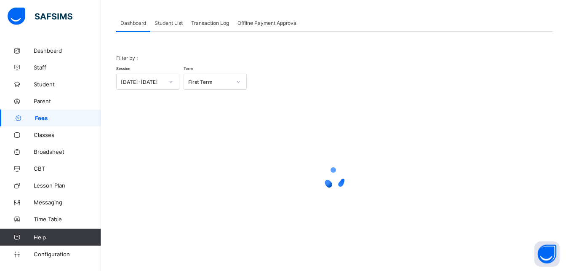
scroll to position [40, 0]
click at [168, 21] on span "Student List" at bounding box center [169, 23] width 28 height 6
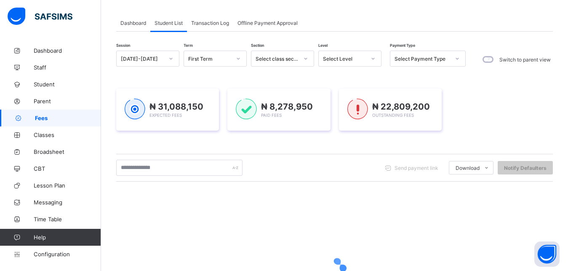
drag, startPoint x: 173, startPoint y: 19, endPoint x: 139, endPoint y: 168, distance: 153.1
click at [173, 20] on div "Student List" at bounding box center [168, 22] width 37 height 17
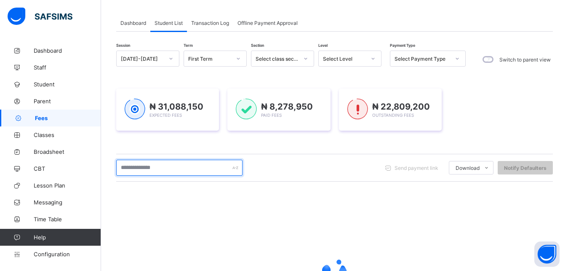
click at [139, 168] on input "text" at bounding box center [179, 168] width 126 height 16
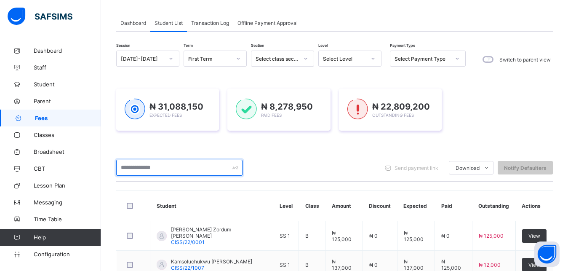
click at [139, 171] on input "text" at bounding box center [179, 168] width 126 height 16
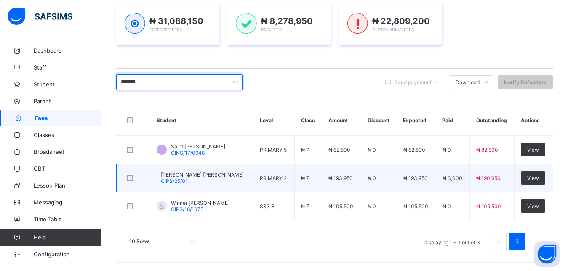
scroll to position [126, 0]
type input "*******"
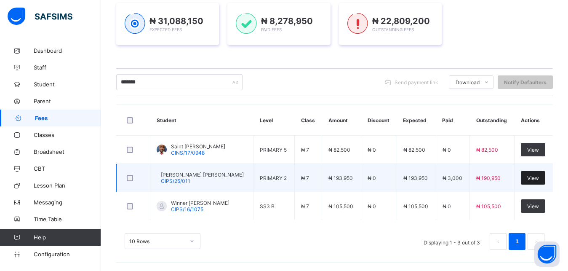
click at [539, 177] on span "View" at bounding box center [533, 178] width 12 height 6
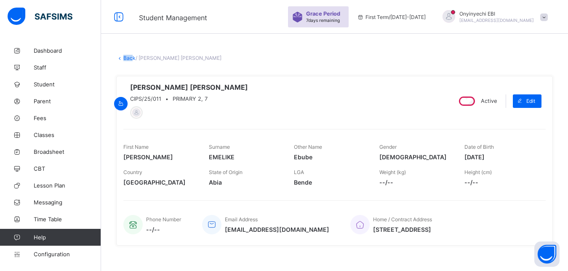
scroll to position [37, 0]
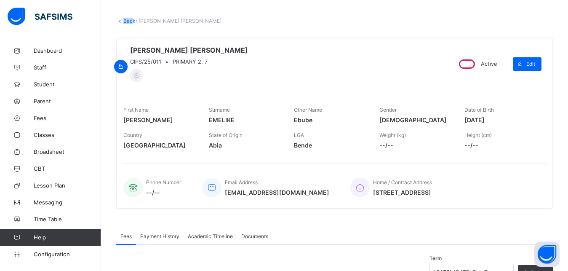
click at [124, 18] on link "Back" at bounding box center [129, 21] width 12 height 6
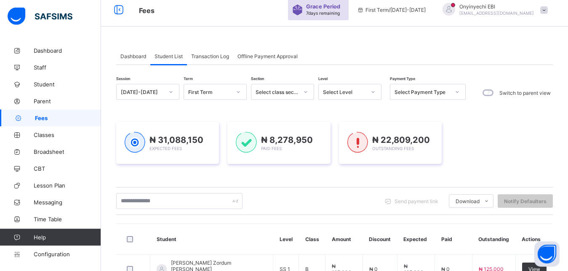
scroll to position [6, 0]
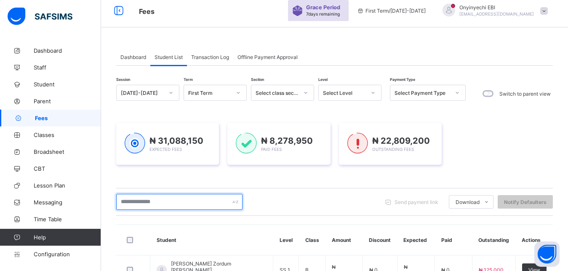
click at [174, 203] on input "text" at bounding box center [179, 202] width 126 height 16
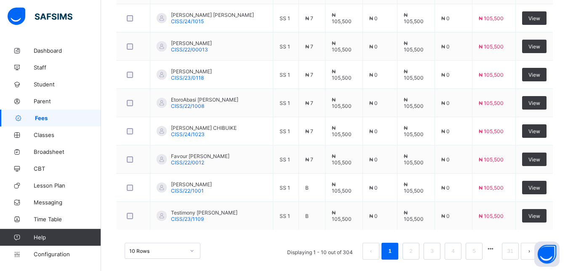
scroll to position [323, 0]
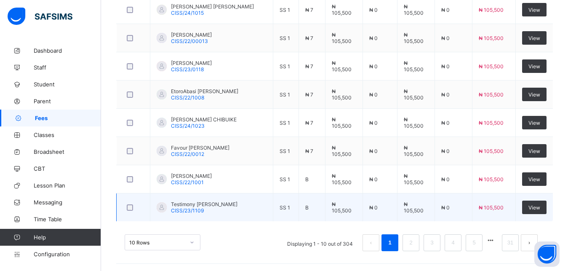
click at [140, 198] on div at bounding box center [133, 207] width 21 height 18
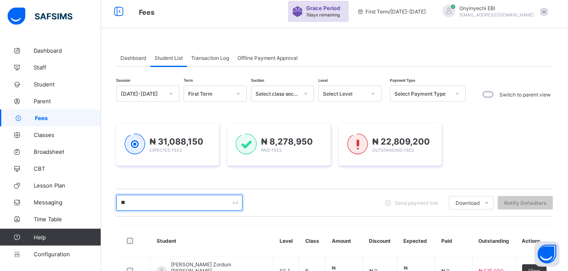
type input "*"
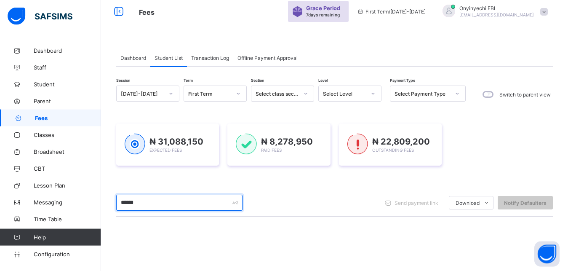
type input "******"
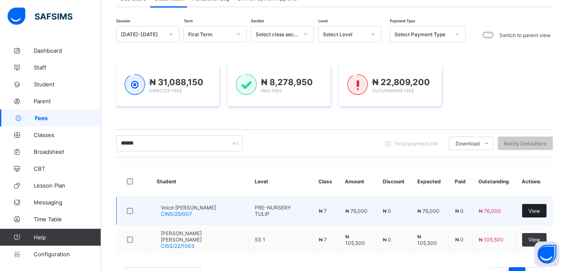
click at [537, 208] on span "View" at bounding box center [534, 211] width 12 height 6
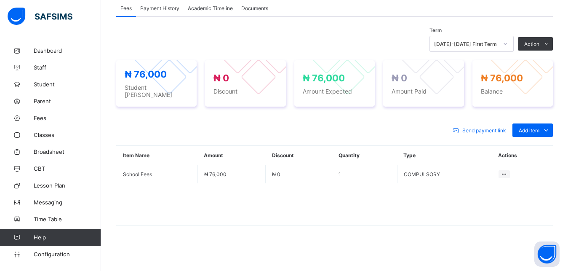
scroll to position [218, 0]
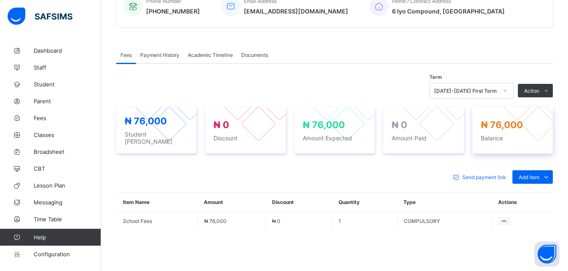
click at [553, 137] on div "₦ 76,000 Balance" at bounding box center [512, 130] width 80 height 46
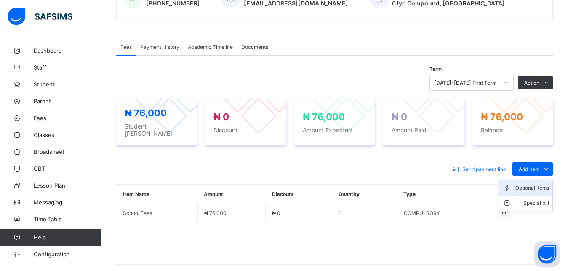
click at [539, 184] on div "Optional items" at bounding box center [532, 188] width 34 height 8
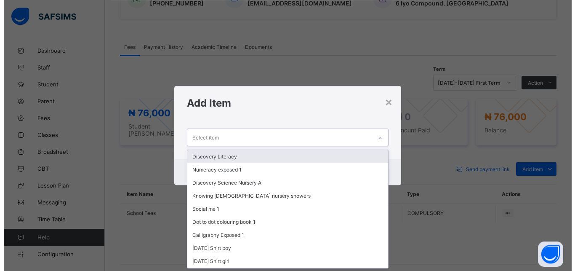
scroll to position [0, 0]
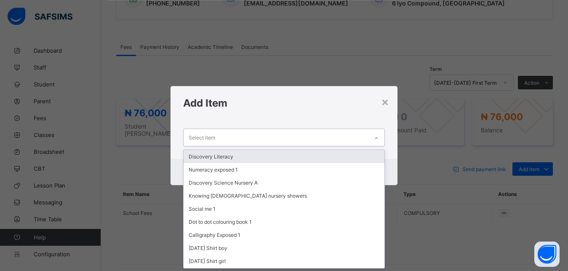
click at [250, 137] on div "Select item" at bounding box center [276, 137] width 185 height 16
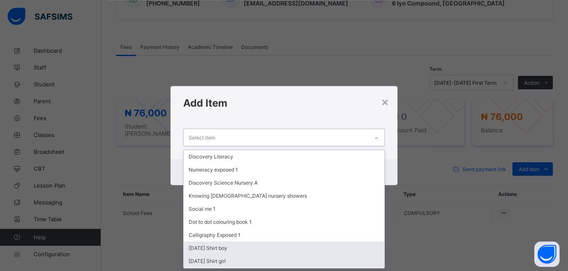
click at [213, 262] on div "Discovery Literacy Numeracy exposed 1 Discovery Science Nursery A Knowing God n…" at bounding box center [284, 209] width 201 height 118
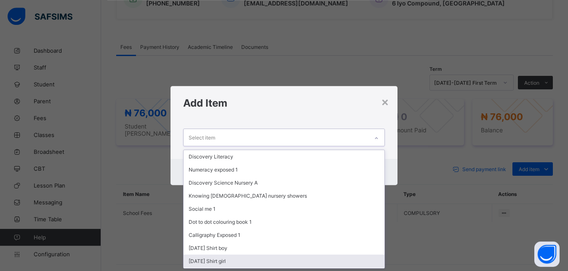
click at [213, 262] on div "[DATE] Shirt girl" at bounding box center [284, 260] width 201 height 13
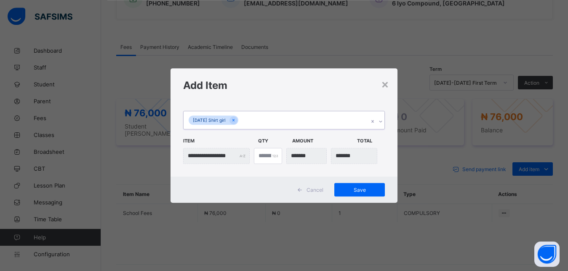
click at [210, 258] on div "**********" at bounding box center [284, 135] width 568 height 271
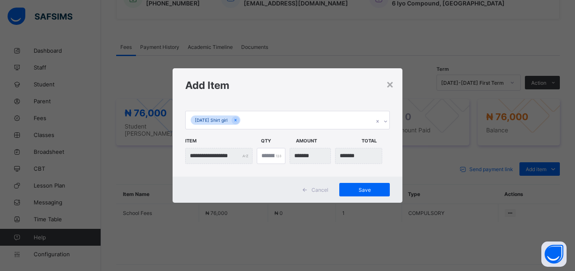
click at [249, 115] on div "[DATE] Shirt girl" at bounding box center [280, 120] width 188 height 18
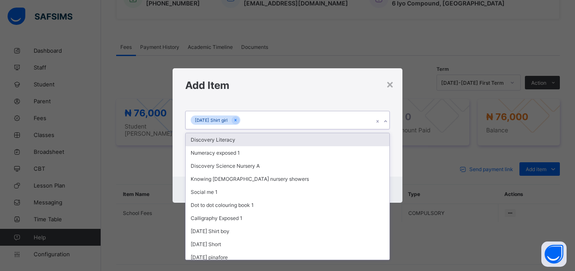
click at [244, 120] on div "[DATE] Shirt girl" at bounding box center [280, 120] width 188 height 18
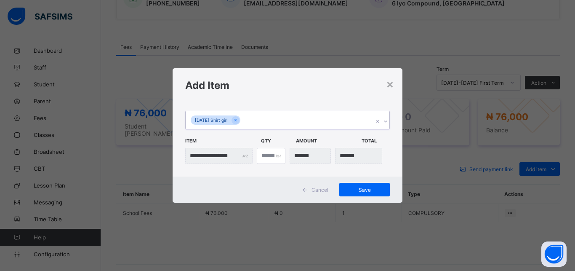
click at [252, 117] on div "[DATE] Shirt girl" at bounding box center [280, 120] width 188 height 18
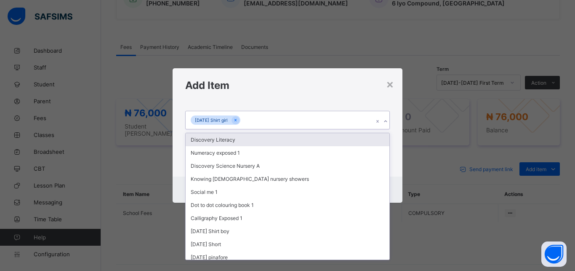
click at [252, 117] on div "[DATE] Shirt girl" at bounding box center [280, 120] width 188 height 18
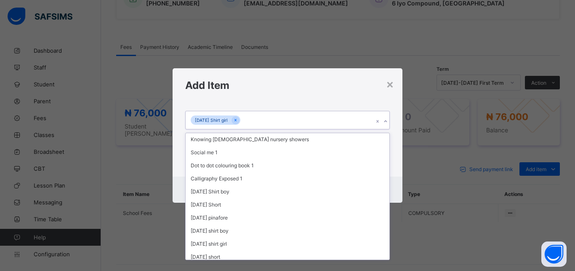
scroll to position [52, 0]
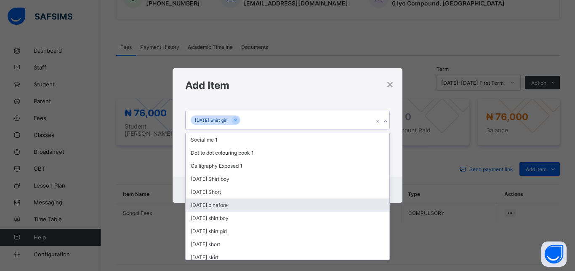
click at [219, 195] on div "Discovery Literacy Numeracy exposed 1 Discovery Science Nursery A Knowing God n…" at bounding box center [288, 196] width 204 height 126
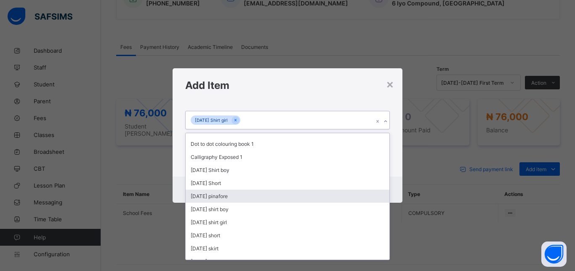
click at [219, 196] on div "[DATE] pinafore" at bounding box center [288, 195] width 204 height 13
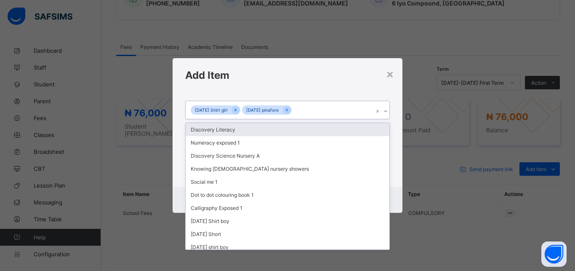
click at [294, 106] on div at bounding box center [293, 110] width 1 height 8
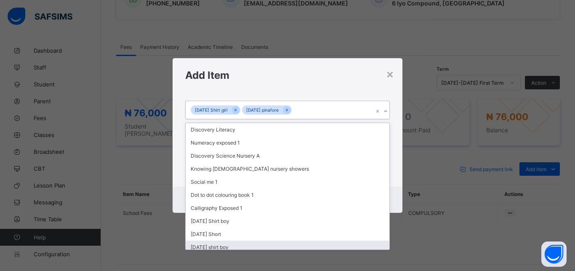
click at [197, 253] on div "[DATE] shirt girl" at bounding box center [288, 259] width 204 height 13
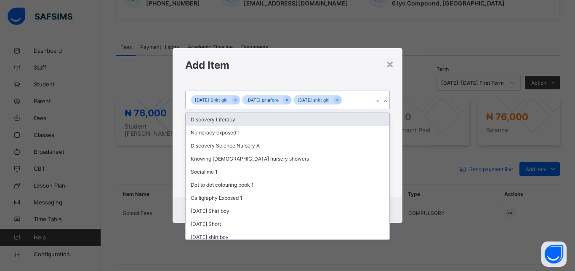
click at [355, 96] on div "Monday Shirt girl Monday pinafore Tuesday shirt girl" at bounding box center [280, 100] width 188 height 18
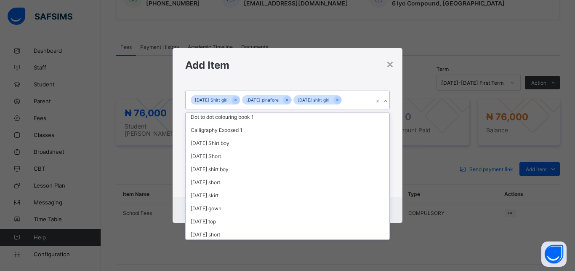
scroll to position [71, 0]
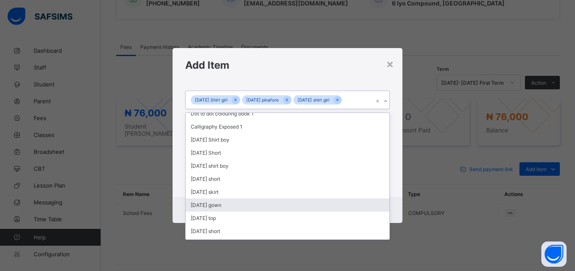
click at [224, 202] on div "[DATE] gown" at bounding box center [288, 204] width 204 height 13
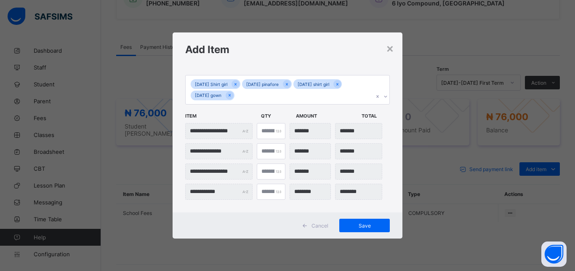
click at [340, 84] on icon at bounding box center [337, 84] width 5 height 6
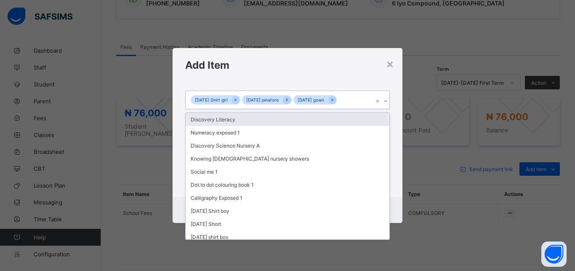
click at [345, 98] on div "Monday Shirt girl Monday pinafore Tuesday gown" at bounding box center [280, 100] width 188 height 18
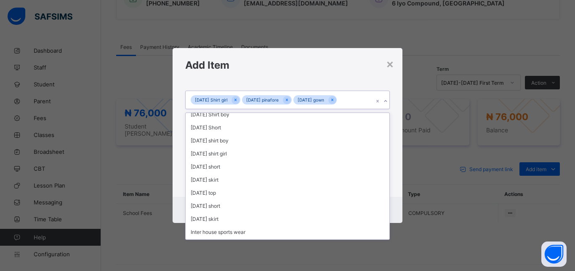
scroll to position [146, 0]
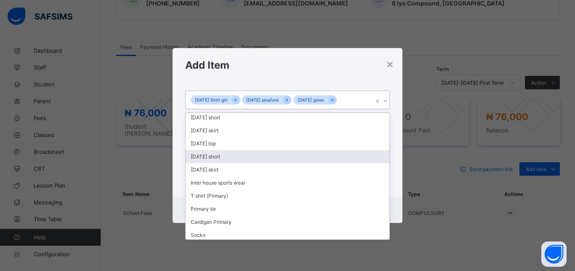
click at [221, 155] on div "[DATE] short" at bounding box center [288, 156] width 204 height 13
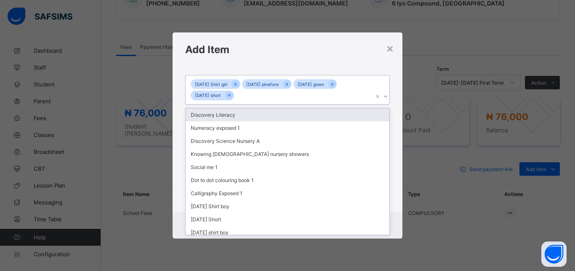
click at [249, 93] on div "Monday Shirt girl Monday pinafore Tuesday gown Wednesday short" at bounding box center [280, 89] width 188 height 29
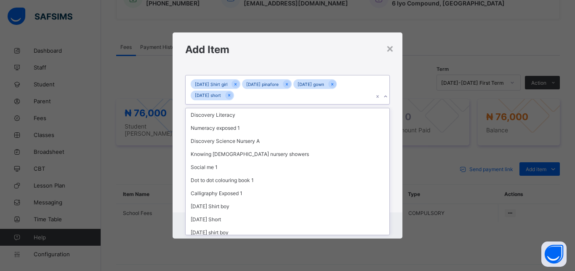
click at [216, 184] on div "Discovery Literacy Numeracy exposed 1 Discovery Science Nursery A Knowing God n…" at bounding box center [288, 171] width 204 height 126
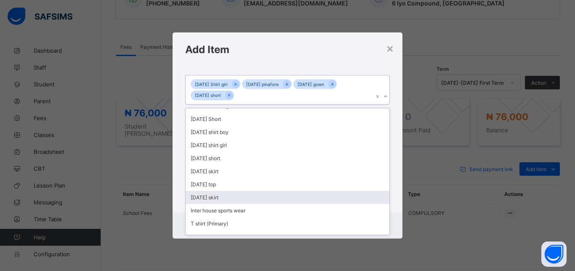
click at [228, 195] on div "[DATE] skirt" at bounding box center [288, 197] width 204 height 13
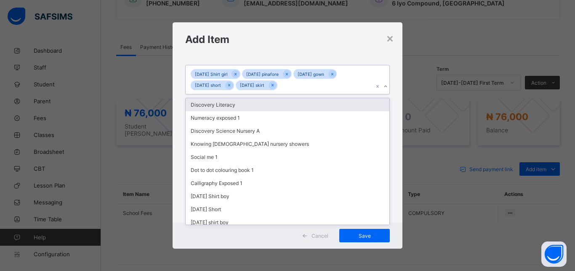
click at [300, 83] on div "Monday Shirt girl Monday pinafore Tuesday gown Wednesday short Wednesday skirt" at bounding box center [280, 79] width 188 height 29
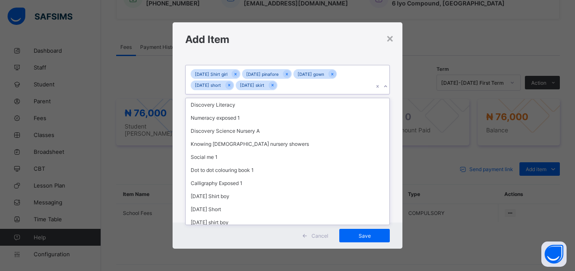
scroll to position [94, 0]
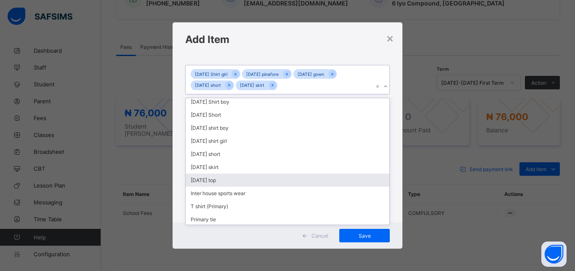
click at [216, 180] on div "[DATE] top" at bounding box center [288, 179] width 204 height 13
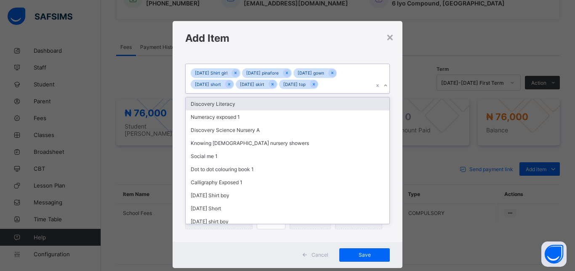
click at [346, 81] on div "Monday Shirt girl Monday pinafore Tuesday gown Wednesday short Wednesday skirt …" at bounding box center [280, 78] width 188 height 29
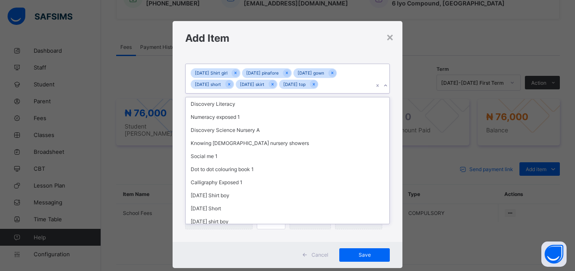
scroll to position [142, 0]
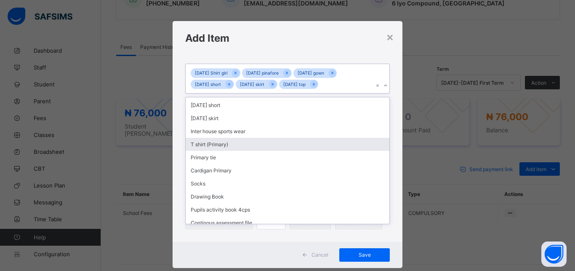
click at [187, 145] on div "T shirt (Primary)" at bounding box center [288, 144] width 204 height 13
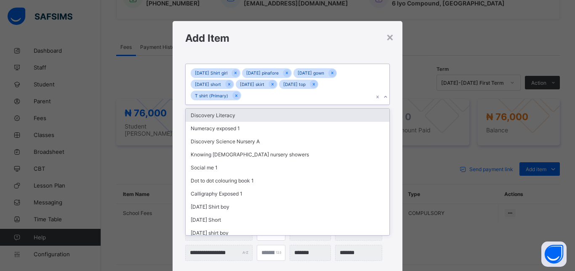
drag, startPoint x: 244, startPoint y: 92, endPoint x: 243, endPoint y: 96, distance: 4.3
click at [243, 95] on div "Monday Shirt girl Monday pinafore Tuesday gown Wednesday short Wednesday skirt …" at bounding box center [280, 84] width 188 height 40
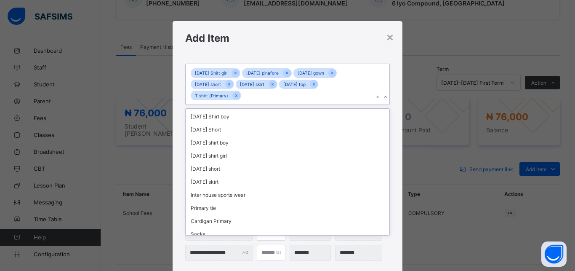
scroll to position [98, 0]
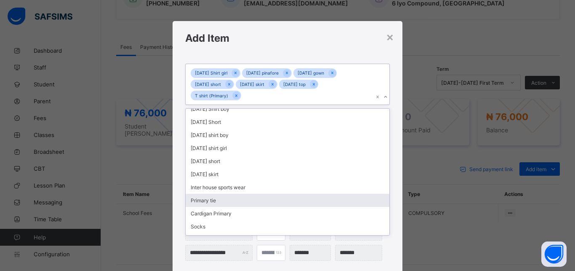
click at [218, 194] on div "Primary tie" at bounding box center [288, 200] width 204 height 13
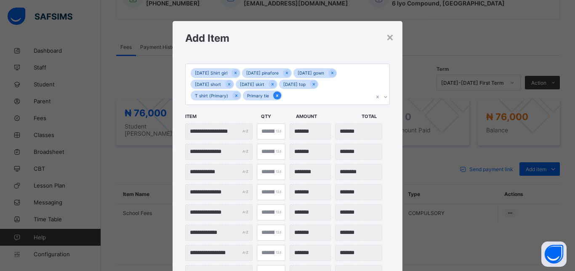
click at [276, 96] on icon at bounding box center [277, 95] width 2 height 3
click at [245, 95] on div "Monday Shirt girl Monday pinafore Tuesday gown Wednesday short Wednesday skirt …" at bounding box center [280, 84] width 188 height 40
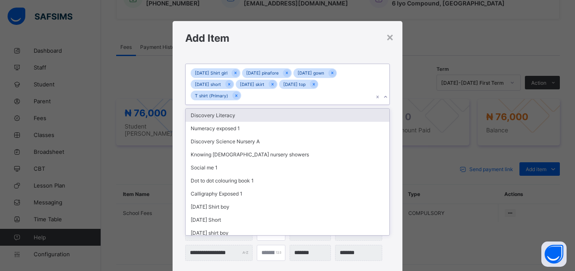
click at [242, 94] on div "Monday Shirt girl Monday pinafore Tuesday gown Wednesday short Wednesday skirt …" at bounding box center [280, 84] width 188 height 40
click at [243, 94] on div "Monday Shirt girl Monday pinafore Tuesday gown Wednesday short Wednesday skirt …" at bounding box center [280, 84] width 188 height 40
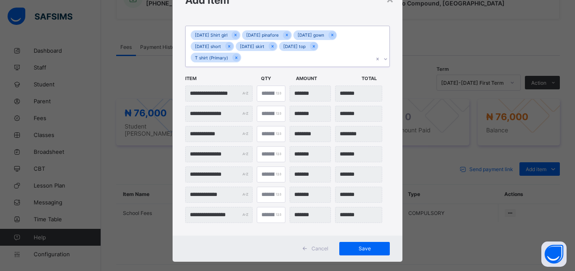
scroll to position [43, 0]
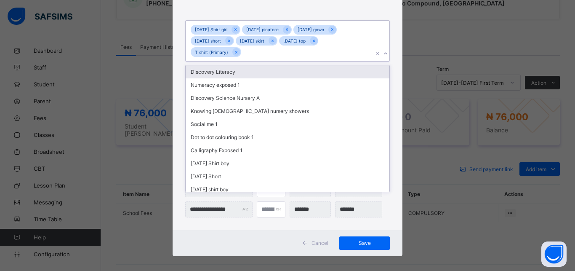
click at [241, 49] on div "Monday Shirt girl Monday pinafore Tuesday gown Wednesday short Wednesday skirt …" at bounding box center [280, 41] width 188 height 40
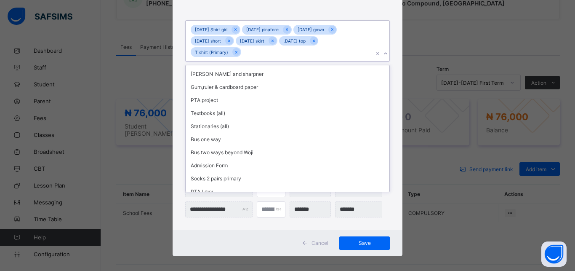
scroll to position [291, 0]
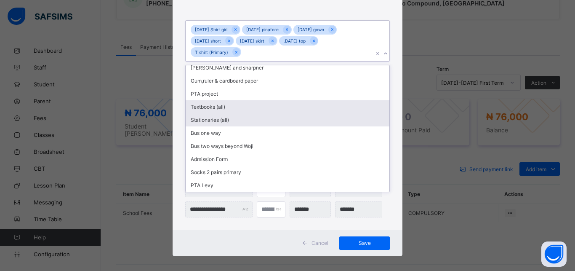
click at [218, 105] on div "Textbooks (all)" at bounding box center [288, 106] width 204 height 13
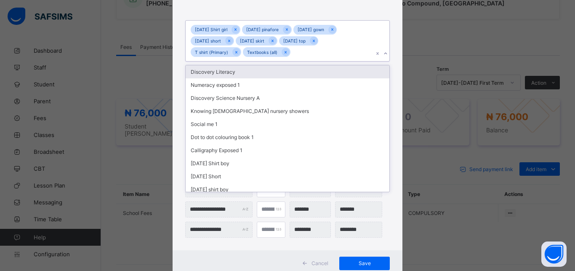
click at [289, 50] on div "Monday Shirt girl Monday pinafore Tuesday gown Wednesday short Wednesday skirt …" at bounding box center [280, 41] width 188 height 40
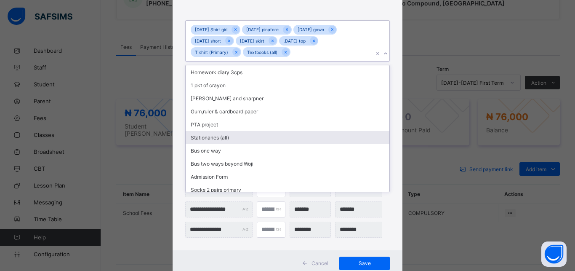
scroll to position [248, 0]
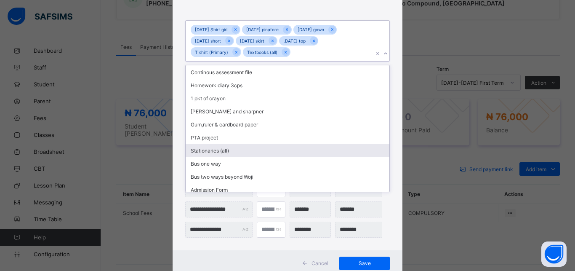
click at [270, 149] on div "Stationaries (all)" at bounding box center [288, 150] width 204 height 13
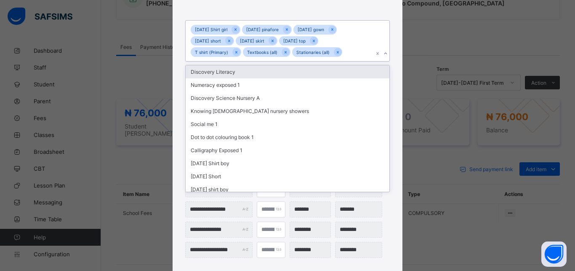
click at [339, 50] on div "Monday Shirt girl Monday pinafore Tuesday gown Wednesday short Wednesday skirt …" at bounding box center [280, 41] width 188 height 40
click at [341, 52] on div "Monday Shirt girl Monday pinafore Tuesday gown Wednesday short Wednesday skirt …" at bounding box center [280, 41] width 188 height 40
click at [341, 51] on div "Monday Shirt girl Monday pinafore Tuesday gown Wednesday short Wednesday skirt …" at bounding box center [280, 41] width 188 height 40
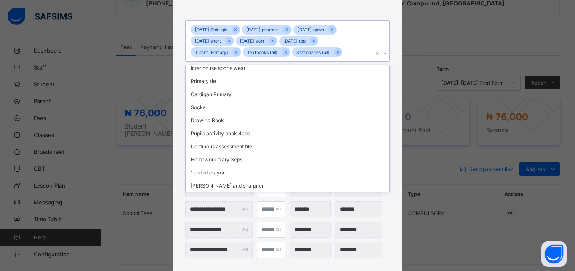
scroll to position [176, 0]
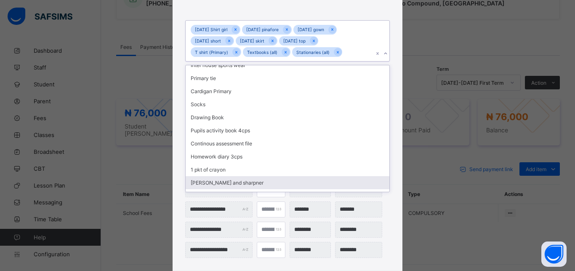
click at [240, 176] on div "[PERSON_NAME] and sharpner" at bounding box center [288, 182] width 204 height 13
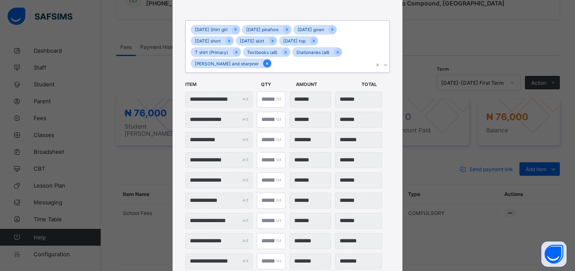
click at [265, 64] on icon at bounding box center [267, 64] width 5 height 6
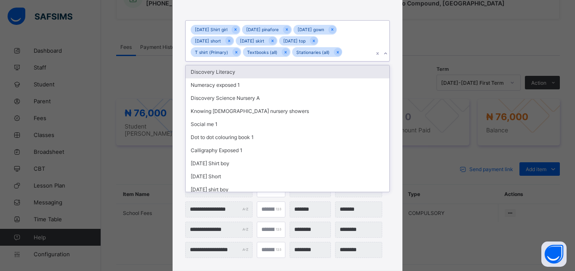
click at [344, 51] on input "text" at bounding box center [344, 52] width 1 height 5
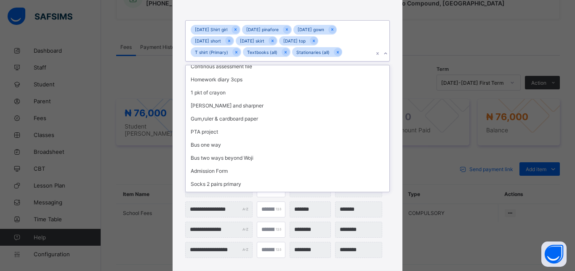
scroll to position [265, 0]
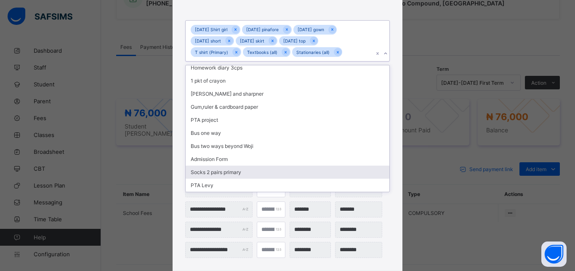
click at [302, 176] on div "Socks 2 pairs primary" at bounding box center [288, 171] width 204 height 13
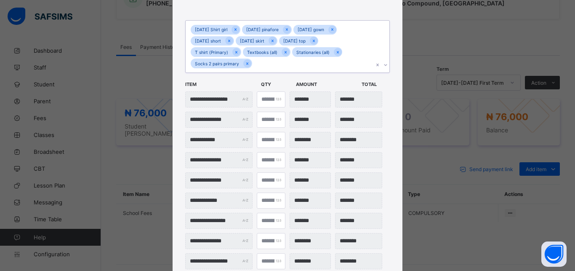
click at [251, 61] on div "Monday Shirt girl Monday pinafore Tuesday gown Wednesday short Wednesday skirt …" at bounding box center [280, 46] width 188 height 51
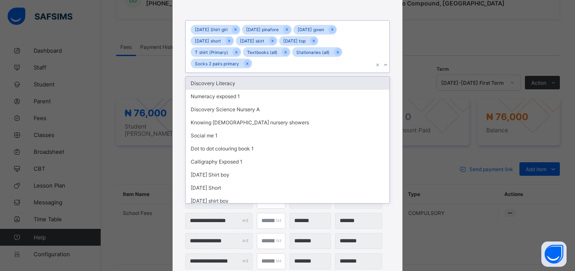
click at [251, 62] on div "Monday Shirt girl Monday pinafore Tuesday gown Wednesday short Wednesday skirt …" at bounding box center [280, 46] width 188 height 51
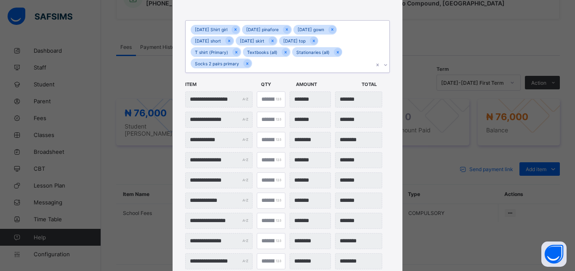
click at [250, 62] on div "Monday Shirt girl Monday pinafore Tuesday gown Wednesday short Wednesday skirt …" at bounding box center [280, 46] width 188 height 51
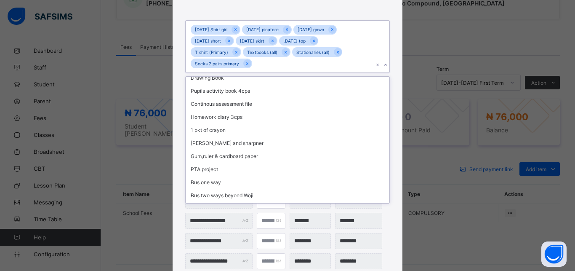
scroll to position [252, 0]
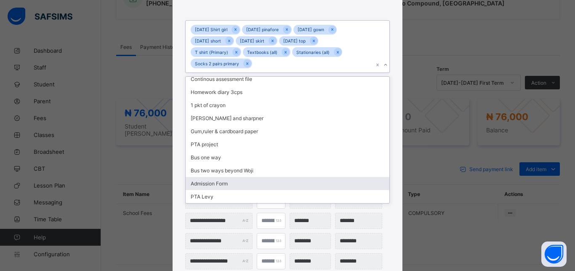
click at [203, 183] on div "Admission Form" at bounding box center [288, 183] width 204 height 13
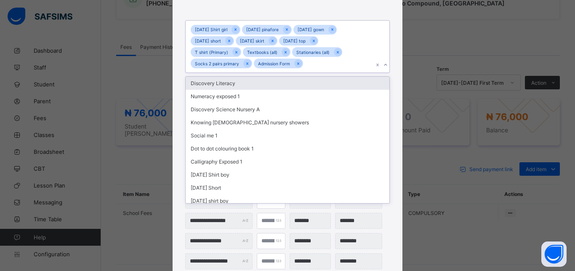
click at [305, 64] on input "text" at bounding box center [305, 63] width 1 height 5
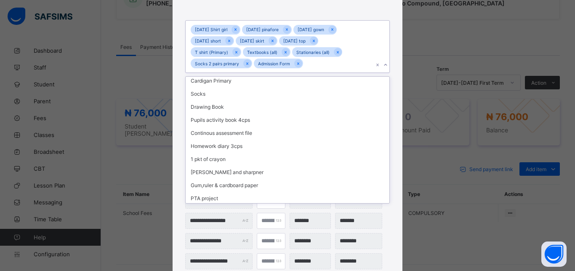
scroll to position [219, 0]
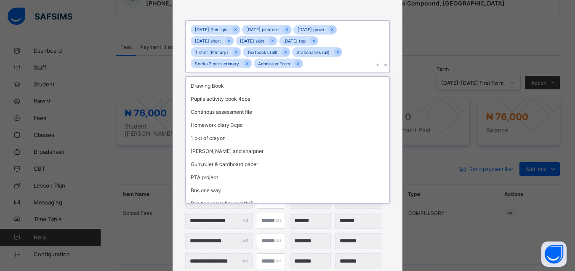
click at [200, 210] on div "PTA Levy" at bounding box center [288, 216] width 204 height 13
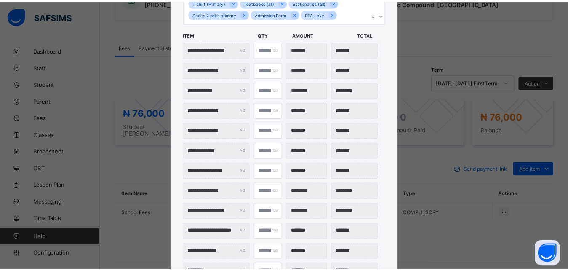
scroll to position [162, 0]
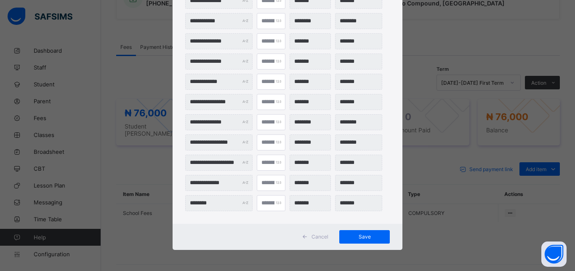
click at [355, 238] on span "Save" at bounding box center [365, 236] width 38 height 6
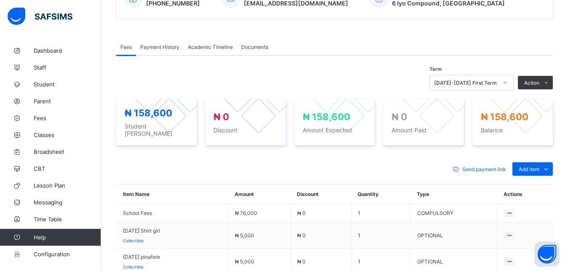
scroll to position [518, 0]
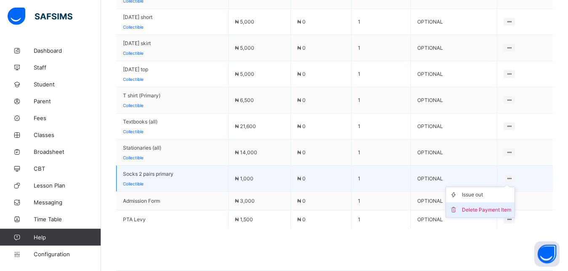
click at [503, 208] on div "Delete Payment Item" at bounding box center [486, 209] width 49 height 8
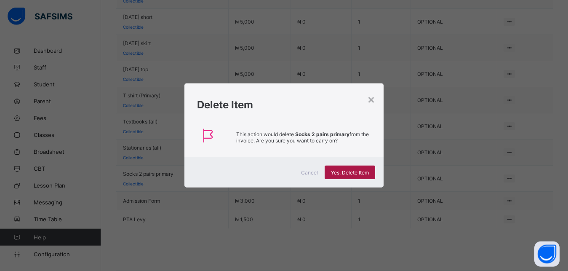
drag, startPoint x: 340, startPoint y: 169, endPoint x: 344, endPoint y: 165, distance: 6.3
click at [344, 165] on div "Yes, Delete Item" at bounding box center [350, 171] width 51 height 13
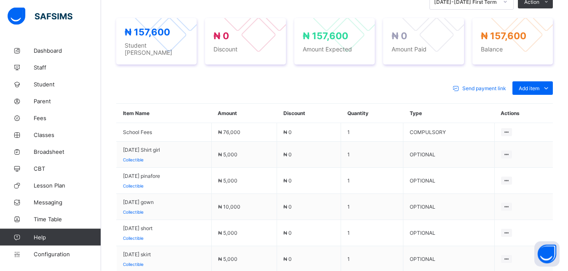
scroll to position [302, 0]
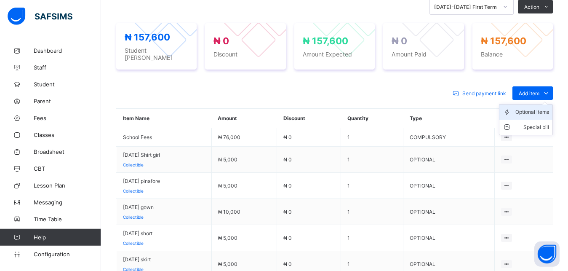
click at [538, 110] on div "Optional items" at bounding box center [532, 112] width 34 height 8
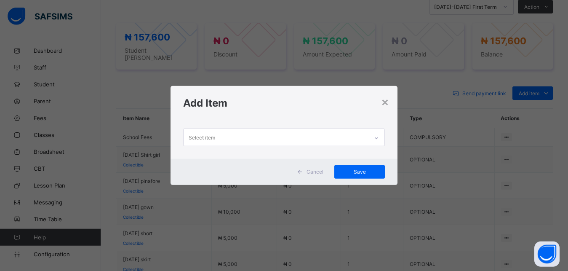
click at [227, 138] on div "Select item" at bounding box center [276, 137] width 185 height 16
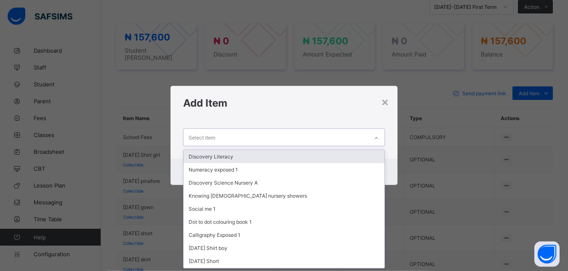
scroll to position [0, 0]
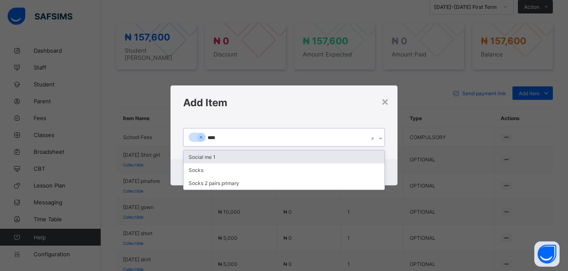
type input "*****"
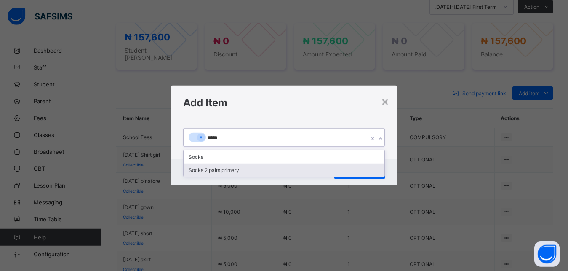
click at [209, 168] on div "Socks 2 pairs primary" at bounding box center [284, 169] width 201 height 13
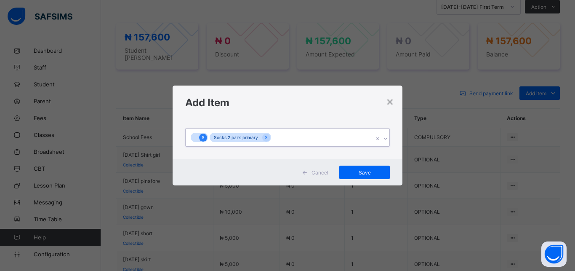
click at [202, 138] on icon at bounding box center [203, 137] width 5 height 6
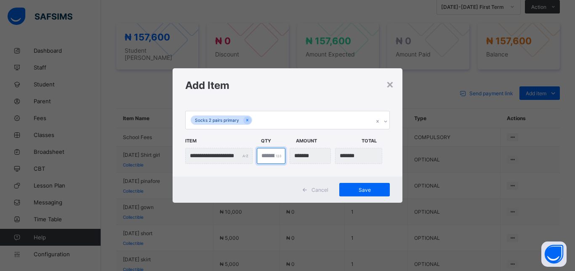
click at [263, 154] on input "*" at bounding box center [271, 156] width 29 height 16
type input "***"
type input "*"
type input "*******"
type input "*"
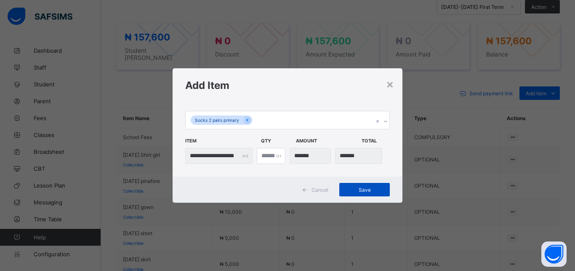
click at [366, 186] on div "Save" at bounding box center [364, 189] width 51 height 13
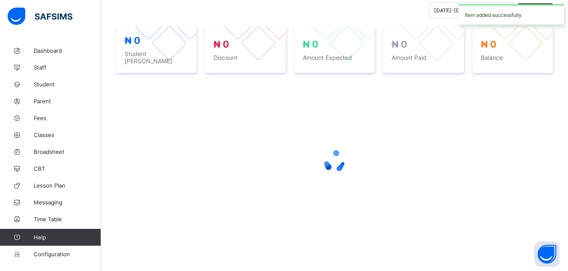
scroll to position [297, 0]
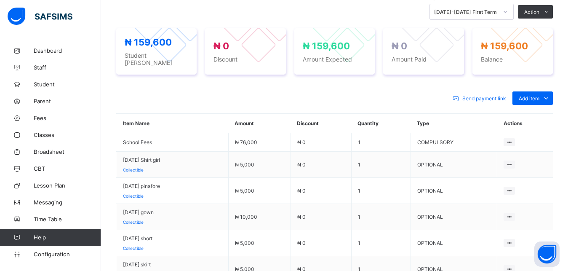
drag, startPoint x: 528, startPoint y: 113, endPoint x: 459, endPoint y: 144, distance: 75.6
click at [0, 0] on div "Optional items" at bounding box center [0, 0] width 0 height 0
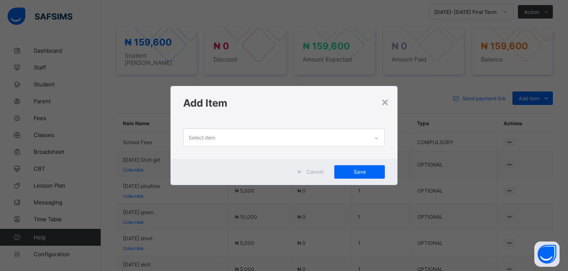
click at [226, 136] on div "Select item" at bounding box center [276, 137] width 185 height 16
click at [208, 136] on div "Select item" at bounding box center [202, 137] width 27 height 16
click at [211, 139] on div "Select item" at bounding box center [202, 137] width 27 height 16
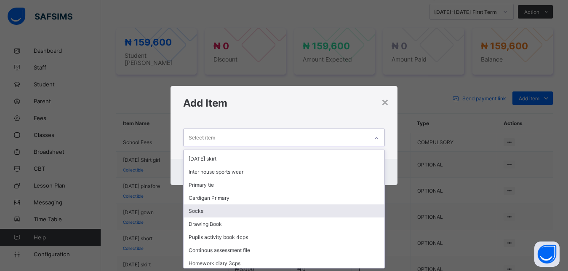
scroll to position [152, 0]
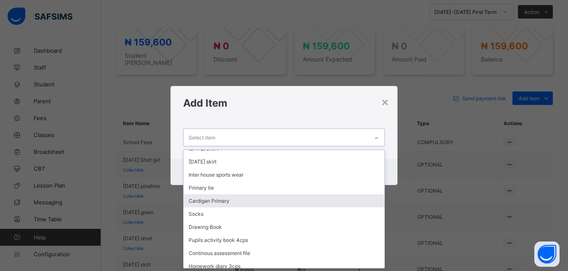
click at [277, 198] on div "Cardigan Primary" at bounding box center [284, 200] width 201 height 13
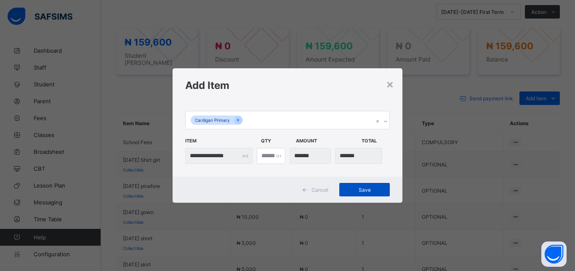
click at [358, 187] on span "Save" at bounding box center [365, 190] width 38 height 6
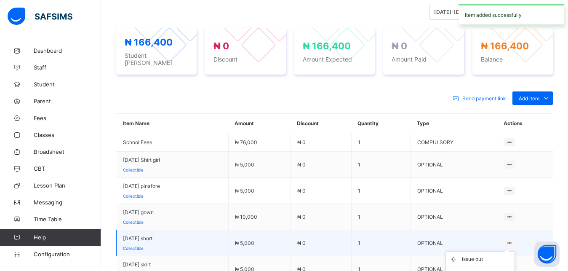
scroll to position [354, 0]
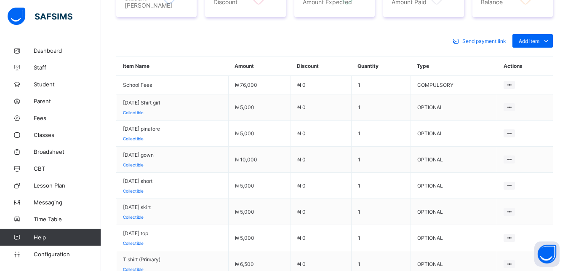
click at [0, 0] on div "Delete Payment Item" at bounding box center [0, 0] width 0 height 0
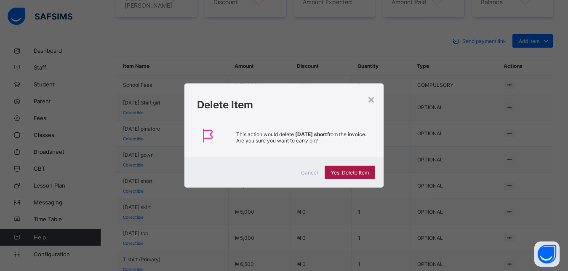
click at [364, 172] on span "Yes, Delete Item" at bounding box center [350, 172] width 38 height 6
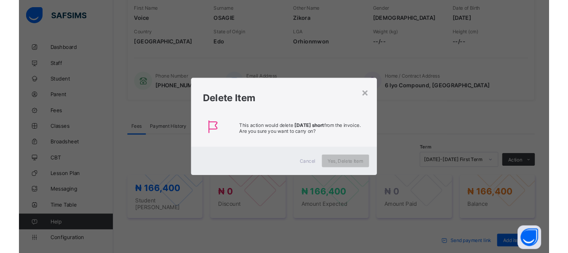
scroll to position [131, 0]
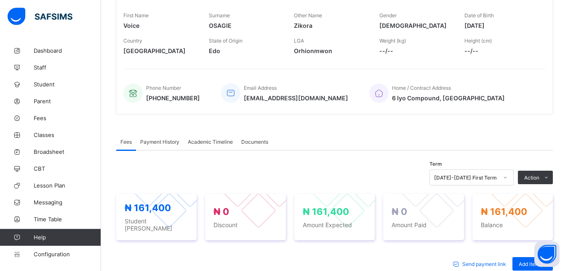
click at [0, 0] on li "Receive Payment" at bounding box center [0, 0] width 0 height 0
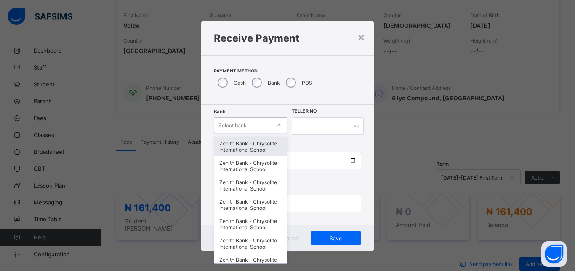
click at [253, 125] on div "Select bank" at bounding box center [242, 125] width 57 height 12
type input "**"
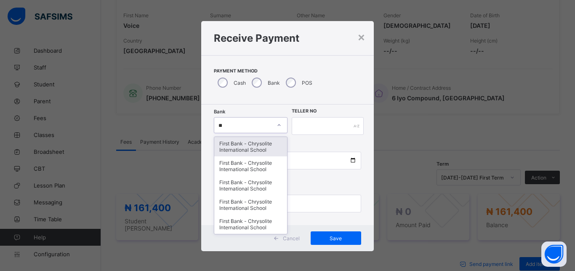
click at [249, 144] on div "First Bank - Chrysolite International School" at bounding box center [250, 146] width 73 height 19
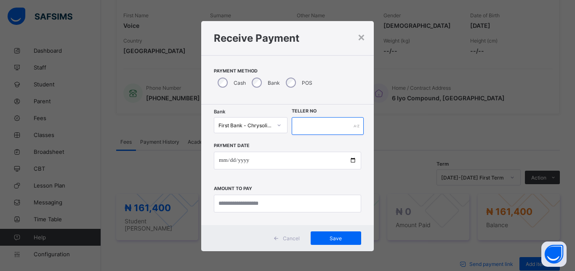
click at [313, 123] on input "text" at bounding box center [328, 126] width 72 height 18
type input "******"
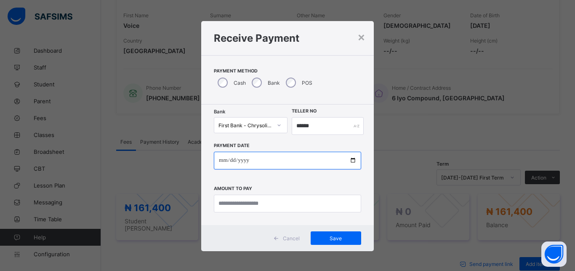
click at [349, 159] on input "date" at bounding box center [287, 161] width 147 height 18
type input "**********"
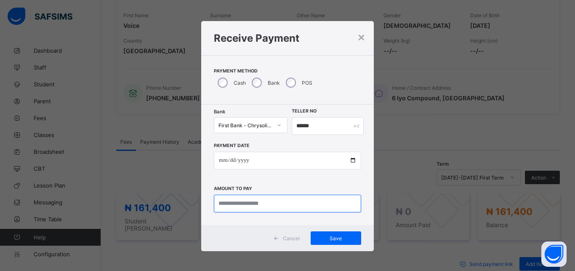
click at [235, 203] on input "currency" at bounding box center [287, 204] width 147 height 18
click at [224, 201] on input "currency" at bounding box center [287, 204] width 147 height 18
click at [237, 203] on input "currency" at bounding box center [287, 204] width 147 height 18
click at [270, 201] on input "currency" at bounding box center [287, 204] width 147 height 18
click at [259, 206] on input "currency" at bounding box center [287, 204] width 147 height 18
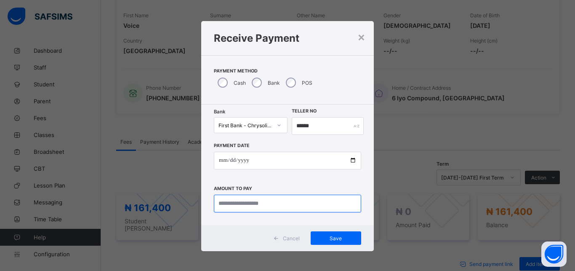
drag, startPoint x: 258, startPoint y: 205, endPoint x: 252, endPoint y: 205, distance: 6.3
click at [256, 205] on input "currency" at bounding box center [287, 204] width 147 height 18
type input "*********"
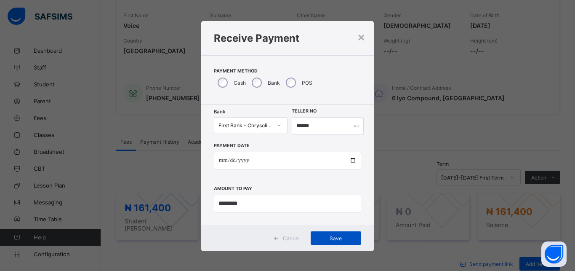
click at [333, 236] on span "Save" at bounding box center [336, 238] width 38 height 6
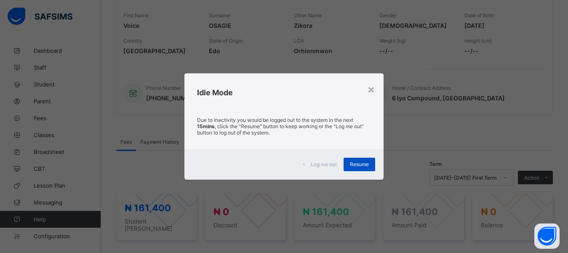
click at [353, 162] on span "Resume" at bounding box center [359, 164] width 19 height 6
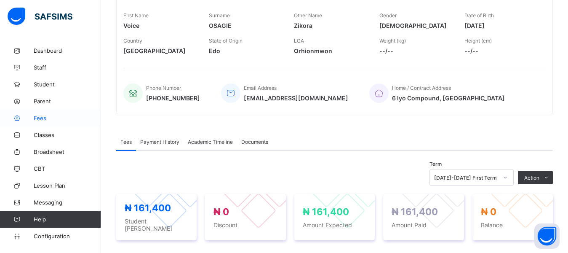
click at [39, 115] on span "Fees" at bounding box center [67, 118] width 67 height 7
click at [39, 118] on span "Fees" at bounding box center [67, 118] width 67 height 7
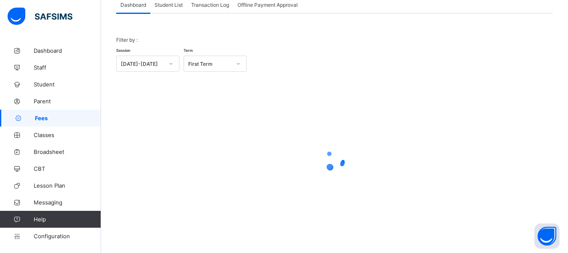
scroll to position [59, 0]
click at [169, 3] on span "Student List" at bounding box center [169, 5] width 28 height 6
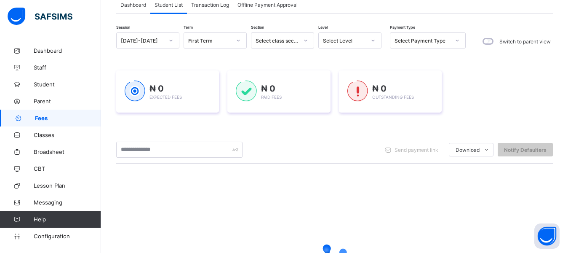
scroll to position [31, 0]
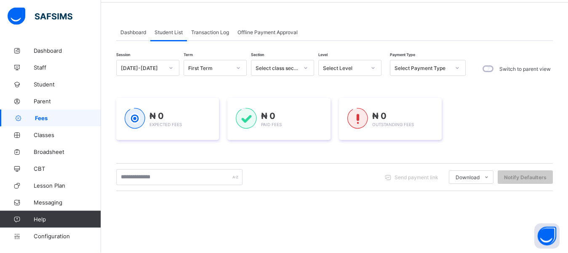
click at [172, 31] on span "Student List" at bounding box center [169, 32] width 28 height 6
click at [159, 177] on input "text" at bounding box center [179, 177] width 126 height 16
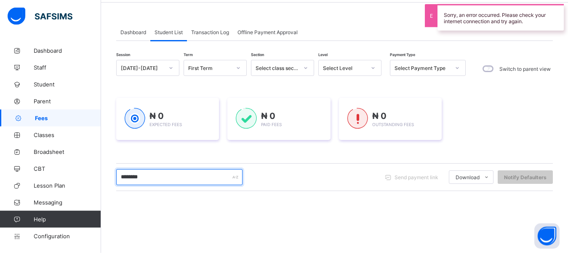
type input "********"
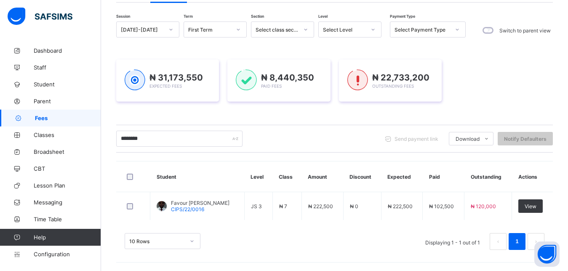
scroll to position [69, 0]
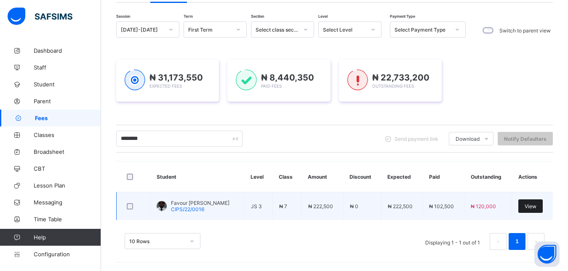
click at [536, 206] on span "View" at bounding box center [531, 206] width 12 height 6
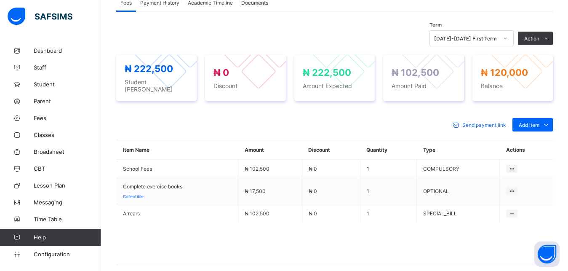
scroll to position [273, 0]
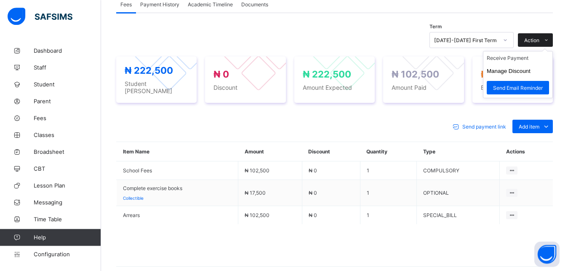
click at [549, 38] on icon at bounding box center [546, 39] width 6 height 5
click at [549, 37] on icon at bounding box center [546, 39] width 6 height 5
click at [531, 56] on li "Receive Payment" at bounding box center [517, 57] width 69 height 13
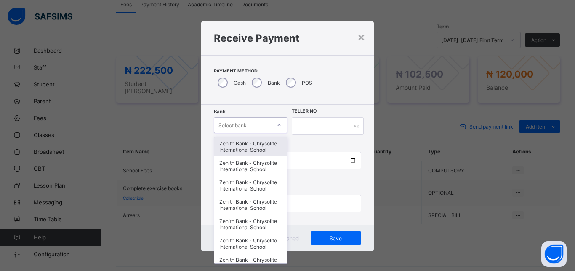
click at [238, 118] on div "Select bank" at bounding box center [251, 125] width 74 height 16
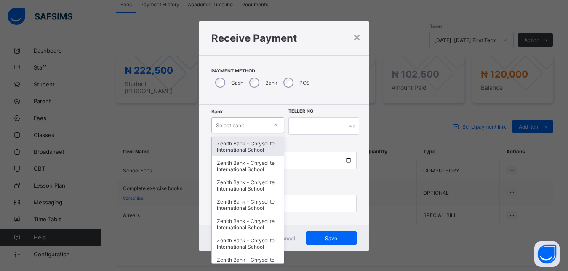
click at [238, 141] on div "Zenith Bank - Chrysolite International School" at bounding box center [248, 146] width 72 height 19
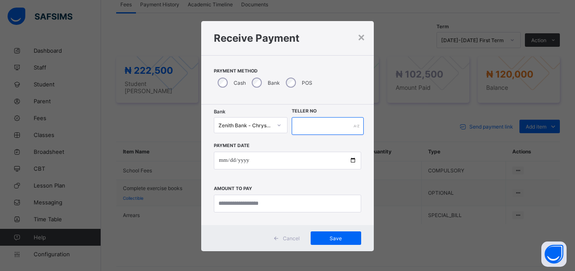
click at [313, 123] on input "text" at bounding box center [328, 126] width 72 height 18
click at [297, 124] on input "text" at bounding box center [328, 126] width 72 height 18
click at [295, 121] on input "text" at bounding box center [328, 126] width 72 height 18
click at [302, 125] on input "text" at bounding box center [328, 126] width 72 height 18
click at [294, 125] on input "text" at bounding box center [328, 126] width 72 height 18
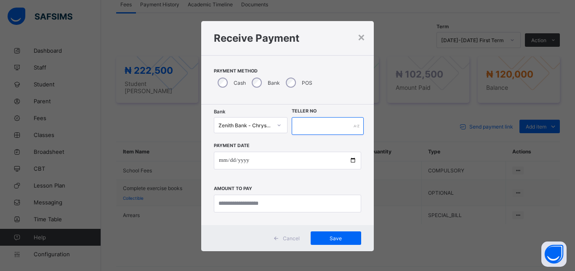
click at [313, 130] on input "text" at bounding box center [328, 126] width 72 height 18
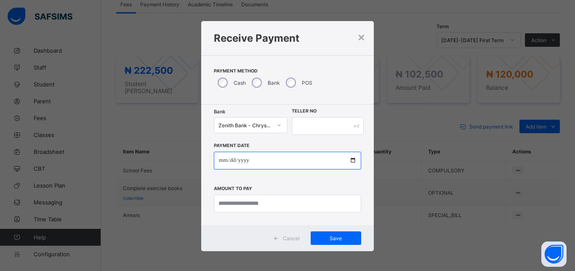
click at [240, 161] on input "date" at bounding box center [287, 161] width 147 height 18
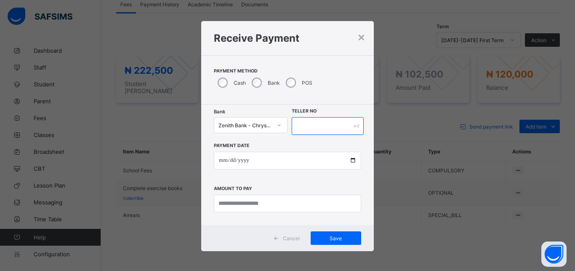
drag, startPoint x: 302, startPoint y: 121, endPoint x: 299, endPoint y: 128, distance: 7.5
click at [302, 121] on input "text" at bounding box center [328, 126] width 72 height 18
type input "******"
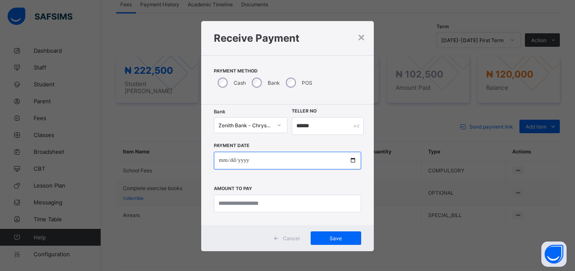
click at [348, 158] on input "date" at bounding box center [287, 161] width 147 height 18
click at [347, 161] on input "date" at bounding box center [287, 161] width 147 height 18
click at [348, 160] on input "date" at bounding box center [287, 161] width 147 height 18
type input "**********"
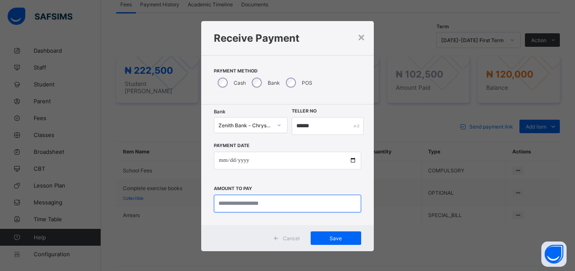
click at [233, 198] on input "currency" at bounding box center [287, 204] width 147 height 18
click at [233, 205] on input "currency" at bounding box center [287, 204] width 147 height 18
click at [236, 201] on input "currency" at bounding box center [287, 204] width 147 height 18
click at [256, 201] on input "currency" at bounding box center [287, 204] width 147 height 18
click at [252, 202] on input "currency" at bounding box center [287, 204] width 147 height 18
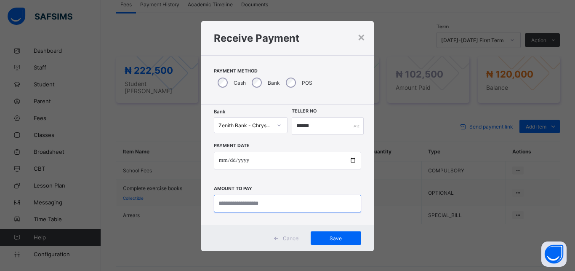
click at [253, 202] on input "currency" at bounding box center [287, 204] width 147 height 18
click at [253, 201] on input "currency" at bounding box center [287, 204] width 147 height 18
click at [240, 206] on input "currency" at bounding box center [287, 204] width 147 height 18
drag, startPoint x: 241, startPoint y: 200, endPoint x: 248, endPoint y: 205, distance: 8.4
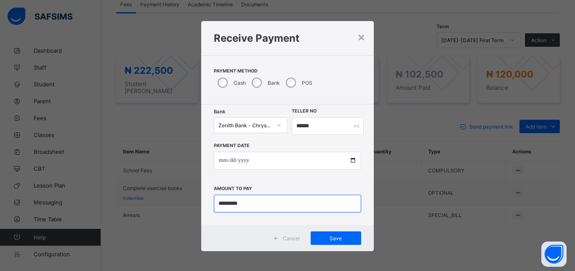
click at [247, 204] on input "currency" at bounding box center [287, 204] width 147 height 18
click at [233, 205] on input "currency" at bounding box center [287, 204] width 147 height 18
click at [230, 203] on input "currency" at bounding box center [287, 204] width 147 height 18
click at [230, 202] on input "currency" at bounding box center [287, 204] width 147 height 18
click at [230, 200] on input "currency" at bounding box center [287, 204] width 147 height 18
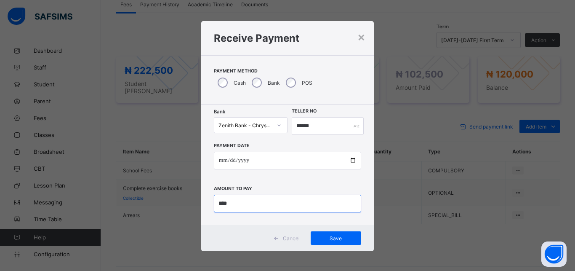
click at [248, 203] on input "currency" at bounding box center [287, 204] width 147 height 18
click at [230, 203] on input "currency" at bounding box center [287, 204] width 147 height 18
click at [219, 203] on input "currency" at bounding box center [287, 204] width 147 height 18
click at [232, 203] on input "currency" at bounding box center [287, 204] width 147 height 18
click at [227, 208] on input "currency" at bounding box center [287, 204] width 147 height 18
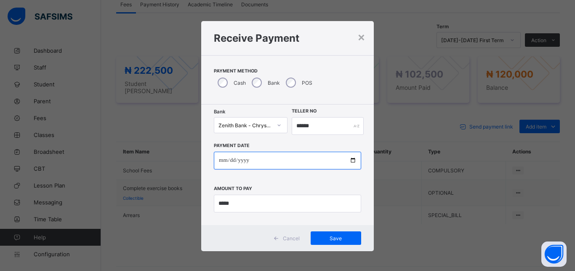
click at [235, 163] on input "**********" at bounding box center [287, 161] width 147 height 18
click at [286, 163] on input "**********" at bounding box center [287, 161] width 147 height 18
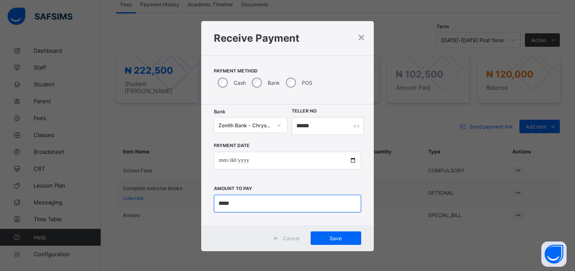
click at [235, 203] on input "currency" at bounding box center [287, 204] width 147 height 18
click at [220, 204] on input "currency" at bounding box center [287, 204] width 147 height 18
click at [230, 199] on input "currency" at bounding box center [287, 204] width 147 height 18
drag, startPoint x: 233, startPoint y: 203, endPoint x: 220, endPoint y: 198, distance: 13.8
click at [219, 200] on input "currency" at bounding box center [287, 204] width 147 height 18
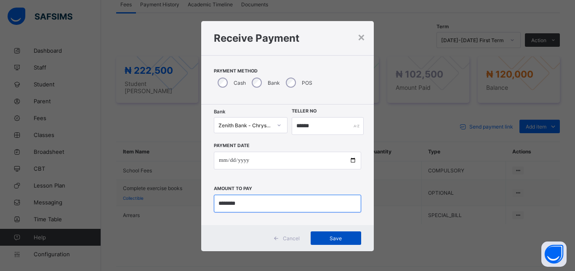
type input "********"
click at [336, 237] on span "Save" at bounding box center [336, 238] width 38 height 6
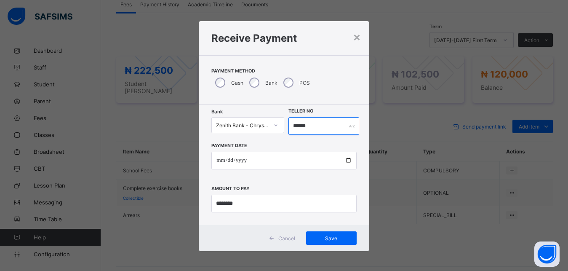
click at [304, 126] on input "******" at bounding box center [323, 126] width 71 height 18
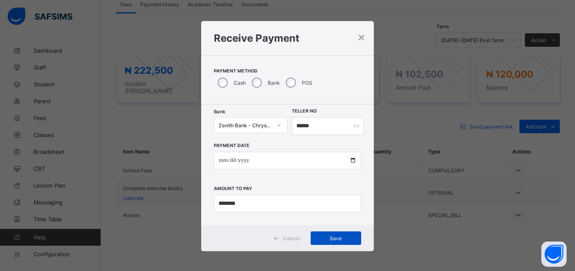
click at [325, 238] on span "Save" at bounding box center [336, 238] width 38 height 6
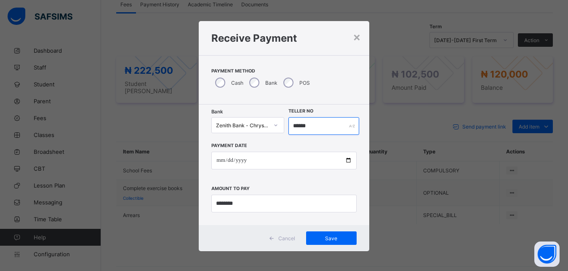
click at [308, 130] on input "******" at bounding box center [323, 126] width 71 height 18
click at [309, 125] on input "******" at bounding box center [323, 126] width 71 height 18
click at [310, 128] on input "********" at bounding box center [323, 126] width 71 height 18
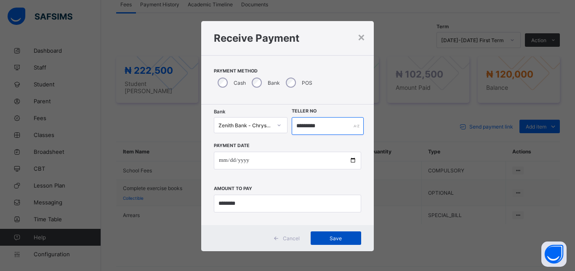
type input "*********"
click at [325, 232] on div "Save" at bounding box center [336, 237] width 51 height 13
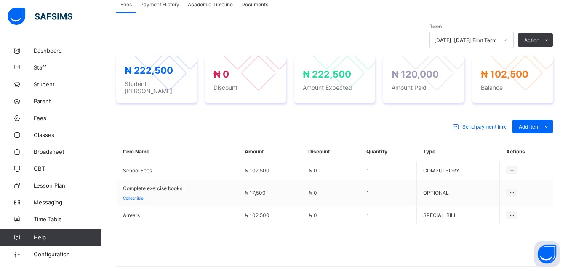
scroll to position [0, 0]
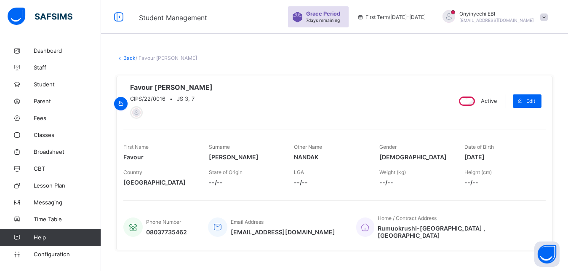
click at [125, 56] on link "Back" at bounding box center [129, 58] width 12 height 6
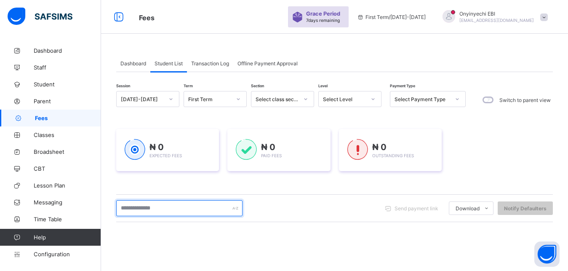
click at [151, 205] on input "text" at bounding box center [179, 208] width 126 height 16
type input "*"
type input "****"
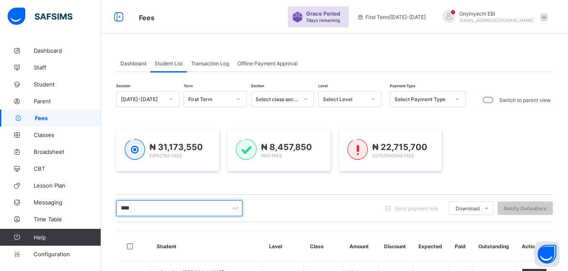
scroll to position [89, 0]
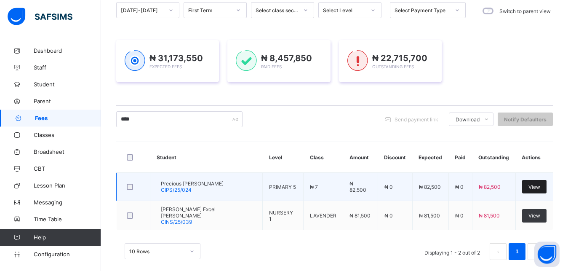
click at [540, 185] on span "View" at bounding box center [534, 187] width 12 height 6
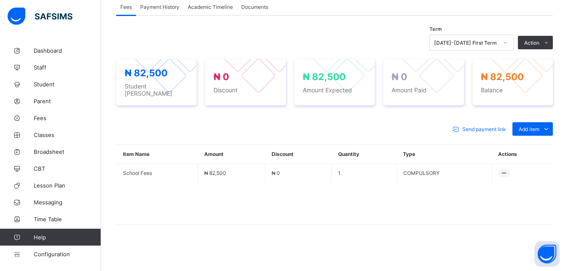
scroll to position [265, 0]
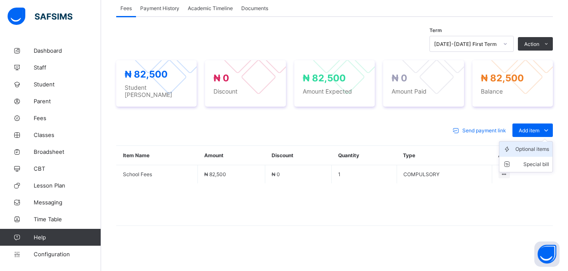
click at [543, 145] on div "Optional items" at bounding box center [532, 149] width 34 height 8
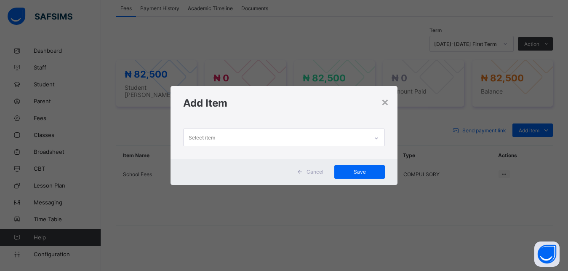
click at [235, 137] on div "Select item" at bounding box center [276, 137] width 185 height 16
click at [290, 139] on div "Select item" at bounding box center [276, 137] width 185 height 16
click at [230, 193] on div "× Add Item Select item Cancel Save" at bounding box center [284, 135] width 568 height 271
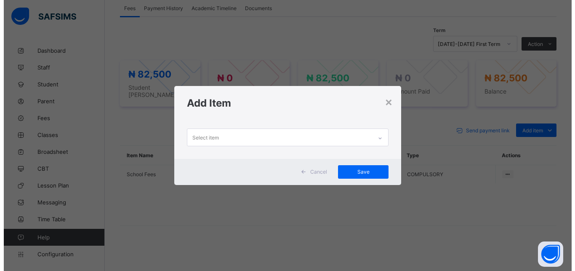
scroll to position [0, 0]
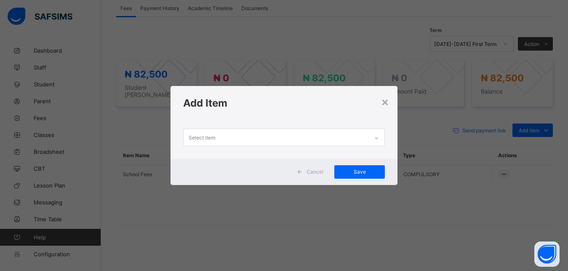
click at [232, 136] on div "Select item" at bounding box center [276, 137] width 185 height 16
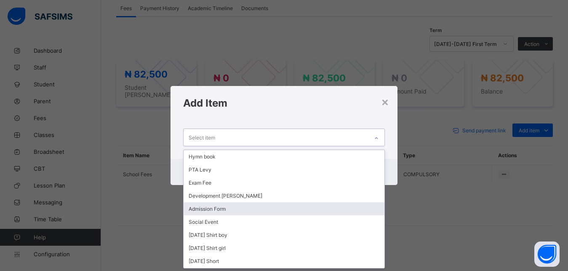
click at [223, 205] on div "Admission Form" at bounding box center [284, 208] width 201 height 13
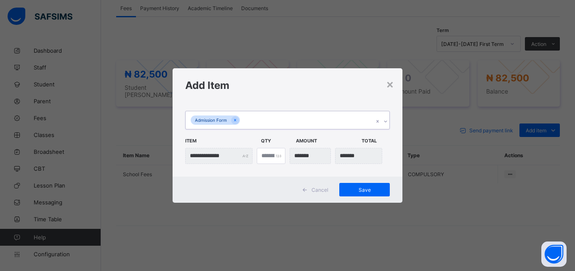
click at [243, 119] on div "Admission Form" at bounding box center [280, 120] width 188 height 18
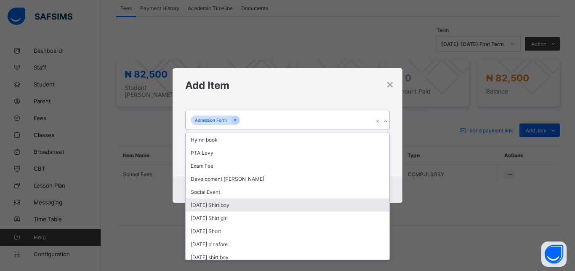
click at [222, 218] on div "[DATE] Shirt girl" at bounding box center [288, 217] width 204 height 13
click at [219, 219] on div "× Add Item option Admission Form, selected. option Monday Shirt boy focused, 7 …" at bounding box center [287, 135] width 575 height 271
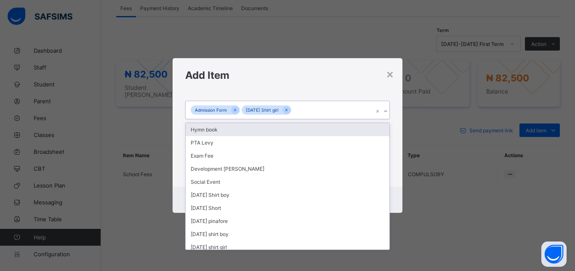
click at [299, 106] on div "Admission Form Monday Shirt girl" at bounding box center [280, 110] width 188 height 18
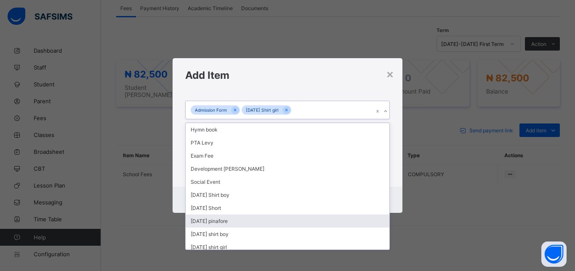
click at [229, 221] on div "[DATE] pinafore" at bounding box center [288, 220] width 204 height 13
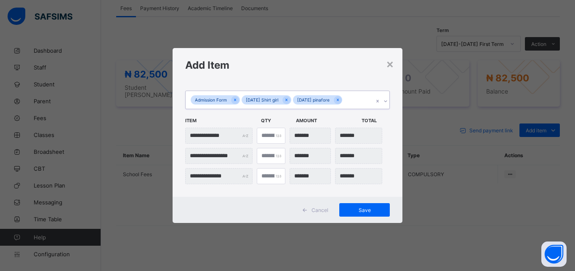
click at [349, 96] on div "Admission Form Monday Shirt girl Monday pinafore" at bounding box center [280, 100] width 188 height 18
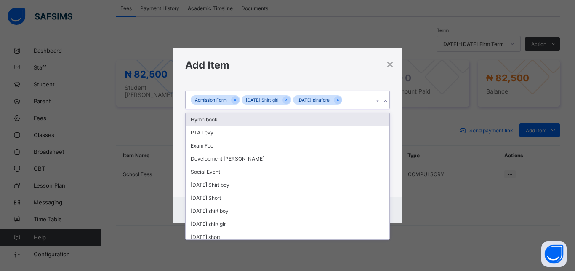
click at [350, 96] on div "Admission Form Monday Shirt girl Monday pinafore" at bounding box center [280, 100] width 188 height 18
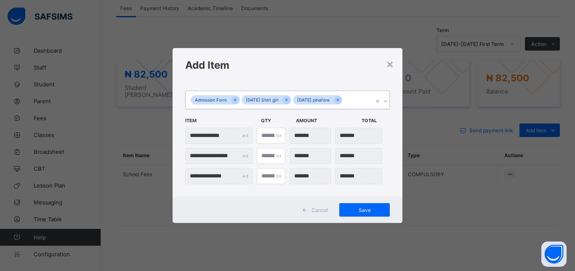
click at [350, 99] on div "Admission Form Monday Shirt girl Monday pinafore" at bounding box center [280, 100] width 188 height 18
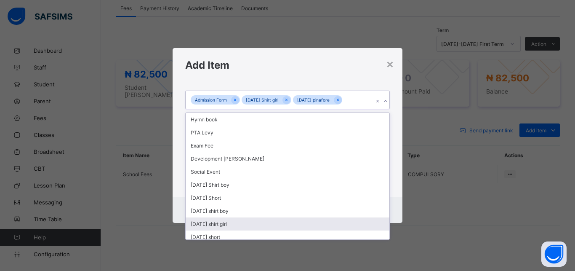
click at [225, 225] on div "[DATE] shirt girl" at bounding box center [288, 223] width 204 height 13
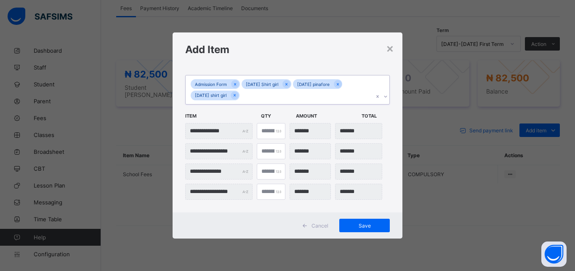
click at [246, 91] on div "Admission Form Monday Shirt girl Monday pinafore Tuesday shirt girl" at bounding box center [280, 89] width 188 height 29
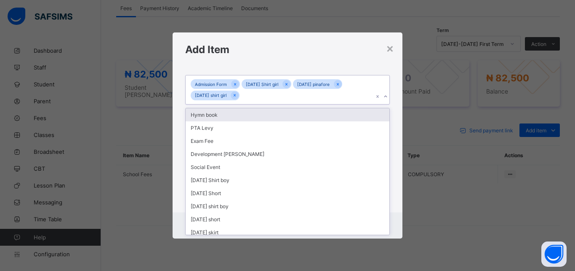
click at [242, 93] on input "text" at bounding box center [241, 95] width 1 height 5
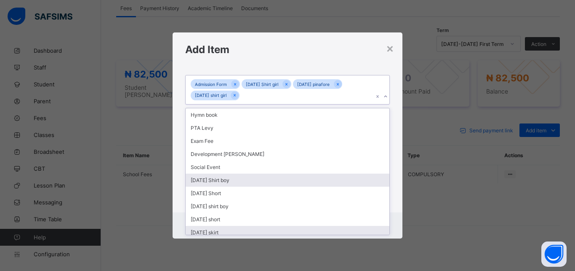
click at [219, 231] on div "[DATE] skirt" at bounding box center [288, 232] width 204 height 13
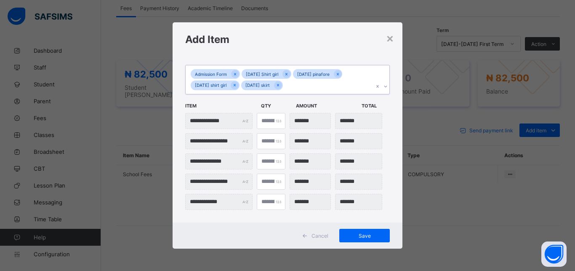
click at [210, 230] on div "Cancel Save" at bounding box center [288, 235] width 230 height 26
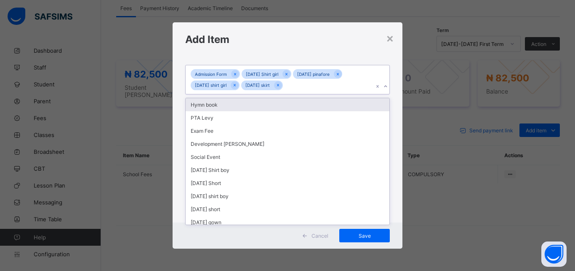
click at [293, 83] on div "Admission Form Monday Shirt girl Monday pinafore Tuesday shirt girl Tuesday ski…" at bounding box center [280, 79] width 188 height 29
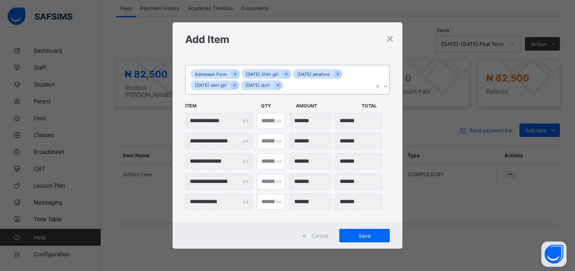
click at [291, 82] on div "Admission Form Monday Shirt girl Monday pinafore Tuesday shirt girl Tuesday ski…" at bounding box center [280, 79] width 188 height 29
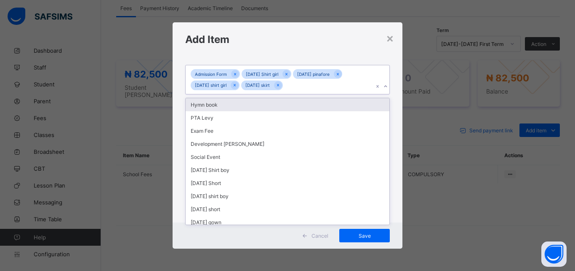
click at [294, 83] on div "Admission Form Monday Shirt girl Monday pinafore Tuesday shirt girl Tuesday ski…" at bounding box center [280, 79] width 188 height 29
click at [293, 83] on div "Admission Form Monday Shirt girl Monday pinafore Tuesday shirt girl Tuesday ski…" at bounding box center [280, 79] width 188 height 29
click at [291, 84] on div "Admission Form Monday Shirt girl Monday pinafore Tuesday shirt girl Tuesday ski…" at bounding box center [280, 79] width 188 height 29
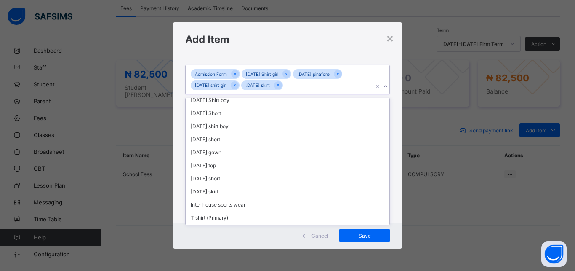
scroll to position [74, 0]
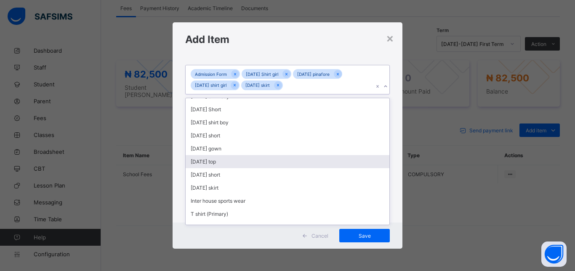
click at [258, 159] on div "[DATE] top" at bounding box center [288, 161] width 204 height 13
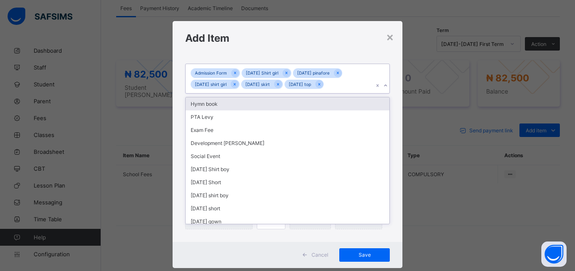
click at [339, 83] on div "Admission Form Monday Shirt girl Monday pinafore Tuesday shirt girl Tuesday ski…" at bounding box center [280, 78] width 188 height 29
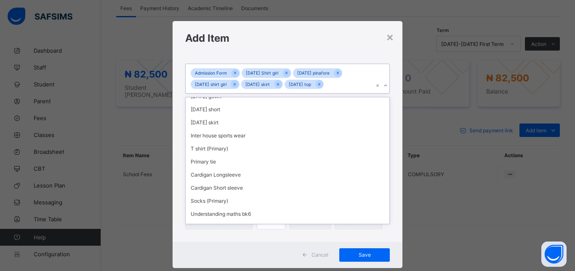
scroll to position [115, 0]
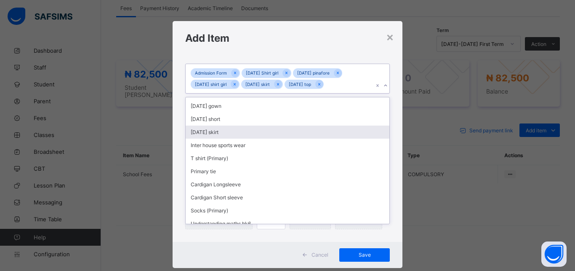
click at [251, 132] on div "[DATE] skirt" at bounding box center [288, 131] width 204 height 13
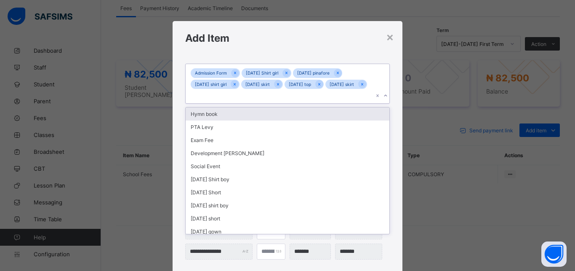
click at [192, 94] on input "text" at bounding box center [191, 95] width 1 height 5
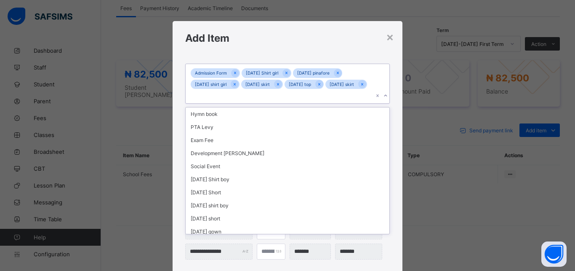
click at [208, 164] on div "Hymn book PTA Levy Exam Fee Development Levy Social Event Monday Shirt boy Mond…" at bounding box center [288, 170] width 204 height 126
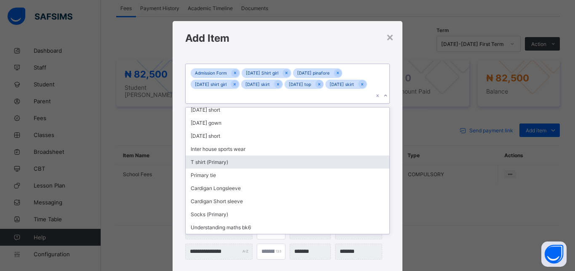
click at [210, 163] on div "T shirt (Primary)" at bounding box center [288, 161] width 204 height 13
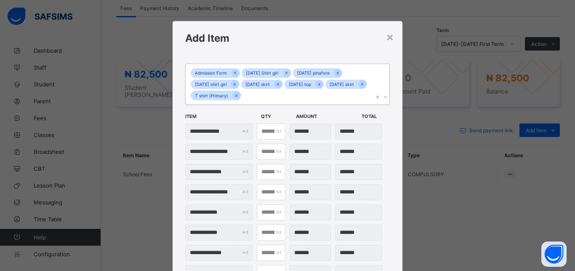
click at [294, 95] on div "Admission Form Monday Shirt girl Monday pinafore Tuesday shirt girl Tuesday ski…" at bounding box center [280, 84] width 188 height 40
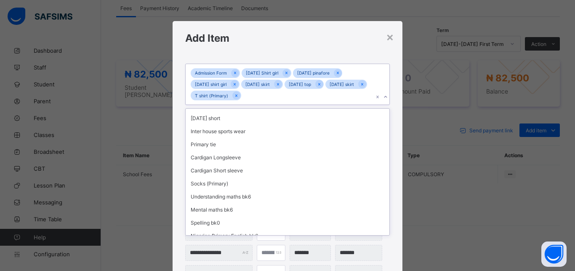
scroll to position [129, 0]
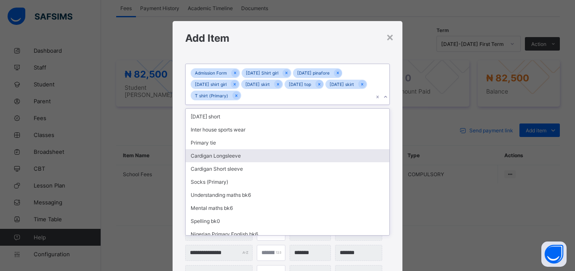
click at [269, 156] on div "Cardigan Longsleeve" at bounding box center [288, 155] width 204 height 13
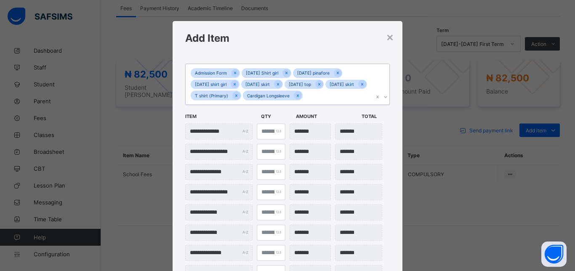
click at [355, 92] on div "Admission Form Monday Shirt girl Monday pinafore Tuesday shirt girl Tuesday ski…" at bounding box center [280, 84] width 188 height 40
click at [355, 94] on div "Admission Form Monday Shirt girl Monday pinafore Tuesday shirt girl Tuesday ski…" at bounding box center [280, 84] width 188 height 40
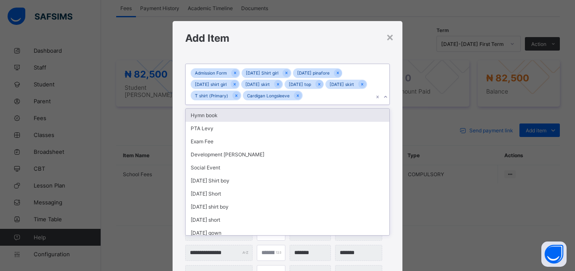
click at [355, 94] on div "Admission Form Monday Shirt girl Monday pinafore Tuesday shirt girl Tuesday ski…" at bounding box center [280, 84] width 188 height 40
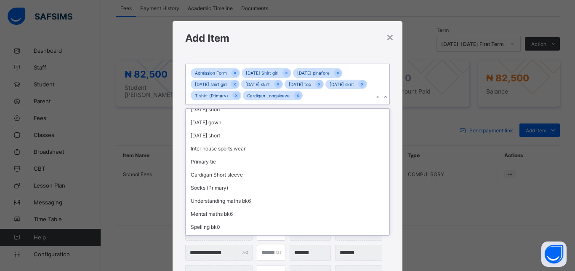
scroll to position [115, 0]
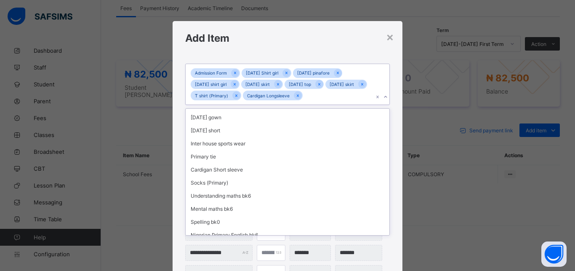
click at [232, 165] on div "Cardigan Short sleeve" at bounding box center [288, 169] width 204 height 13
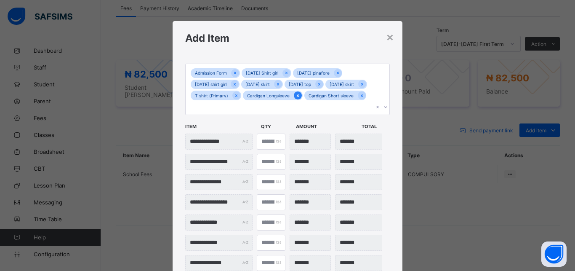
click at [300, 96] on icon at bounding box center [298, 96] width 5 height 6
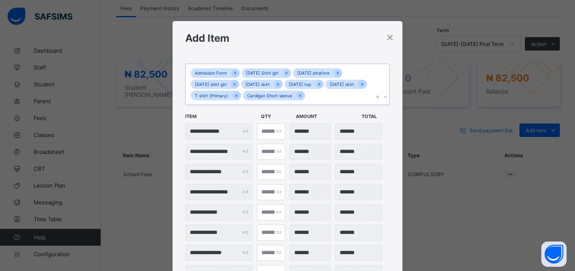
click at [308, 93] on input "text" at bounding box center [307, 95] width 1 height 5
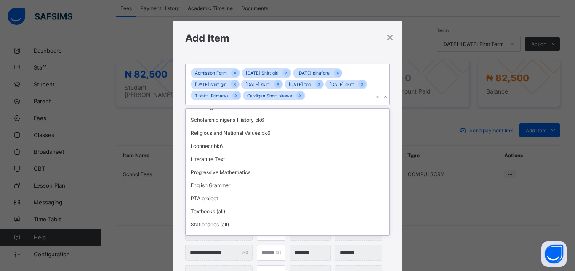
scroll to position [301, 0]
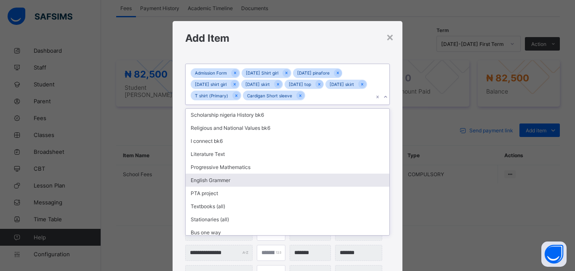
click at [207, 175] on div "English Grammer" at bounding box center [288, 179] width 204 height 13
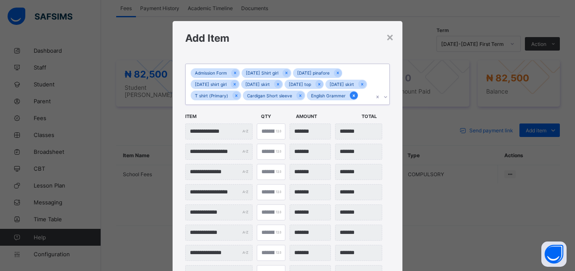
click at [352, 99] on icon at bounding box center [354, 96] width 5 height 6
click at [357, 93] on div "Admission Form Monday Shirt girl Monday pinafore Tuesday shirt girl Tuesday ski…" at bounding box center [280, 84] width 188 height 40
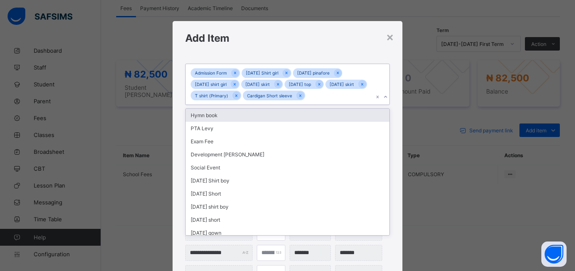
click at [355, 93] on div "Admission Form Monday Shirt girl Monday pinafore Tuesday shirt girl Tuesday ski…" at bounding box center [280, 84] width 188 height 40
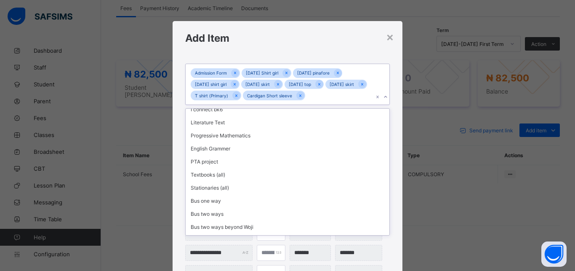
scroll to position [344, 0]
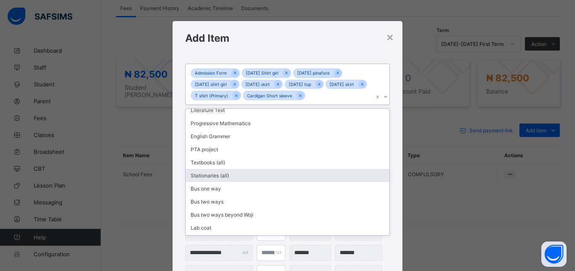
click at [209, 172] on div "Stationaries (all)" at bounding box center [288, 175] width 204 height 13
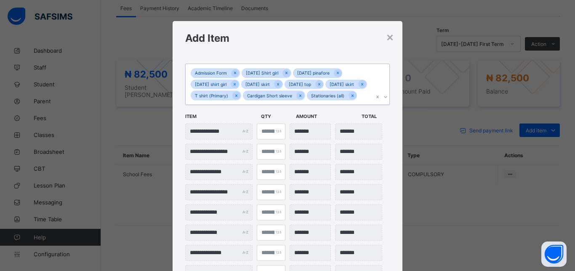
click at [211, 174] on div "**********" at bounding box center [287, 215] width 205 height 212
click at [240, 104] on div "Admission Form Monday Shirt girl Monday pinafore Tuesday shirt girl Tuesday ski…" at bounding box center [280, 84] width 188 height 40
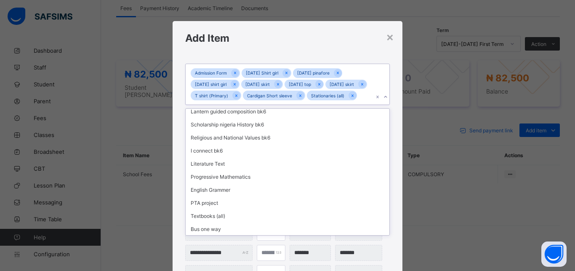
scroll to position [310, 0]
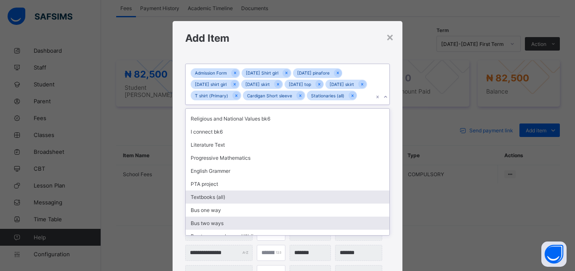
click at [200, 203] on div "Textbooks (all)" at bounding box center [288, 196] width 204 height 13
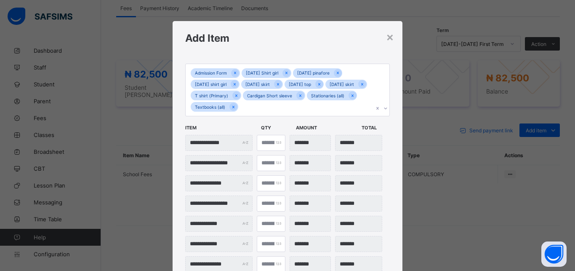
click at [241, 105] on input "text" at bounding box center [240, 107] width 1 height 5
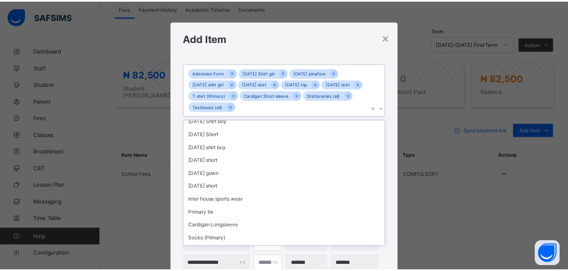
scroll to position [59, 0]
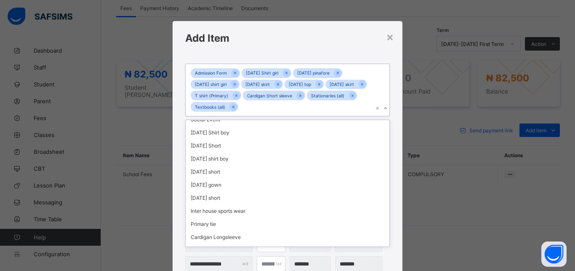
click at [217, 133] on div "[DATE] Shirt boy" at bounding box center [288, 132] width 204 height 13
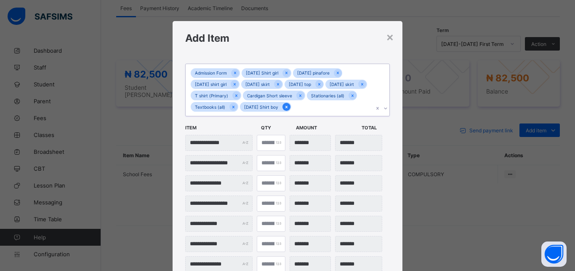
click at [289, 109] on icon at bounding box center [286, 107] width 5 height 6
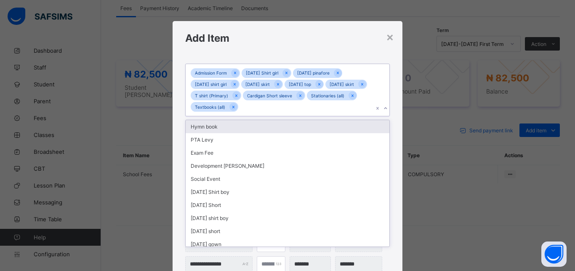
click at [241, 107] on input "text" at bounding box center [240, 107] width 1 height 5
click at [331, 105] on div "Admission Form Monday Shirt girl Monday pinafore Tuesday shirt girl Tuesday ski…" at bounding box center [280, 89] width 188 height 51
click at [208, 131] on div "PTA Levy" at bounding box center [288, 126] width 204 height 13
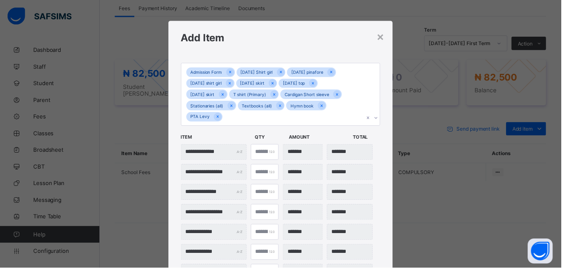
scroll to position [193, 0]
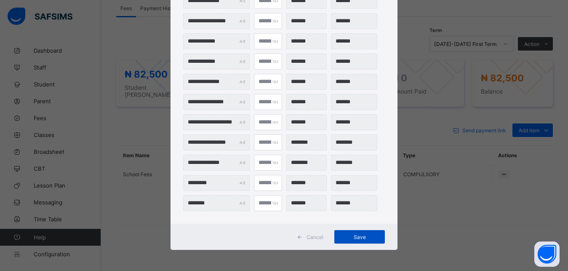
click at [347, 234] on div "Save" at bounding box center [359, 236] width 51 height 13
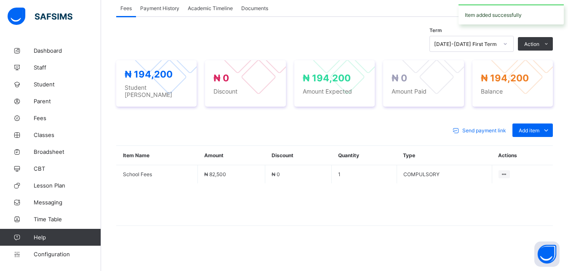
scroll to position [264, 0]
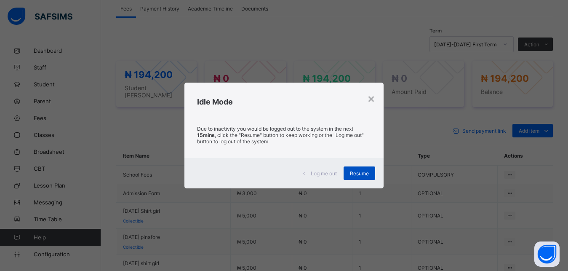
click at [355, 170] on span "Resume" at bounding box center [359, 173] width 19 height 6
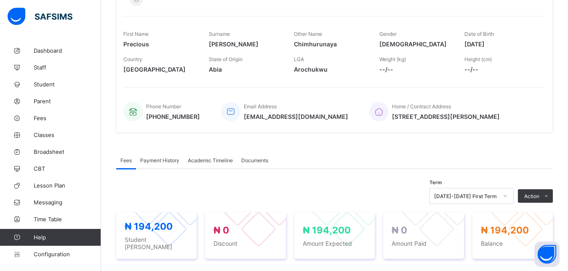
scroll to position [149, 0]
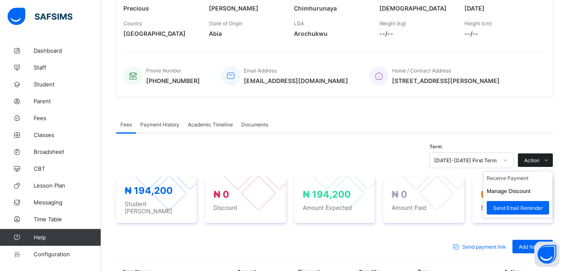
click at [547, 163] on span at bounding box center [545, 159] width 13 height 13
click at [521, 181] on li "Receive Payment" at bounding box center [517, 177] width 69 height 13
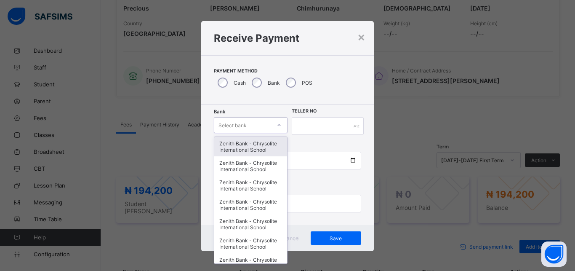
click at [229, 125] on div "Select bank" at bounding box center [233, 125] width 28 height 16
click at [357, 38] on div "×" at bounding box center [361, 36] width 8 height 14
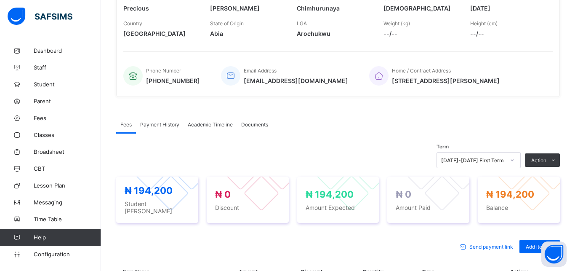
click at [333, 177] on div "₦ 194,200 Student Bill ₦ 0 Discount ₦ 194,200 Amount Expected ₦ 0 Amount Paid ₦…" at bounding box center [338, 199] width 444 height 63
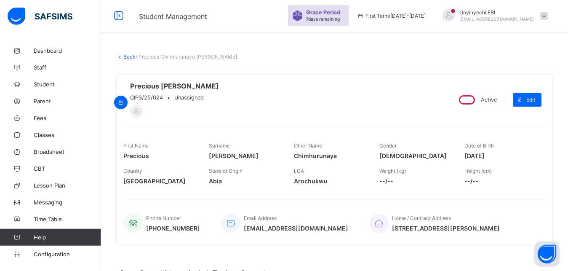
scroll to position [0, 0]
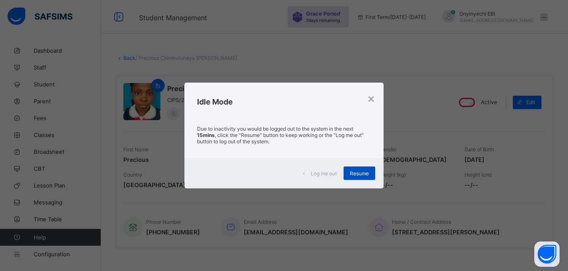
click at [362, 172] on span "Resume" at bounding box center [359, 173] width 19 height 6
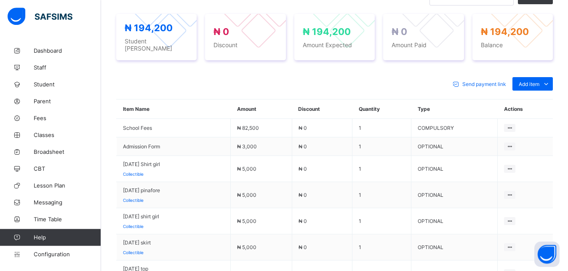
scroll to position [318, 0]
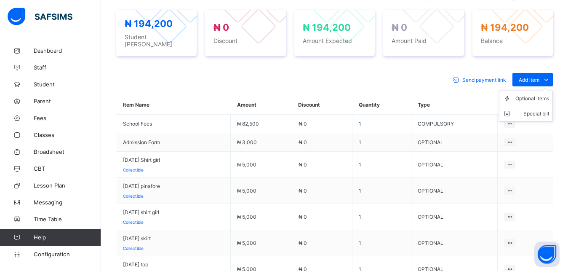
click at [536, 91] on ul "Optional items Special bill" at bounding box center [526, 106] width 54 height 31
click at [531, 94] on div "Optional items" at bounding box center [532, 98] width 34 height 8
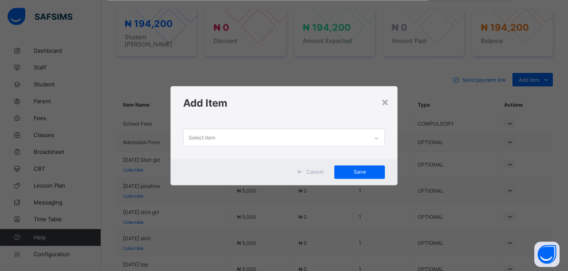
click at [257, 134] on div "Select item" at bounding box center [276, 137] width 185 height 16
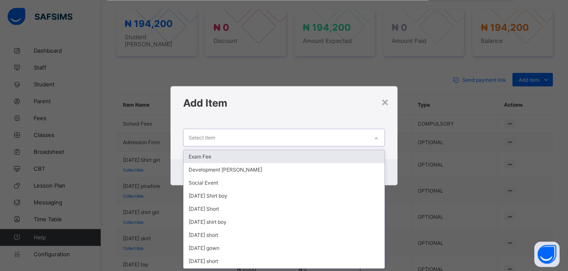
click at [195, 135] on div "Select item" at bounding box center [202, 137] width 27 height 16
click at [207, 138] on div "Select item" at bounding box center [202, 137] width 27 height 16
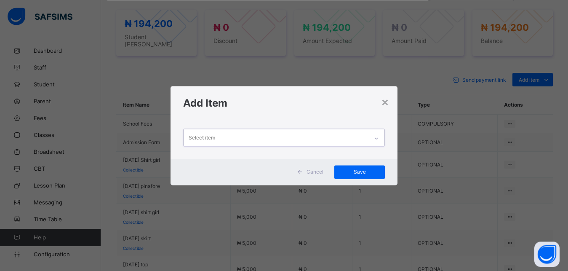
scroll to position [0, 0]
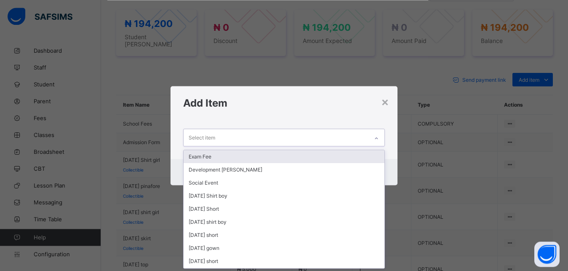
click at [211, 138] on div "Select item" at bounding box center [202, 137] width 27 height 16
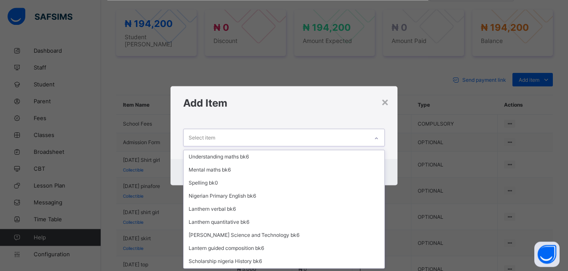
scroll to position [248, 0]
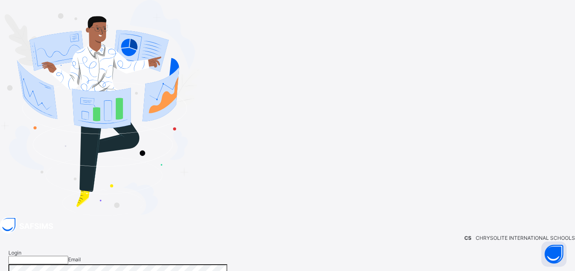
click at [68, 256] on input "email" at bounding box center [38, 260] width 60 height 8
type input "**********"
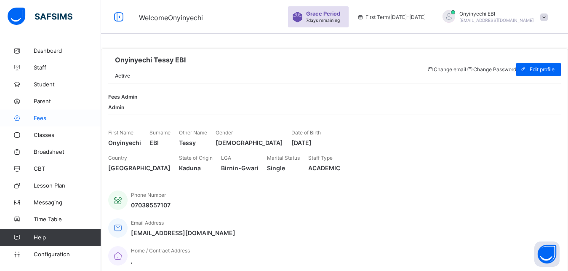
click at [38, 117] on span "Fees" at bounding box center [67, 118] width 67 height 7
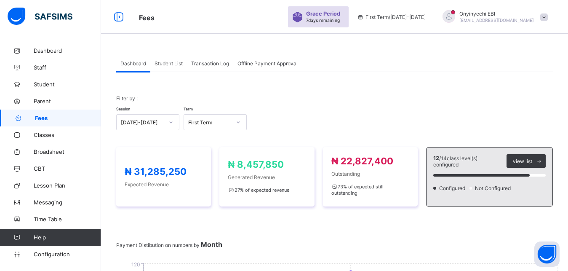
scroll to position [49, 0]
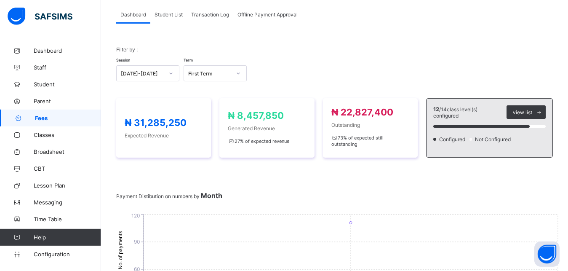
click at [169, 12] on span "Student List" at bounding box center [169, 14] width 28 height 6
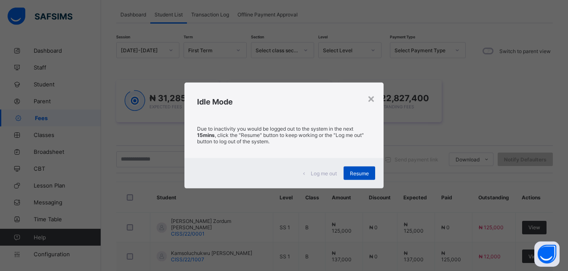
click at [357, 169] on div "Resume" at bounding box center [360, 172] width 32 height 13
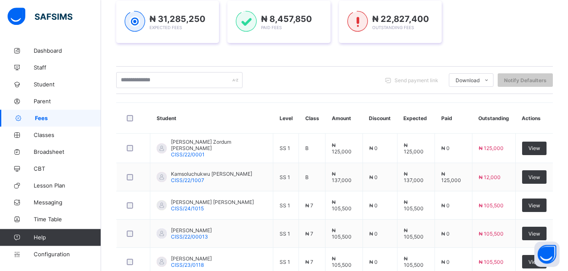
scroll to position [125, 0]
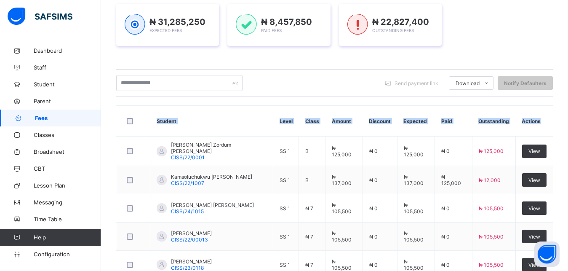
drag, startPoint x: 567, startPoint y: 104, endPoint x: 570, endPoint y: 96, distance: 8.1
click at [568, 96] on html "Fees Grace Period 7 days remaining First Term / 2025-2026 Onyinyechi EBI onyieb…" at bounding box center [284, 172] width 568 height 595
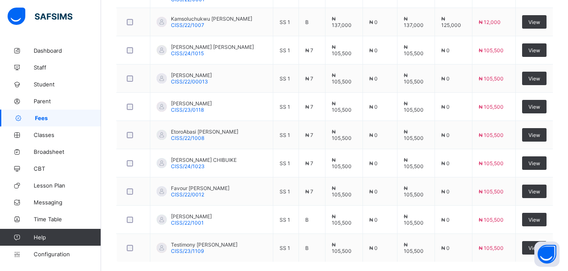
scroll to position [277, 0]
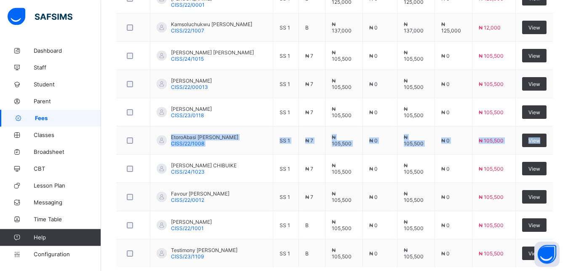
drag, startPoint x: 566, startPoint y: 136, endPoint x: 563, endPoint y: 108, distance: 28.8
click at [563, 108] on div "Dashboard Student List Transaction Log Offline Payment Approval Student List Mo…" at bounding box center [334, 41] width 467 height 553
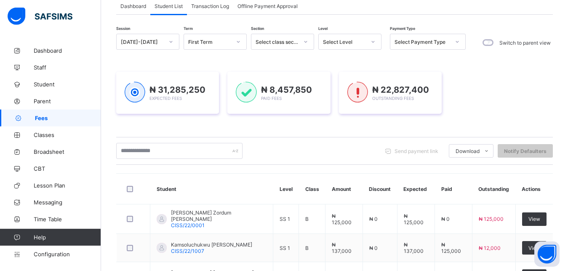
scroll to position [36, 0]
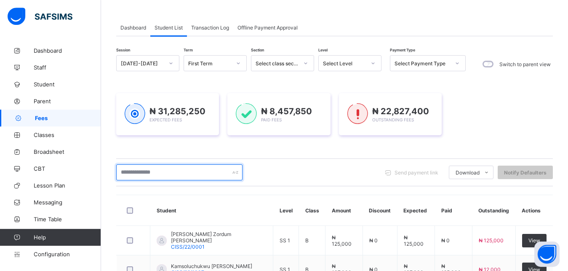
click at [124, 171] on input "text" at bounding box center [179, 172] width 126 height 16
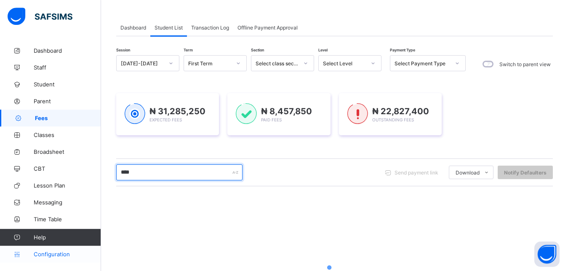
type input "****"
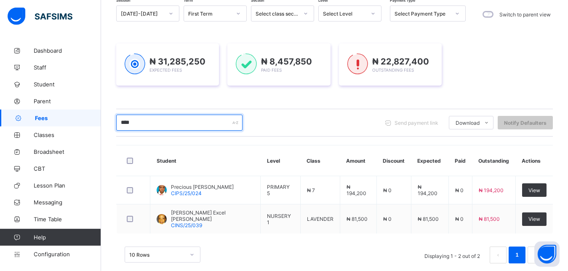
scroll to position [86, 0]
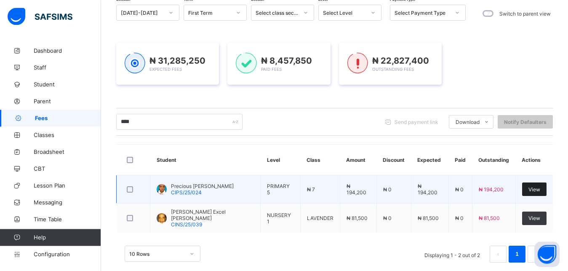
click at [539, 189] on span "View" at bounding box center [534, 189] width 12 height 6
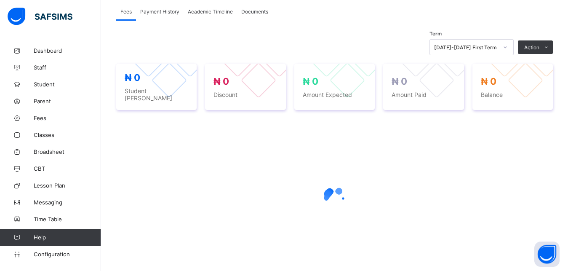
scroll to position [120, 0]
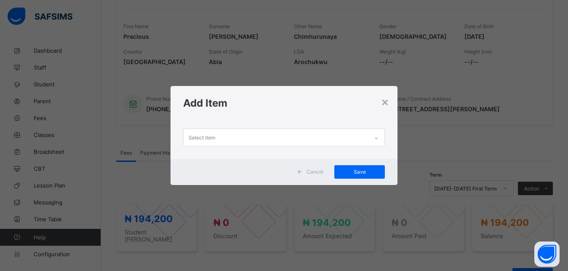
click at [242, 138] on div "Select item" at bounding box center [276, 137] width 185 height 16
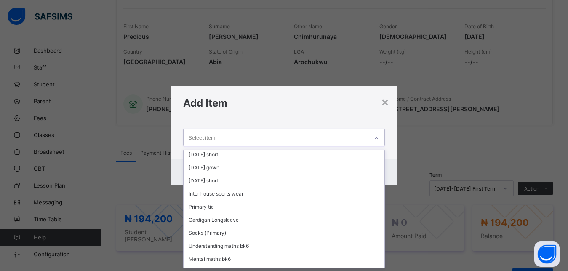
scroll to position [82, 0]
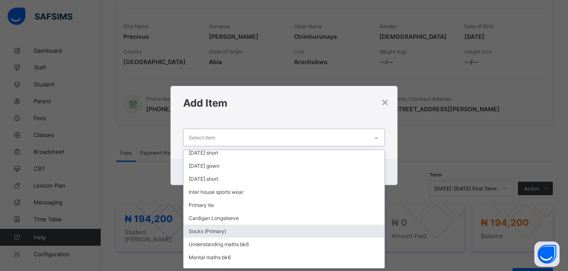
click at [221, 229] on div "Socks (Primary)" at bounding box center [284, 230] width 201 height 13
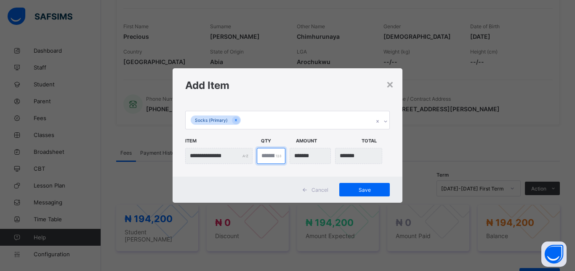
click at [269, 156] on input "*" at bounding box center [271, 156] width 29 height 16
type input "***"
type input "*"
type input "*******"
type input "***"
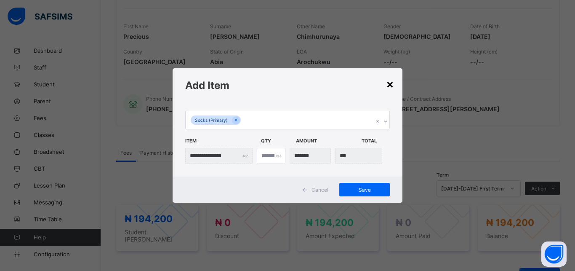
click at [388, 82] on div "×" at bounding box center [390, 84] width 8 height 14
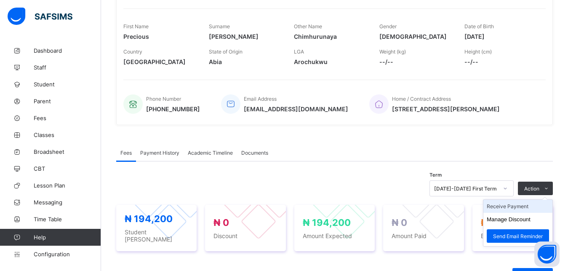
click at [520, 208] on li "Receive Payment" at bounding box center [517, 206] width 69 height 13
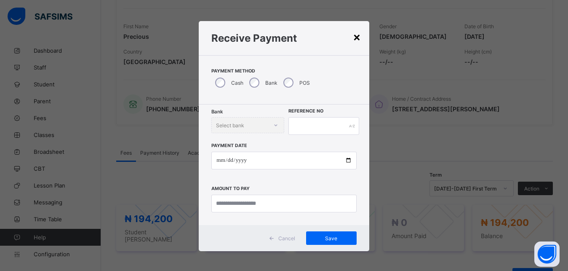
click at [355, 38] on div "×" at bounding box center [357, 36] width 8 height 14
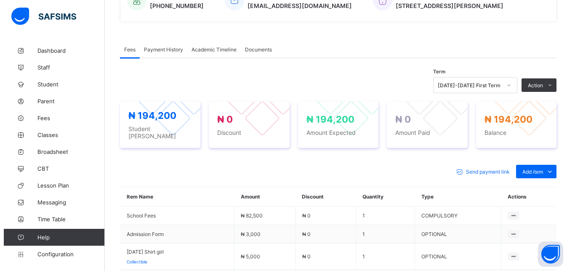
scroll to position [236, 0]
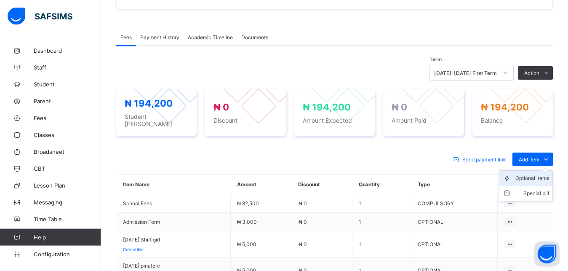
click at [531, 178] on div "Optional items" at bounding box center [532, 178] width 34 height 8
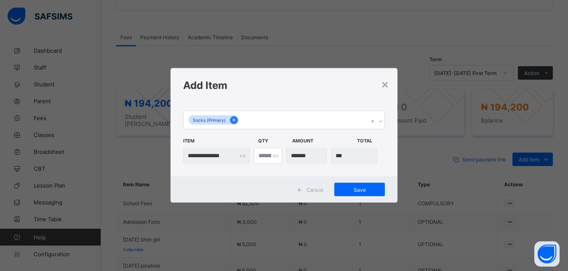
click at [233, 120] on icon at bounding box center [234, 120] width 2 height 3
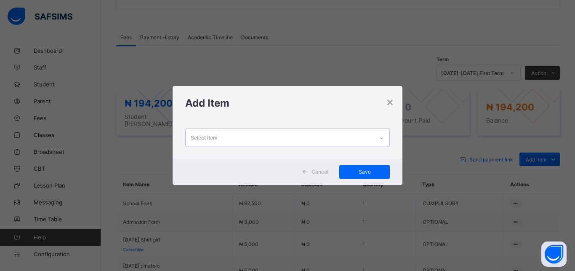
scroll to position [0, 0]
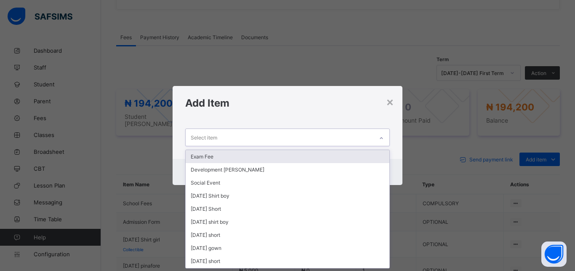
click at [203, 134] on div "Select item" at bounding box center [204, 137] width 27 height 16
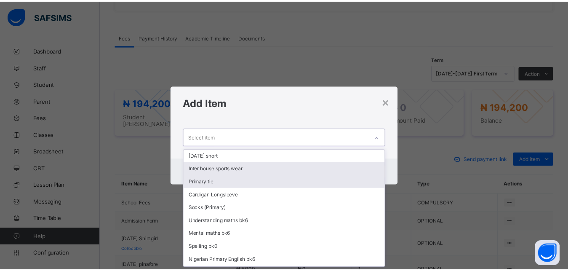
scroll to position [99, 0]
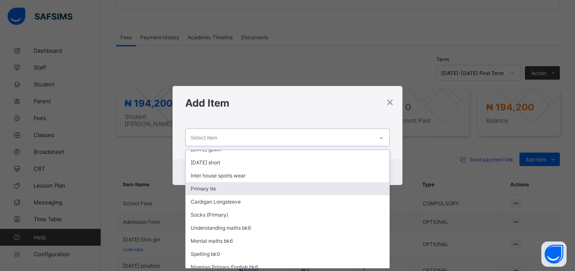
click at [255, 191] on div "Primary tie" at bounding box center [288, 188] width 204 height 13
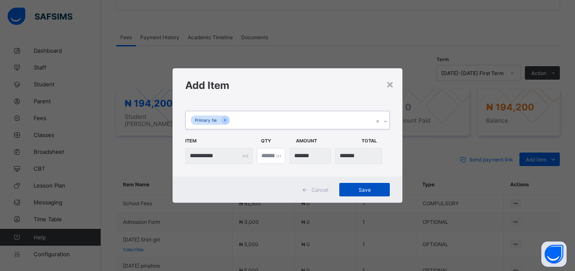
click at [361, 190] on span "Save" at bounding box center [365, 190] width 38 height 6
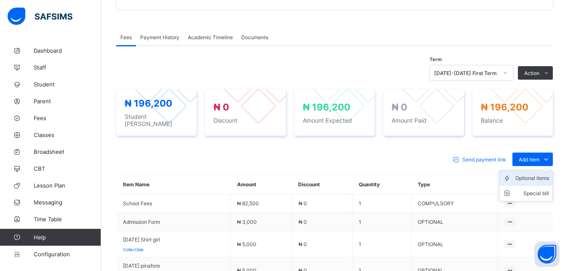
click at [528, 174] on div "Optional items" at bounding box center [532, 178] width 34 height 8
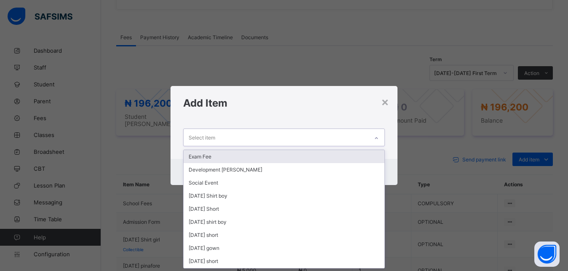
click at [215, 136] on div "Select item" at bounding box center [276, 137] width 185 height 16
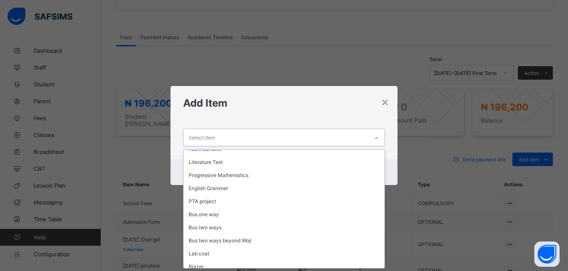
scroll to position [299, 0]
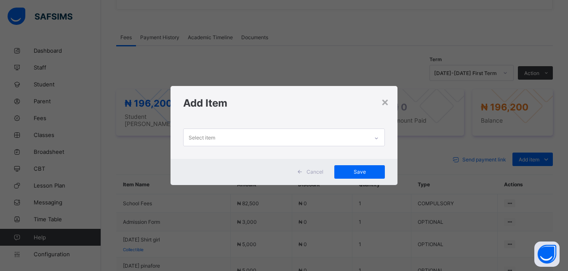
click at [402, 218] on div "× Add Item Select item Cancel Save" at bounding box center [284, 135] width 568 height 271
click at [385, 103] on div "×" at bounding box center [385, 101] width 8 height 14
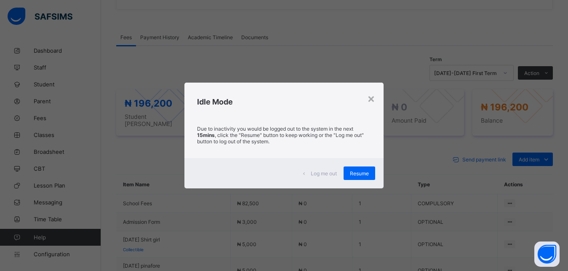
click at [353, 169] on div "Resume" at bounding box center [360, 172] width 32 height 13
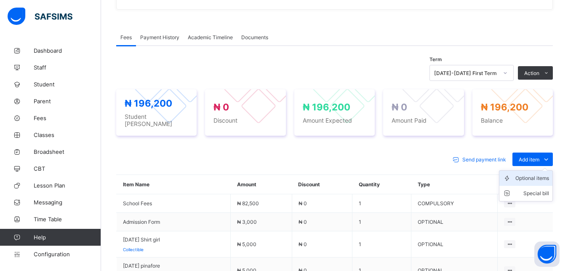
click at [549, 175] on div "Optional items" at bounding box center [532, 178] width 34 height 8
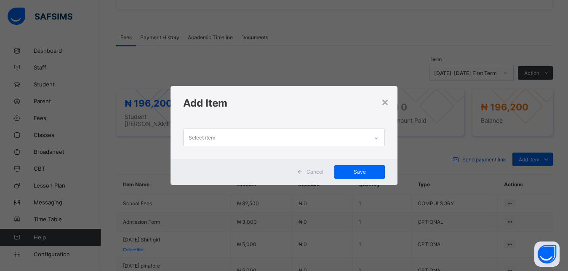
scroll to position [0, 0]
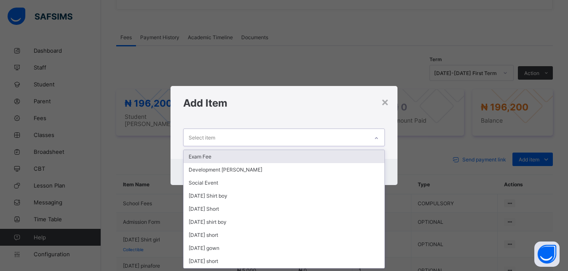
click at [209, 136] on div "Select item" at bounding box center [202, 137] width 27 height 16
click at [209, 157] on div "Exam Fee" at bounding box center [284, 156] width 201 height 13
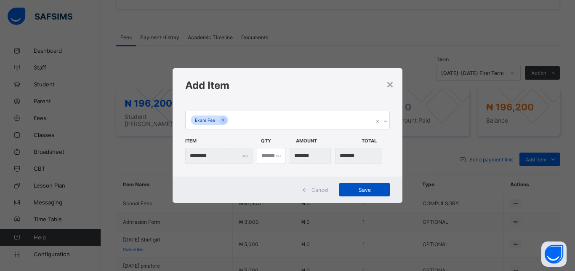
click at [359, 188] on span "Save" at bounding box center [365, 190] width 38 height 6
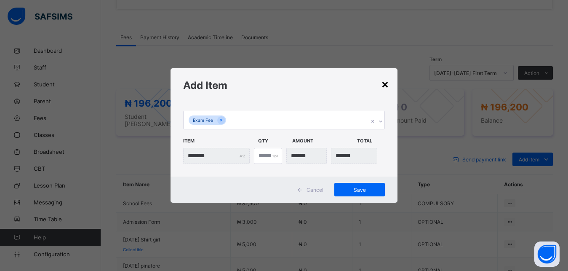
click at [388, 83] on div "×" at bounding box center [385, 84] width 8 height 14
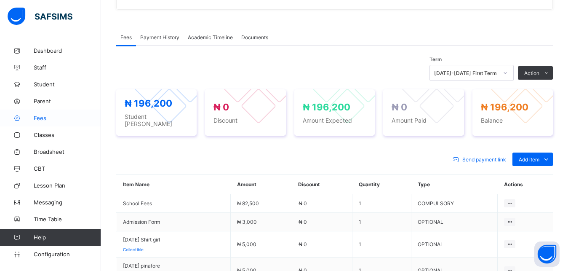
click at [40, 117] on span "Fees" at bounding box center [67, 118] width 67 height 7
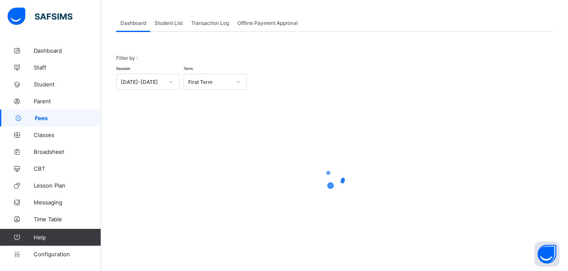
scroll to position [40, 0]
click at [173, 21] on span "Student List" at bounding box center [169, 23] width 28 height 6
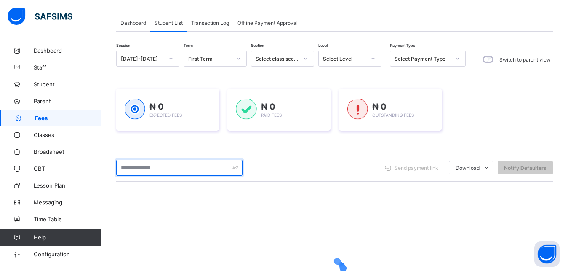
click at [163, 170] on input "text" at bounding box center [179, 168] width 126 height 16
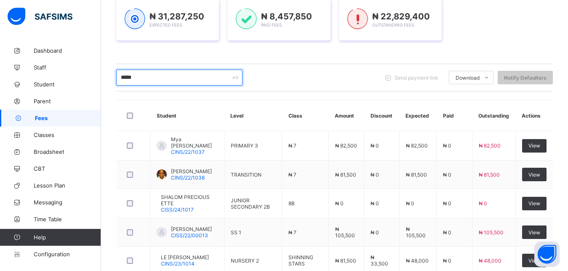
scroll to position [139, 0]
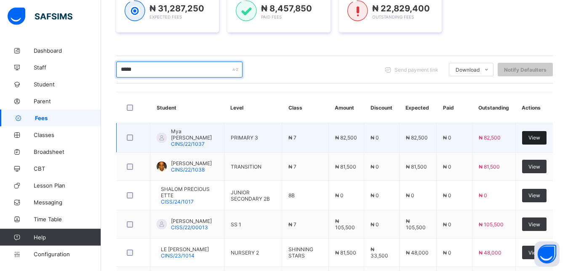
type input "*****"
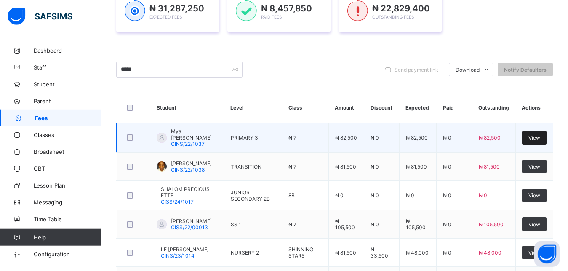
click at [543, 133] on div "View" at bounding box center [534, 137] width 24 height 13
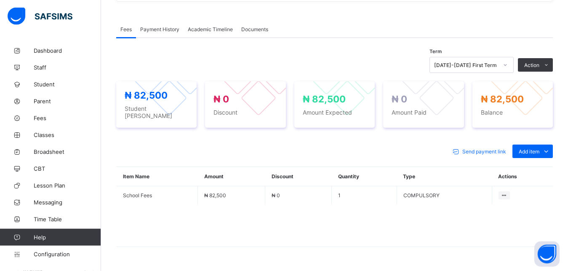
scroll to position [251, 0]
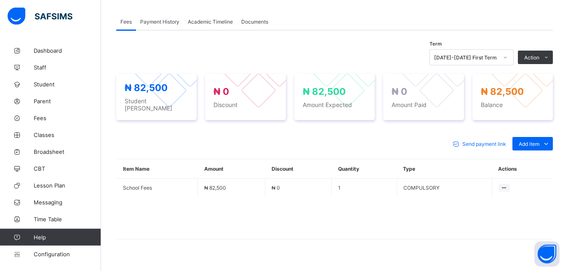
drag, startPoint x: 536, startPoint y: 160, endPoint x: 523, endPoint y: 160, distance: 13.1
click at [0, 0] on div "Optional items" at bounding box center [0, 0] width 0 height 0
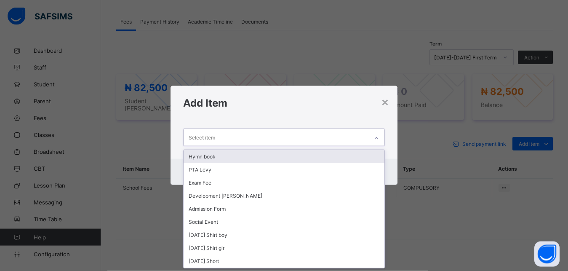
click at [189, 135] on div "Select item" at bounding box center [202, 137] width 27 height 16
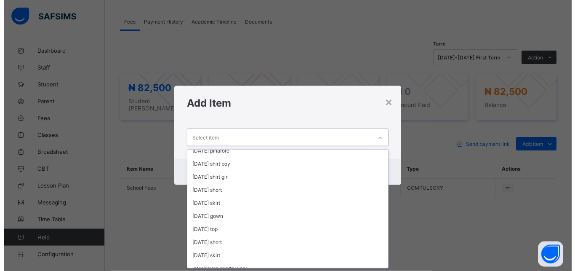
scroll to position [133, 0]
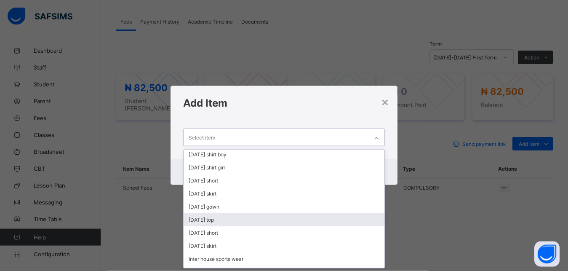
click at [200, 221] on div "[DATE] top" at bounding box center [284, 219] width 201 height 13
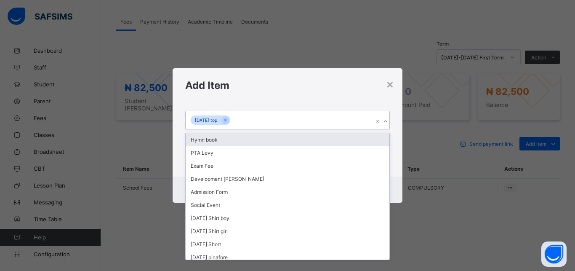
click at [233, 118] on input "text" at bounding box center [232, 120] width 1 height 5
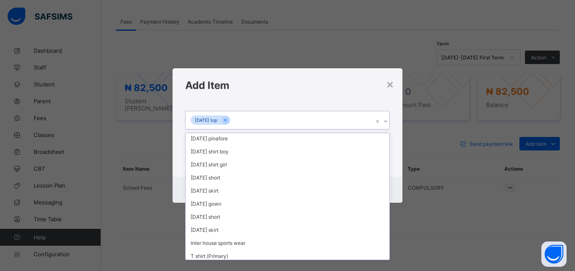
scroll to position [121, 0]
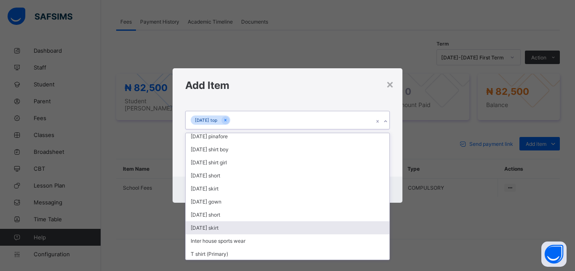
click at [224, 228] on div "[DATE] skirt" at bounding box center [288, 227] width 204 height 13
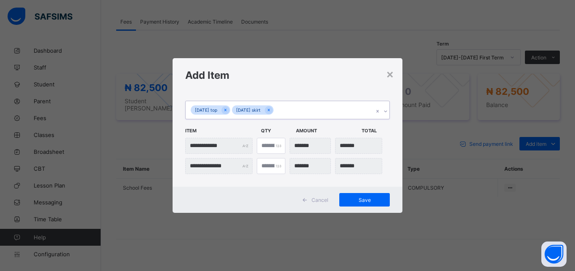
click at [276, 108] on input "text" at bounding box center [275, 110] width 1 height 5
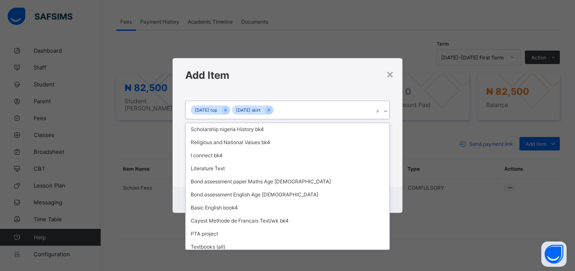
scroll to position [435, 0]
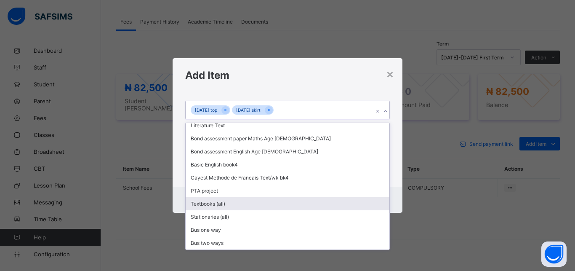
click at [205, 205] on div "Textbooks (all)" at bounding box center [288, 203] width 204 height 13
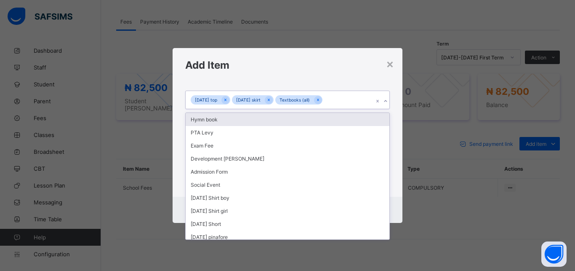
click at [342, 94] on div "Wednesday top Wednesday skirt Textbooks (all)" at bounding box center [280, 100] width 188 height 18
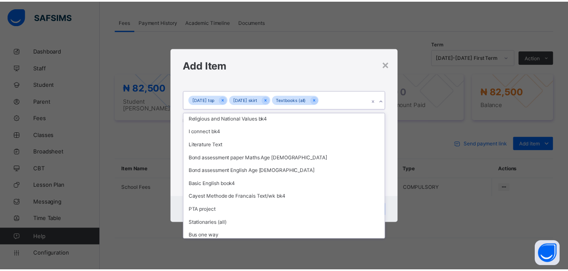
scroll to position [422, 0]
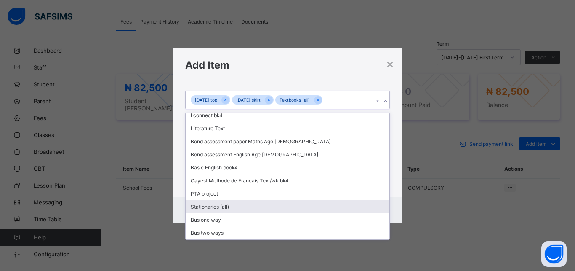
click at [227, 205] on div "Stationaries (all)" at bounding box center [288, 206] width 204 height 13
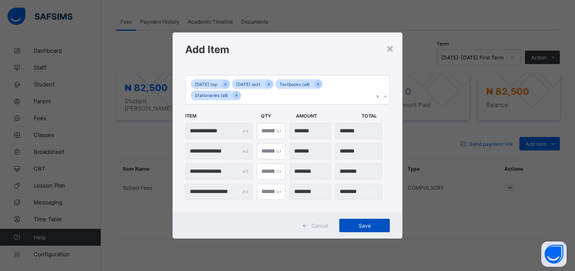
click at [362, 223] on span "Save" at bounding box center [365, 225] width 38 height 6
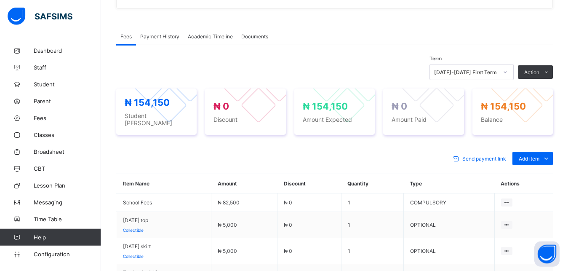
scroll to position [236, 0]
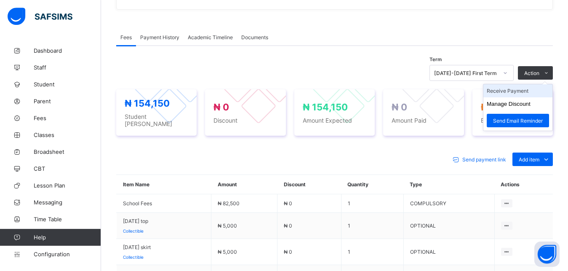
click at [518, 94] on li "Receive Payment" at bounding box center [517, 90] width 69 height 13
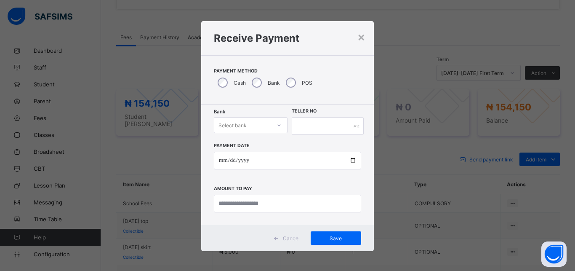
click at [244, 124] on div "Select bank" at bounding box center [242, 125] width 57 height 12
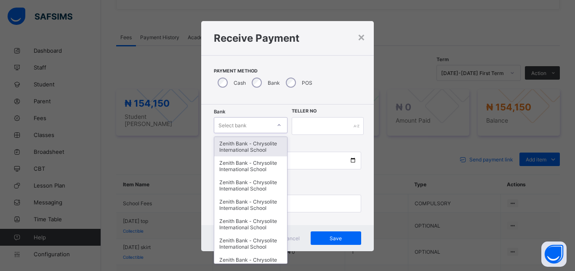
type input "*"
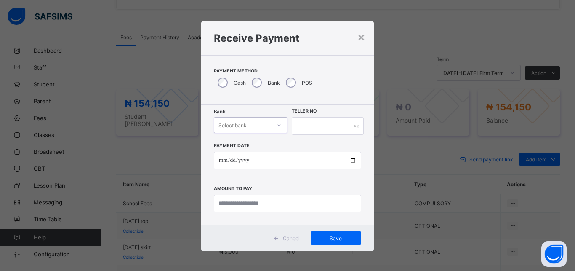
click at [247, 130] on div "Select bank" at bounding box center [242, 125] width 57 height 12
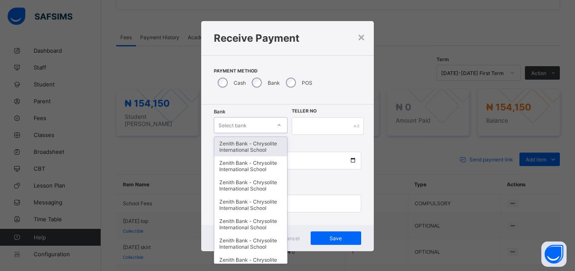
click at [247, 125] on div "Select bank" at bounding box center [242, 125] width 57 height 12
type input "**"
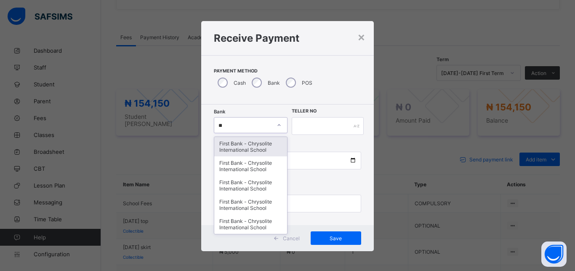
drag, startPoint x: 228, startPoint y: 145, endPoint x: 229, endPoint y: 154, distance: 8.5
click at [227, 149] on div "First Bank - Chrysolite International School" at bounding box center [250, 146] width 73 height 19
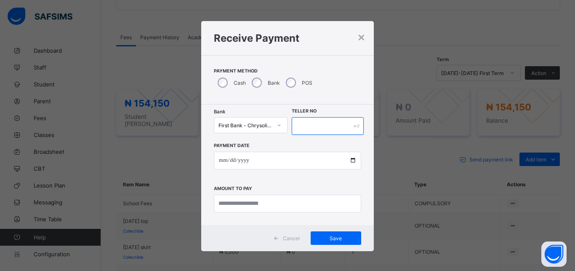
click at [320, 126] on input "text" at bounding box center [328, 126] width 72 height 18
type input "******"
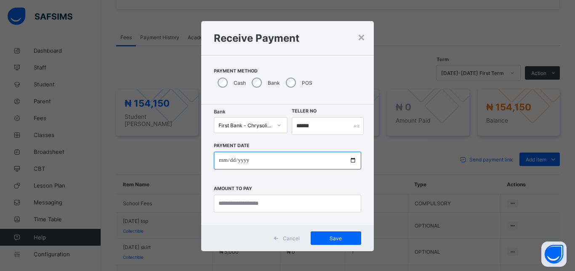
click at [349, 158] on input "date" at bounding box center [287, 161] width 147 height 18
type input "**********"
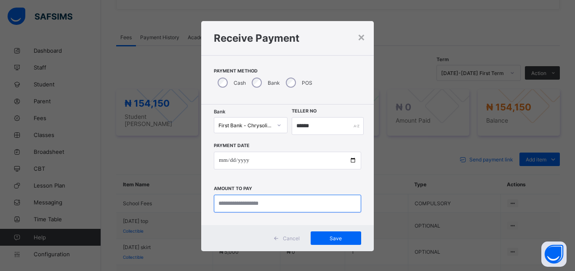
click at [232, 205] on input "currency" at bounding box center [287, 204] width 147 height 18
type input "********"
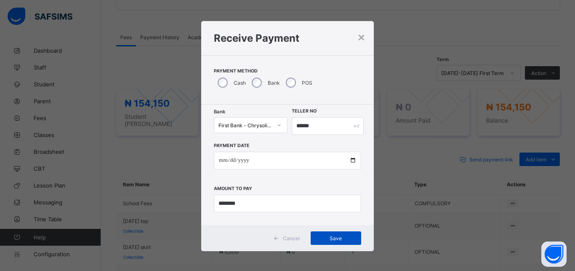
click at [329, 235] on span "Save" at bounding box center [336, 238] width 38 height 6
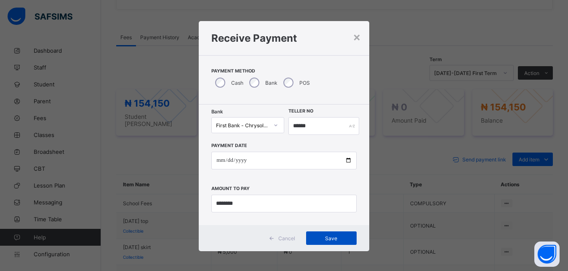
click at [333, 234] on div "Save" at bounding box center [331, 237] width 51 height 13
click at [327, 235] on span "Save" at bounding box center [331, 238] width 38 height 6
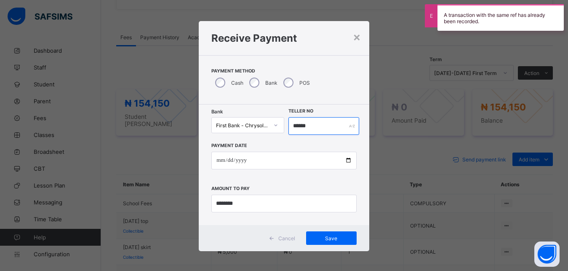
click at [305, 125] on input "******" at bounding box center [323, 126] width 71 height 18
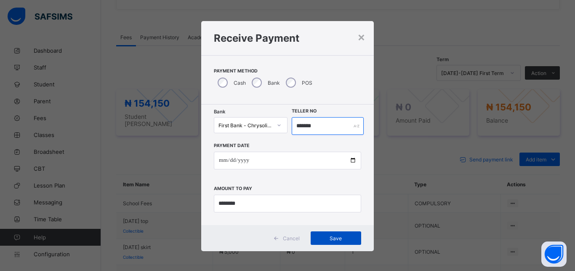
type input "*******"
click at [330, 232] on div "Save" at bounding box center [336, 237] width 51 height 13
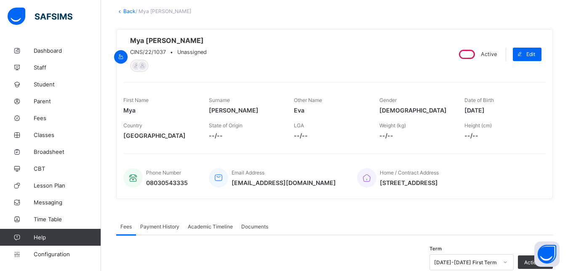
scroll to position [0, 0]
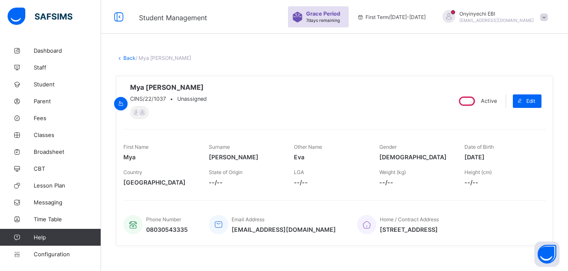
click at [129, 56] on link "Back" at bounding box center [129, 58] width 12 height 6
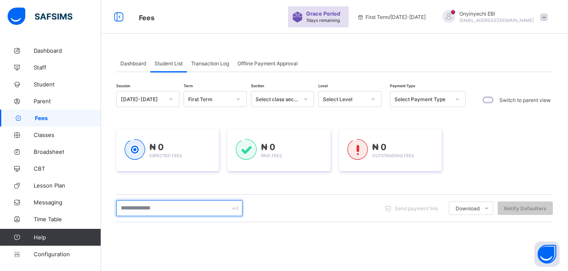
click at [150, 208] on input "text" at bounding box center [179, 208] width 126 height 16
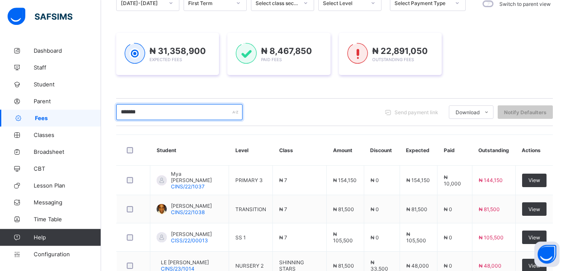
scroll to position [96, 0]
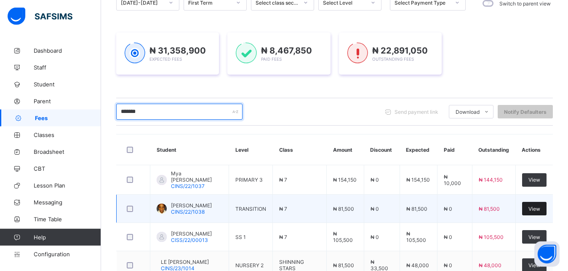
type input "*******"
click at [537, 205] on span "View" at bounding box center [534, 208] width 12 height 6
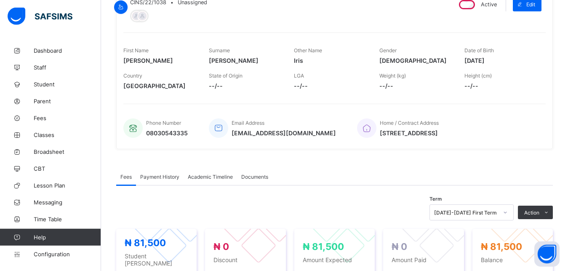
scroll to position [265, 0]
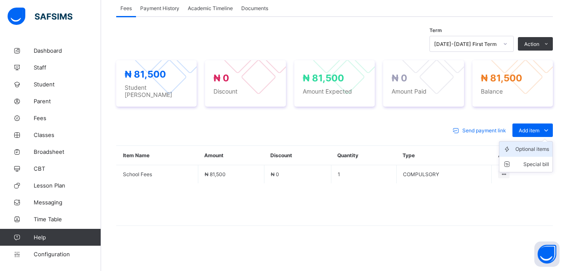
click at [536, 146] on div "Optional items" at bounding box center [532, 149] width 34 height 8
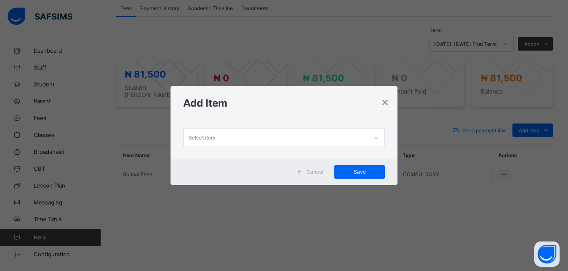
scroll to position [0, 0]
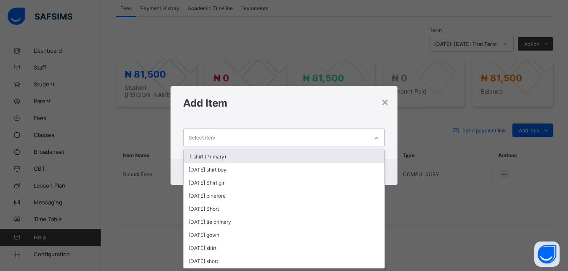
drag, startPoint x: 209, startPoint y: 138, endPoint x: 215, endPoint y: 138, distance: 6.3
click at [209, 138] on div "Select item" at bounding box center [202, 137] width 27 height 16
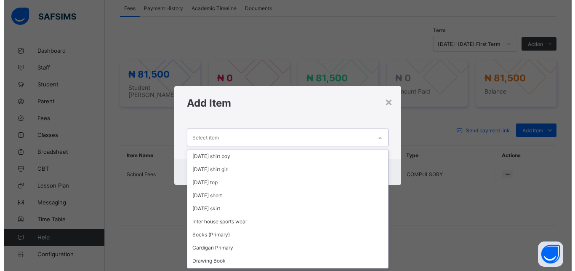
scroll to position [104, 0]
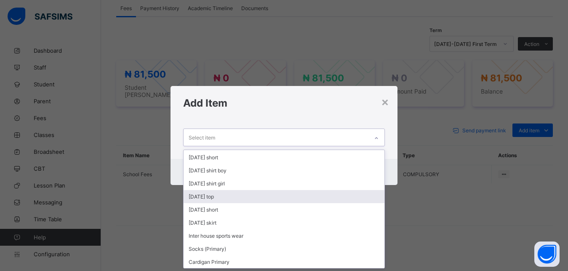
click at [222, 196] on div "[DATE] top" at bounding box center [284, 196] width 201 height 13
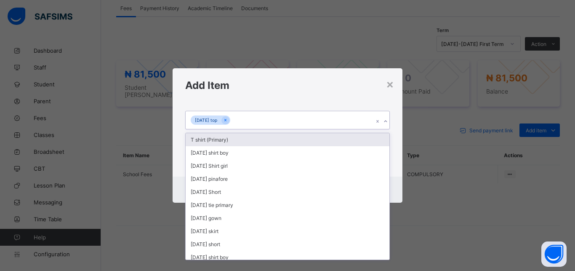
click at [245, 118] on div "[DATE] top" at bounding box center [280, 120] width 188 height 18
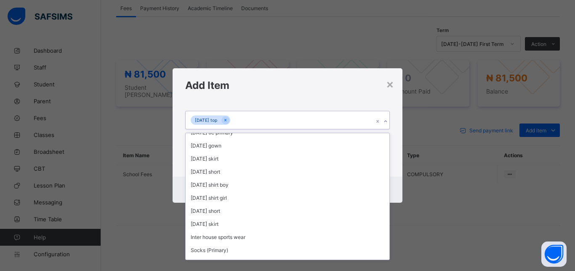
scroll to position [83, 0]
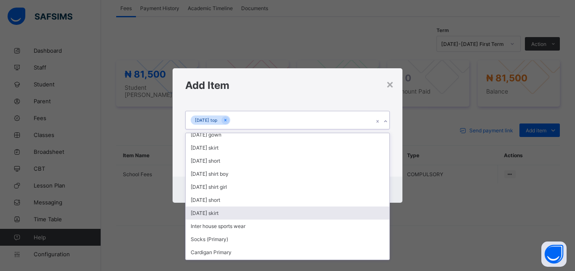
click at [228, 213] on div "[DATE] skirt" at bounding box center [288, 212] width 204 height 13
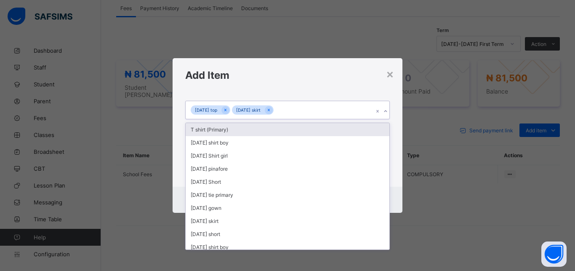
click at [296, 106] on div "Wednesday top Wednesday skirt" at bounding box center [280, 110] width 188 height 18
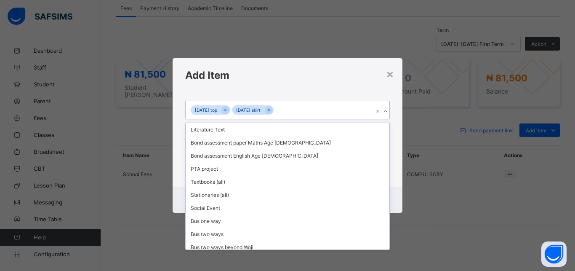
scroll to position [448, 0]
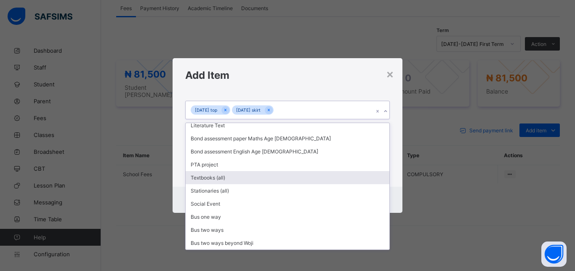
click at [230, 176] on div "Textbooks (all)" at bounding box center [288, 177] width 204 height 13
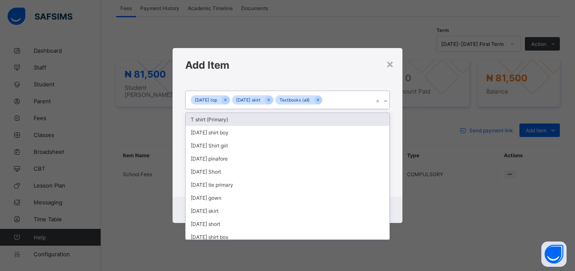
click at [346, 97] on div "Wednesday top Wednesday skirt Textbooks (all)" at bounding box center [280, 100] width 188 height 18
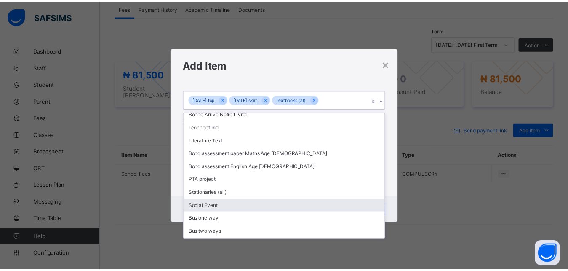
scroll to position [421, 0]
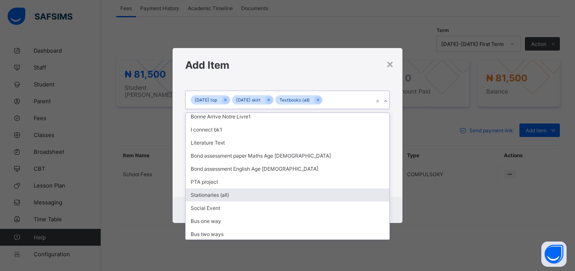
click at [243, 192] on div "Stationaries (all)" at bounding box center [288, 194] width 204 height 13
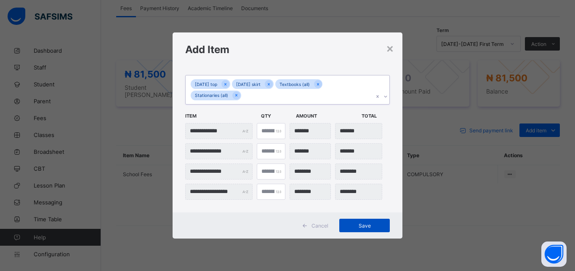
click at [364, 226] on span "Save" at bounding box center [365, 225] width 38 height 6
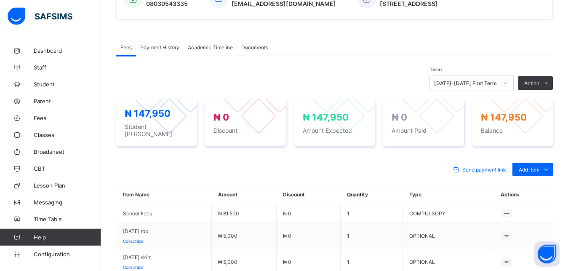
scroll to position [225, 0]
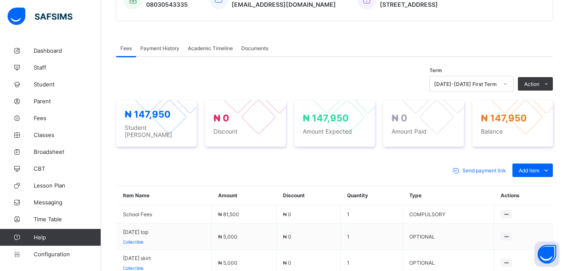
drag, startPoint x: 518, startPoint y: 103, endPoint x: 487, endPoint y: 104, distance: 30.8
click at [0, 0] on li "Receive Payment" at bounding box center [0, 0] width 0 height 0
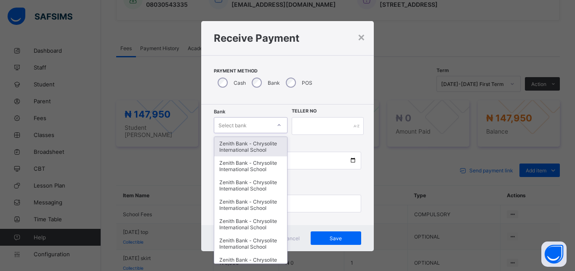
click at [251, 124] on div "Select bank" at bounding box center [242, 125] width 57 height 12
type input "**"
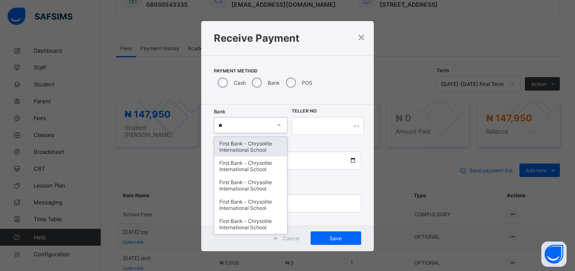
click at [240, 143] on div "First Bank - Chrysolite International School" at bounding box center [250, 146] width 73 height 19
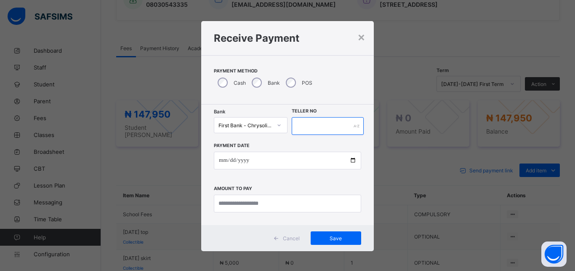
click at [298, 124] on input "text" at bounding box center [328, 126] width 72 height 18
type input "******"
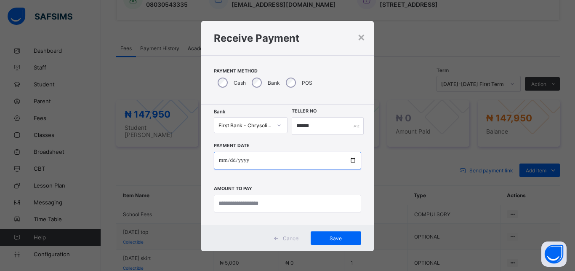
click at [347, 160] on input "date" at bounding box center [287, 161] width 147 height 18
type input "**********"
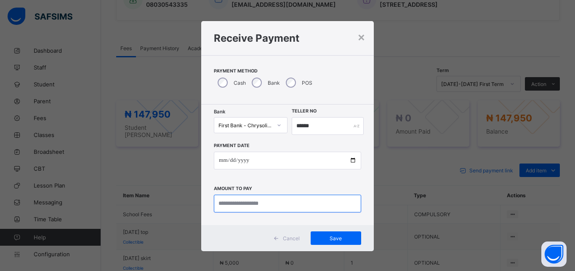
click at [228, 203] on input "currency" at bounding box center [287, 204] width 147 height 18
type input "********"
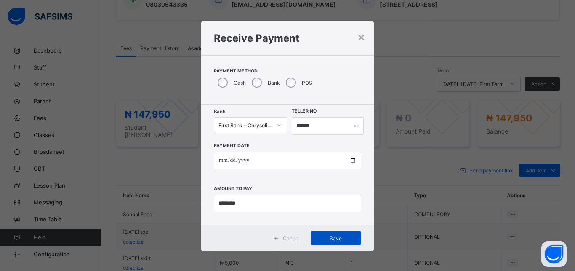
click at [327, 235] on span "Save" at bounding box center [336, 238] width 38 height 6
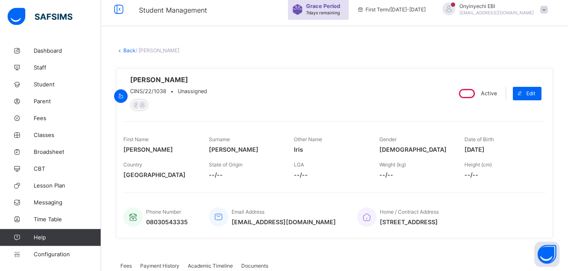
scroll to position [0, 0]
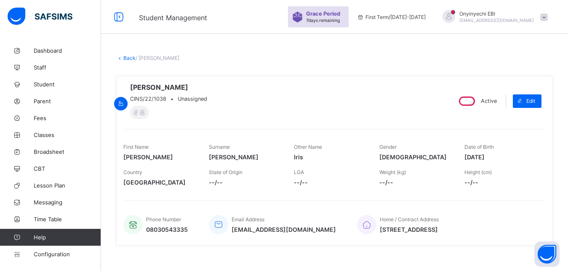
click at [126, 56] on link "Back" at bounding box center [129, 58] width 12 height 6
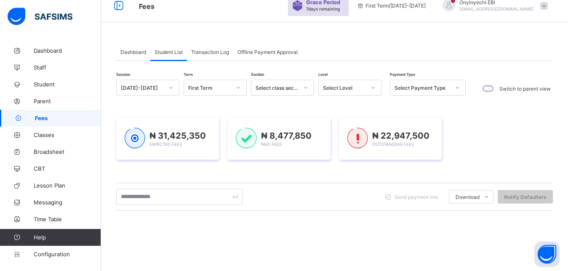
scroll to position [12, 0]
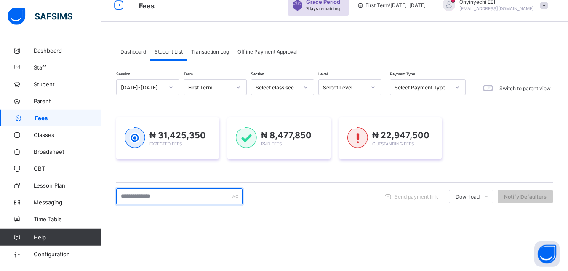
click at [157, 195] on input "text" at bounding box center [179, 196] width 126 height 16
click at [127, 193] on input "text" at bounding box center [179, 196] width 126 height 16
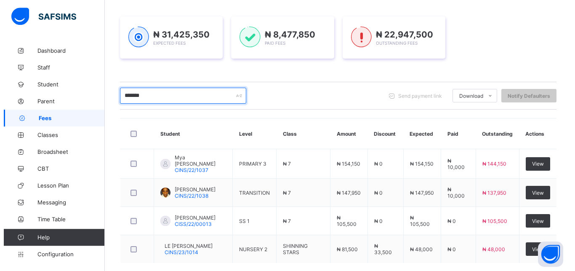
scroll to position [124, 0]
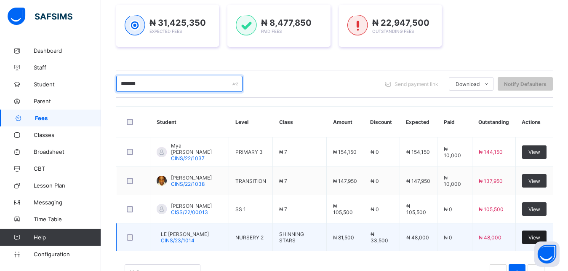
type input "*******"
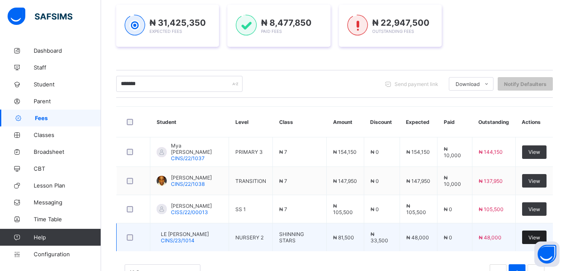
click at [540, 234] on span "View" at bounding box center [534, 237] width 12 height 6
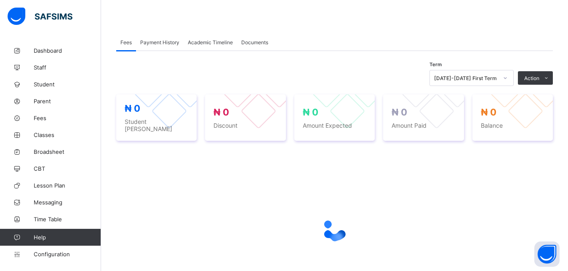
drag, startPoint x: 528, startPoint y: 109, endPoint x: 520, endPoint y: 109, distance: 8.0
click at [0, 0] on button "Manage Discount" at bounding box center [0, 0] width 0 height 0
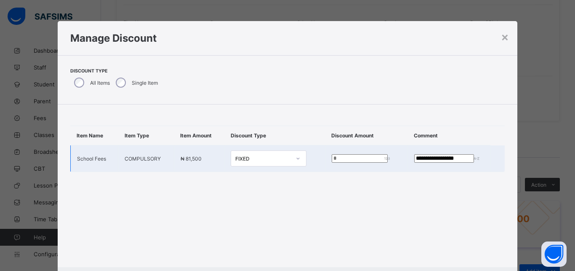
click at [336, 155] on input "*****" at bounding box center [360, 158] width 56 height 8
type input "*"
type input "****"
click at [414, 160] on input "**********" at bounding box center [444, 158] width 60 height 8
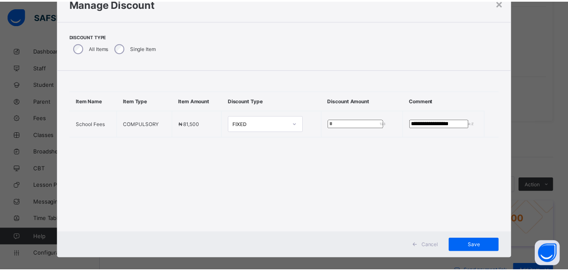
scroll to position [43, 0]
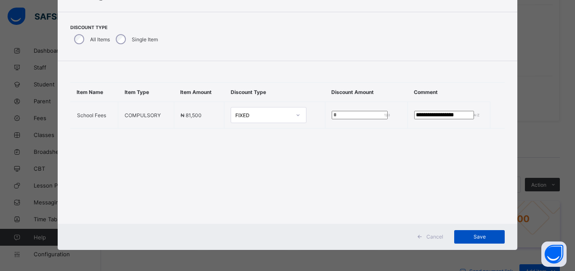
type input "**********"
click at [487, 235] on span "Save" at bounding box center [480, 236] width 38 height 6
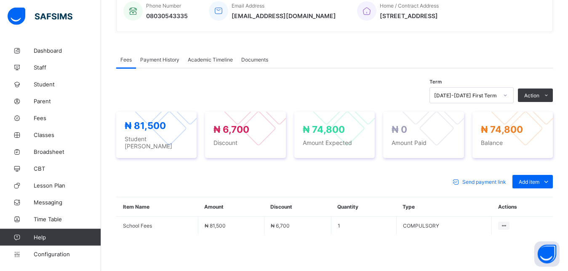
scroll to position [269, 0]
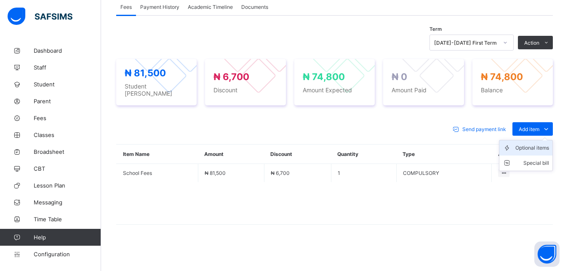
click at [542, 146] on div "Optional items" at bounding box center [532, 148] width 34 height 8
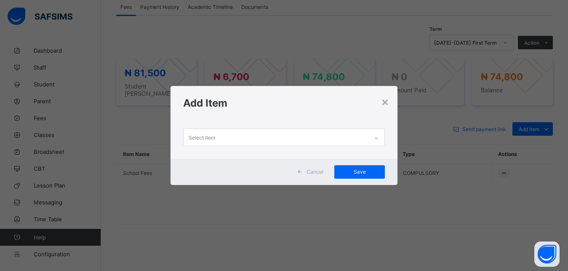
click at [187, 135] on div "Select item" at bounding box center [276, 137] width 185 height 16
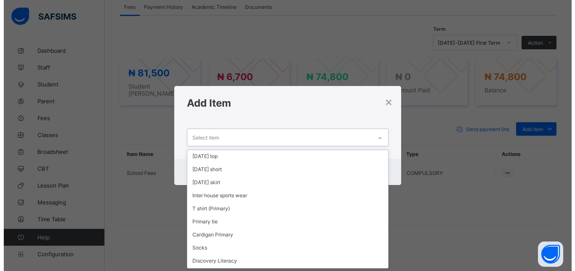
scroll to position [125, 0]
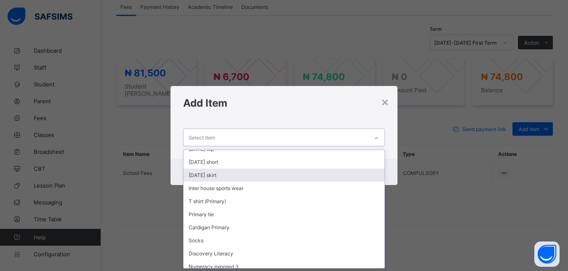
drag, startPoint x: 218, startPoint y: 163, endPoint x: 217, endPoint y: 173, distance: 10.6
click at [217, 173] on div "Monday Shirt boy Tuesday shirt girl Monday Shirt girl Monday Short Monday pinaf…" at bounding box center [284, 209] width 201 height 118
click at [217, 173] on div "[DATE] skirt" at bounding box center [284, 174] width 201 height 13
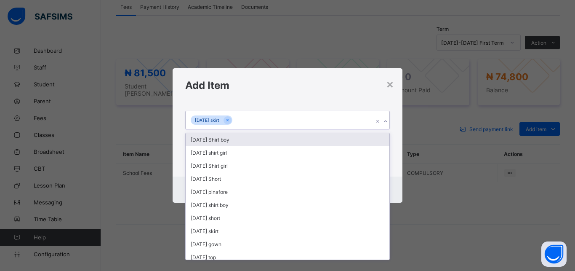
click at [235, 119] on input "text" at bounding box center [234, 120] width 1 height 5
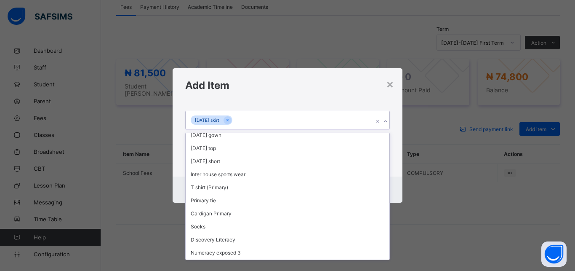
scroll to position [118, 0]
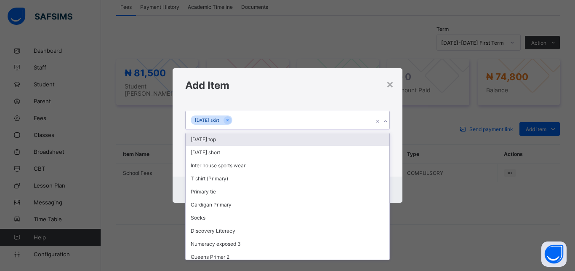
click at [224, 138] on div "[DATE] top" at bounding box center [288, 139] width 204 height 13
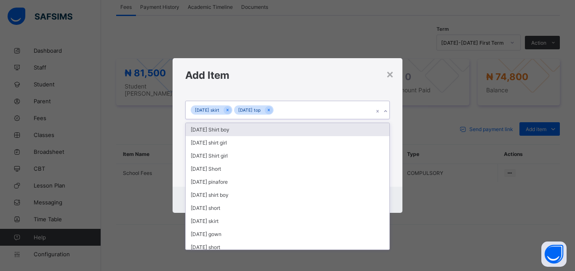
click at [296, 109] on div "Wednesday skirt Wednesday top" at bounding box center [280, 110] width 188 height 18
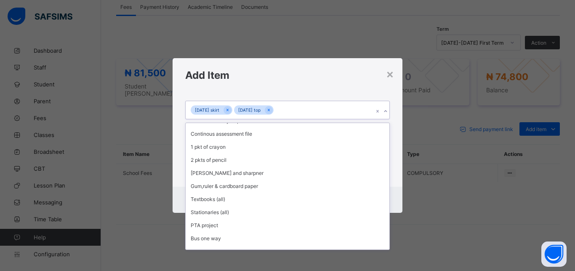
scroll to position [461, 0]
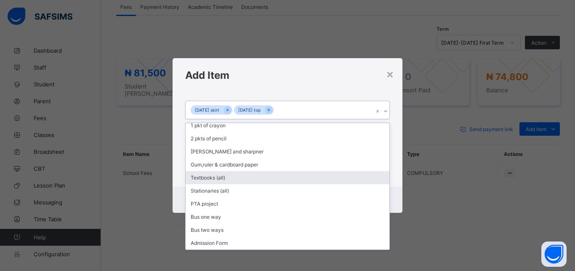
click at [243, 178] on div "Textbooks (all)" at bounding box center [288, 177] width 204 height 13
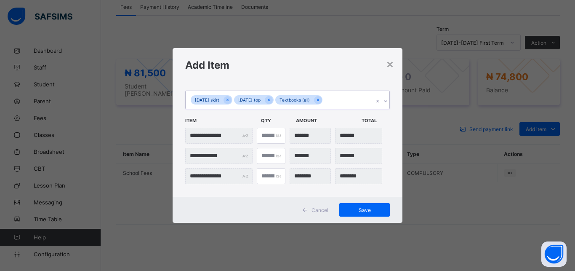
click at [345, 96] on div "Wednesday skirt Wednesday top Textbooks (all)" at bounding box center [280, 100] width 188 height 18
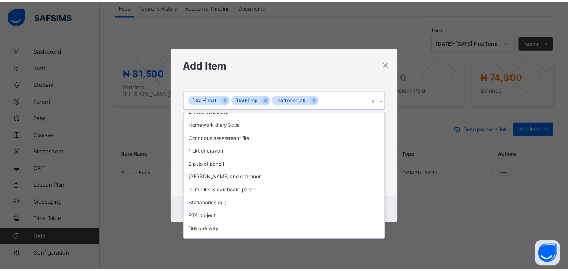
scroll to position [427, 0]
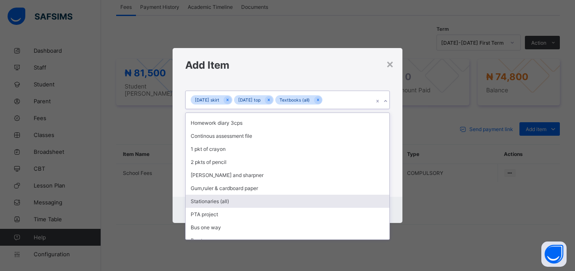
click at [268, 200] on div "Stationaries (all)" at bounding box center [288, 201] width 204 height 13
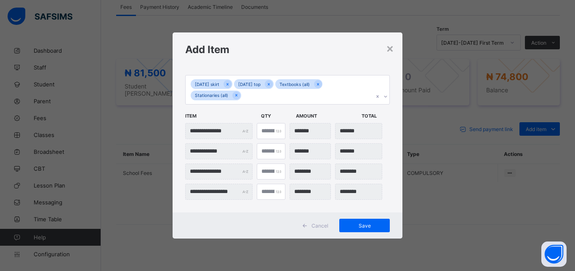
drag, startPoint x: 366, startPoint y: 224, endPoint x: 375, endPoint y: 210, distance: 16.5
click at [365, 224] on span "Save" at bounding box center [365, 225] width 38 height 6
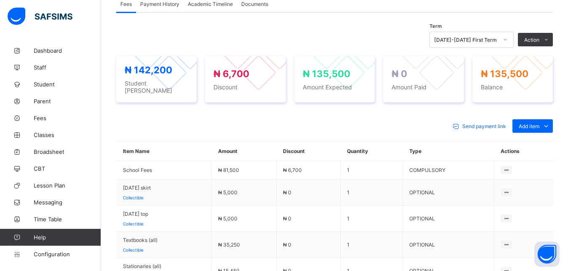
click at [0, 0] on li "Receive Payment" at bounding box center [0, 0] width 0 height 0
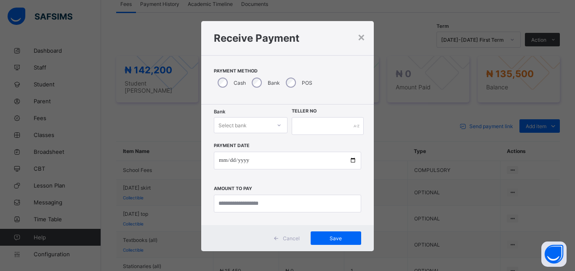
click at [233, 127] on div "Select bank" at bounding box center [233, 125] width 28 height 16
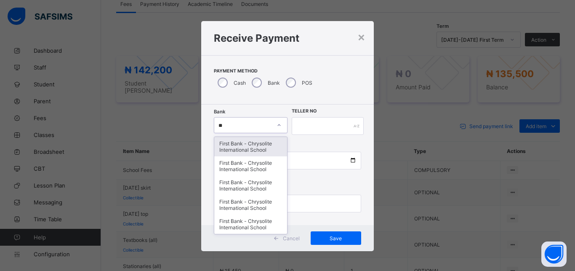
type input "***"
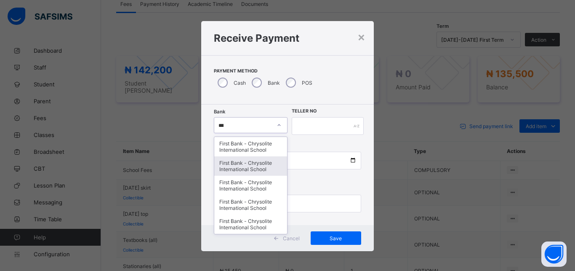
click at [250, 166] on div "First Bank - Chrysolite International School" at bounding box center [250, 165] width 73 height 19
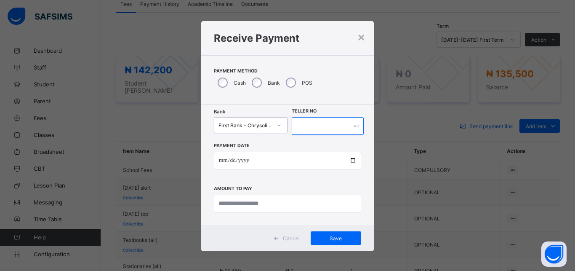
click at [311, 126] on input "text" at bounding box center [328, 126] width 72 height 18
type input "******"
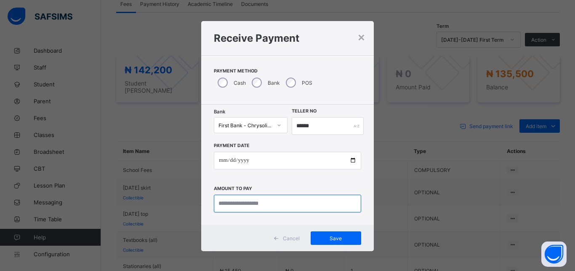
click at [264, 203] on input "currency" at bounding box center [287, 204] width 147 height 18
type input "********"
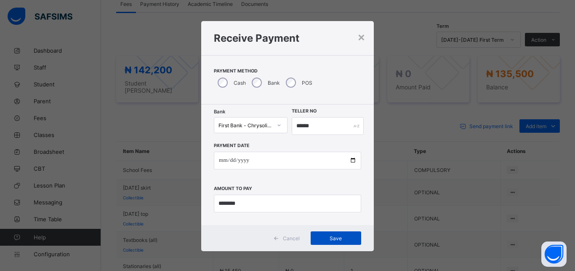
click at [337, 234] on div "Save" at bounding box center [336, 237] width 51 height 13
click at [314, 124] on input "******" at bounding box center [328, 126] width 72 height 18
type input "*******"
click at [318, 236] on span "Save" at bounding box center [336, 238] width 38 height 6
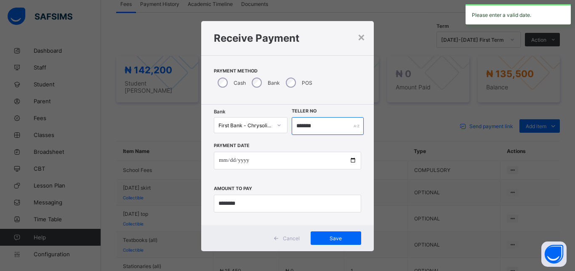
click at [312, 128] on input "*******" at bounding box center [328, 126] width 72 height 18
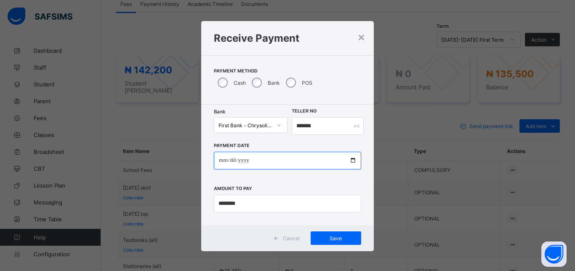
click at [348, 157] on input "date" at bounding box center [287, 161] width 147 height 18
click at [347, 159] on input "date" at bounding box center [287, 161] width 147 height 18
type input "**********"
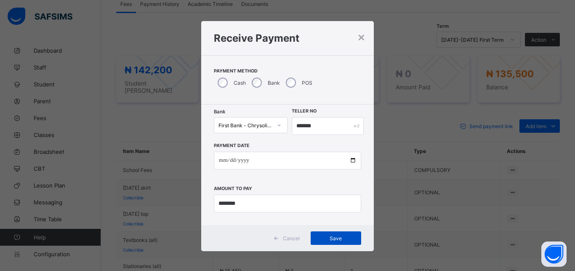
click at [332, 234] on div "Save" at bounding box center [336, 237] width 51 height 13
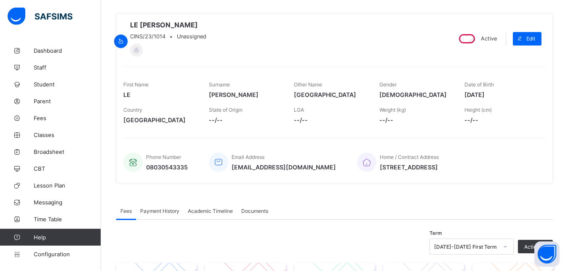
scroll to position [0, 0]
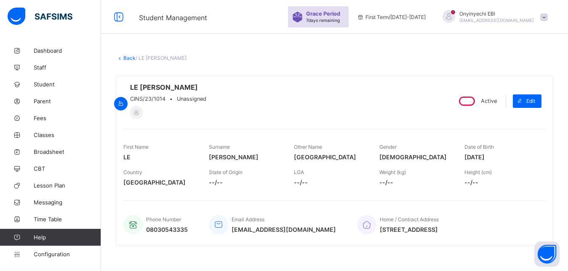
click at [125, 57] on link "Back" at bounding box center [129, 58] width 12 height 6
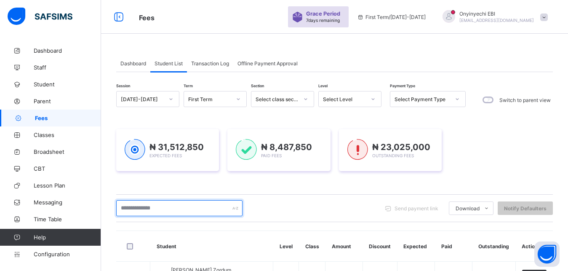
click at [137, 204] on input "text" at bounding box center [179, 208] width 126 height 16
click at [136, 206] on input "text" at bounding box center [179, 208] width 126 height 16
click at [130, 208] on input "text" at bounding box center [179, 208] width 126 height 16
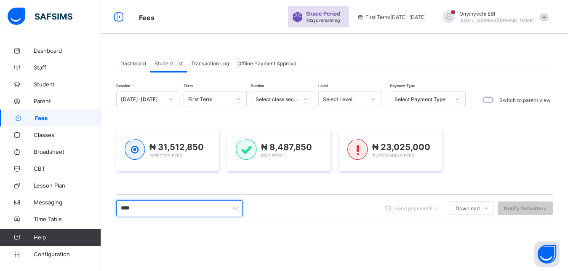
type input "*****"
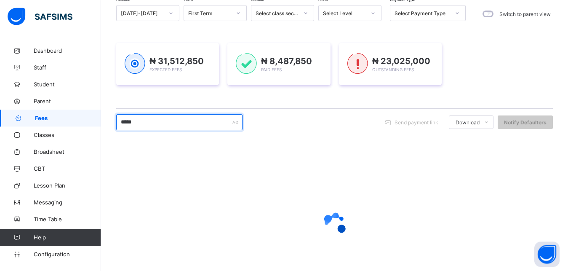
scroll to position [111, 0]
